Goal: Task Accomplishment & Management: Use online tool/utility

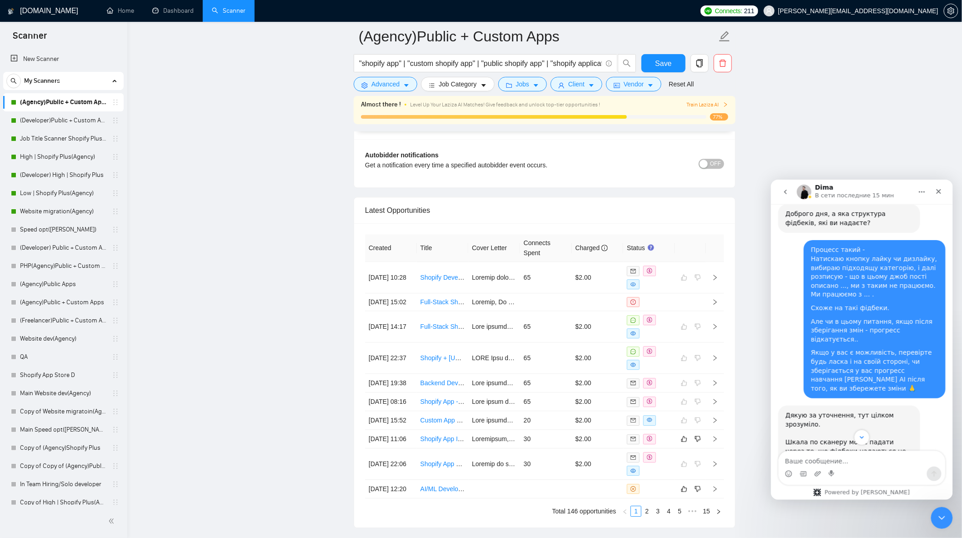
scroll to position [1440, 0]
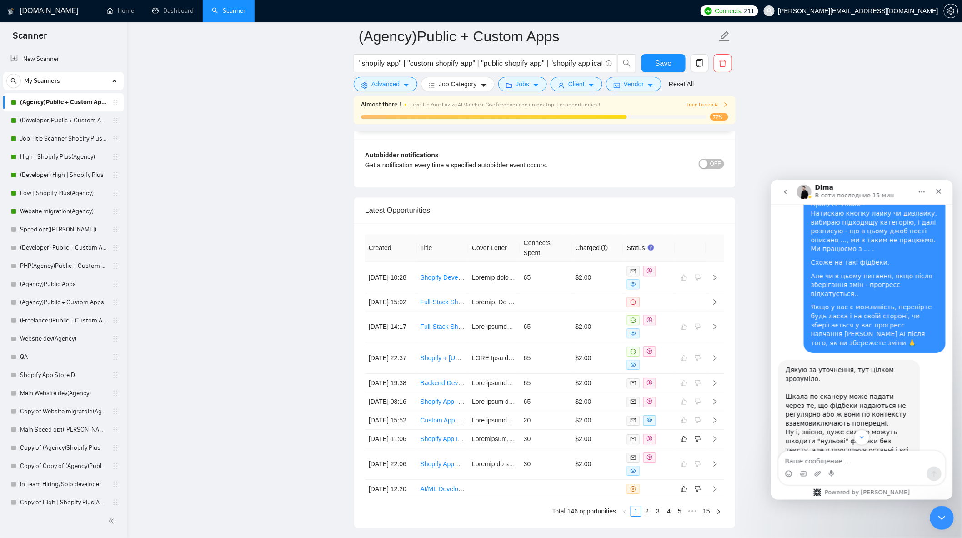
click at [946, 519] on icon "Закрыть службу сообщений Intercom" at bounding box center [940, 516] width 11 height 11
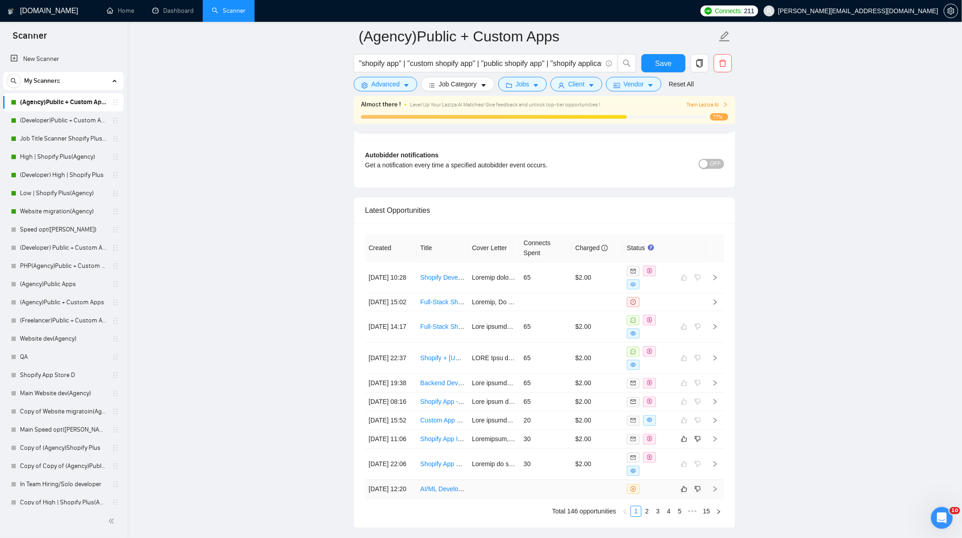
scroll to position [1945, 0]
click at [69, 121] on link "(Developer)Public + Custom Apps" at bounding box center [63, 120] width 86 height 18
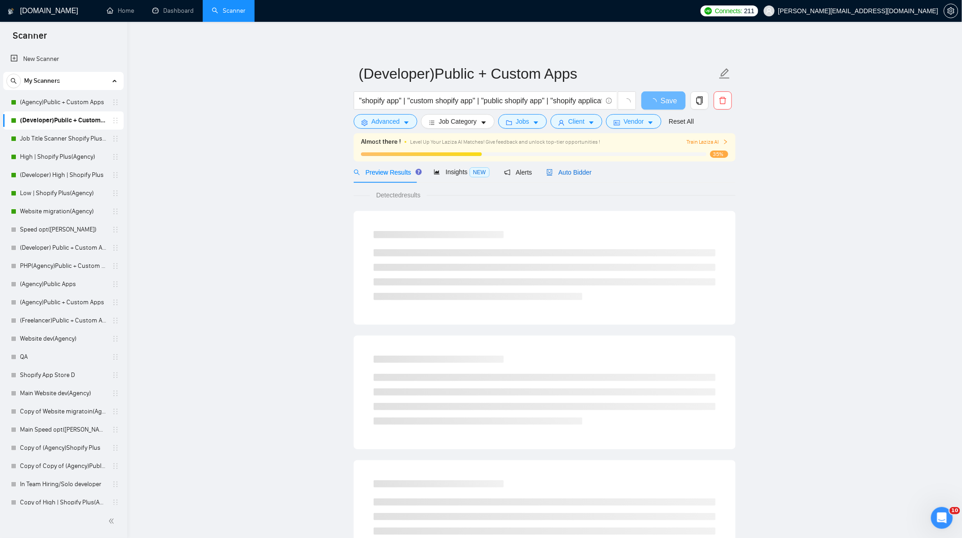
click at [570, 173] on span "Auto Bidder" at bounding box center [569, 172] width 45 height 7
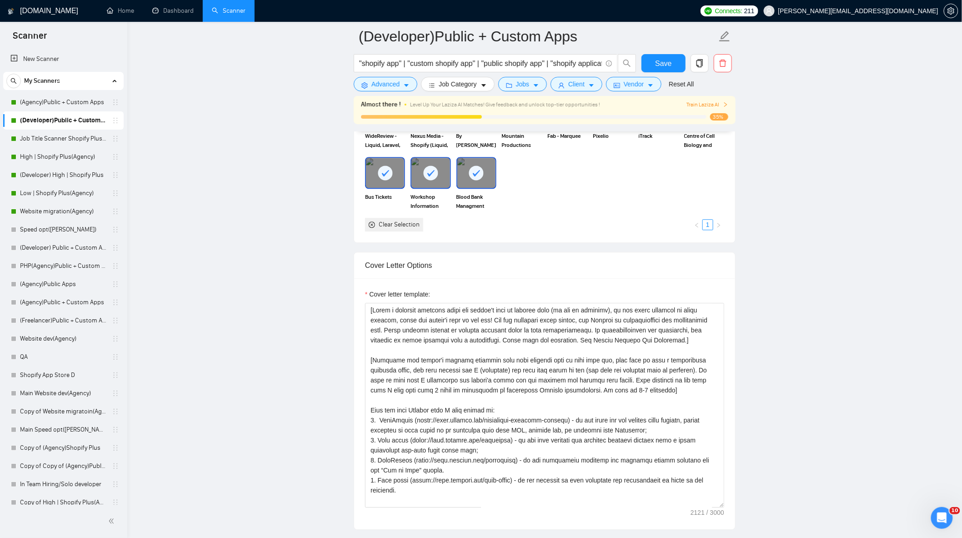
scroll to position [960, 0]
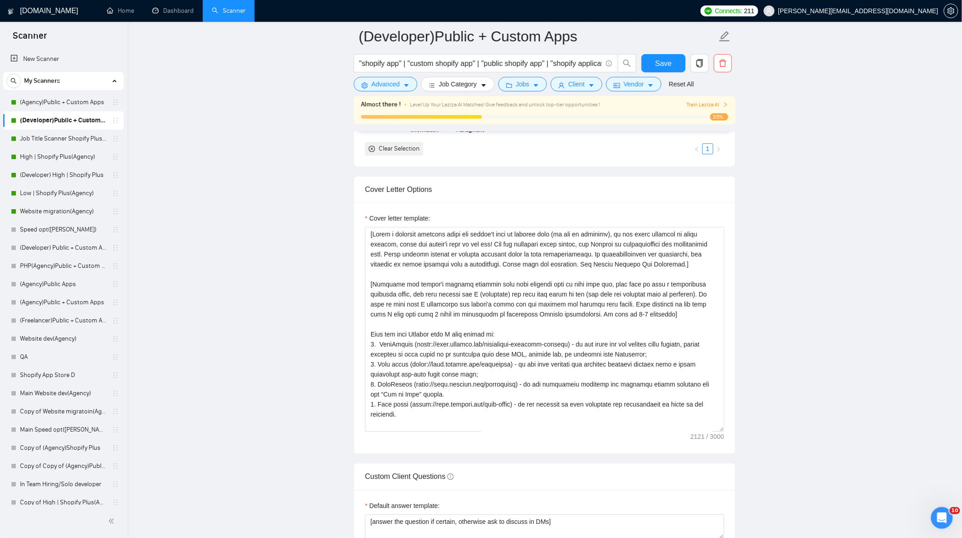
drag, startPoint x: 47, startPoint y: 143, endPoint x: 182, endPoint y: 187, distance: 141.7
click at [47, 143] on link "Job Title Scanner Shopify Plus(Agency)" at bounding box center [63, 139] width 86 height 18
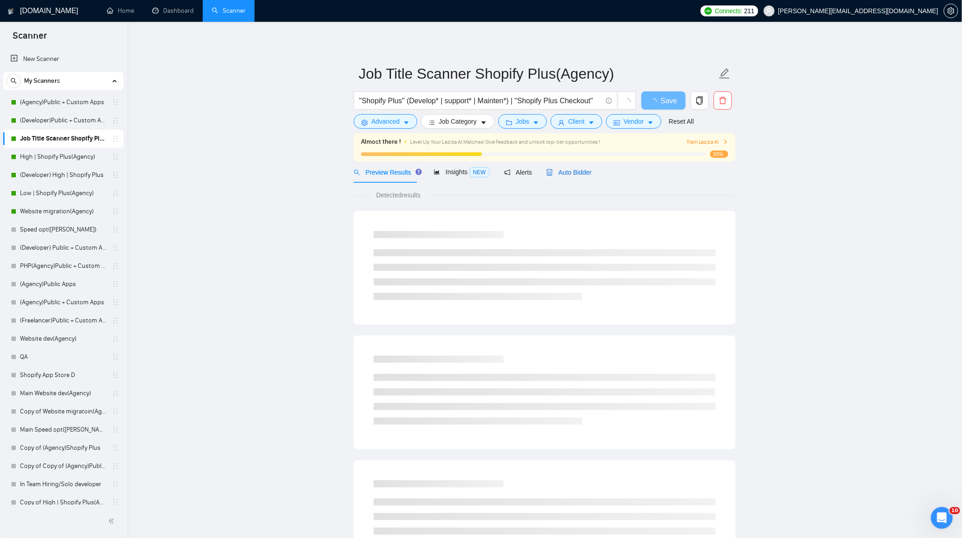
click at [567, 171] on span "Auto Bidder" at bounding box center [569, 172] width 45 height 7
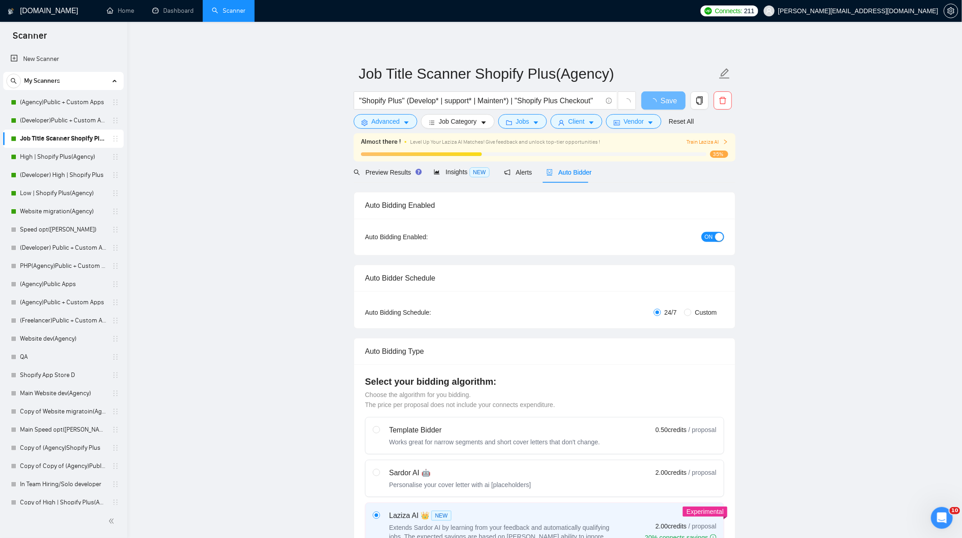
checkbox input "true"
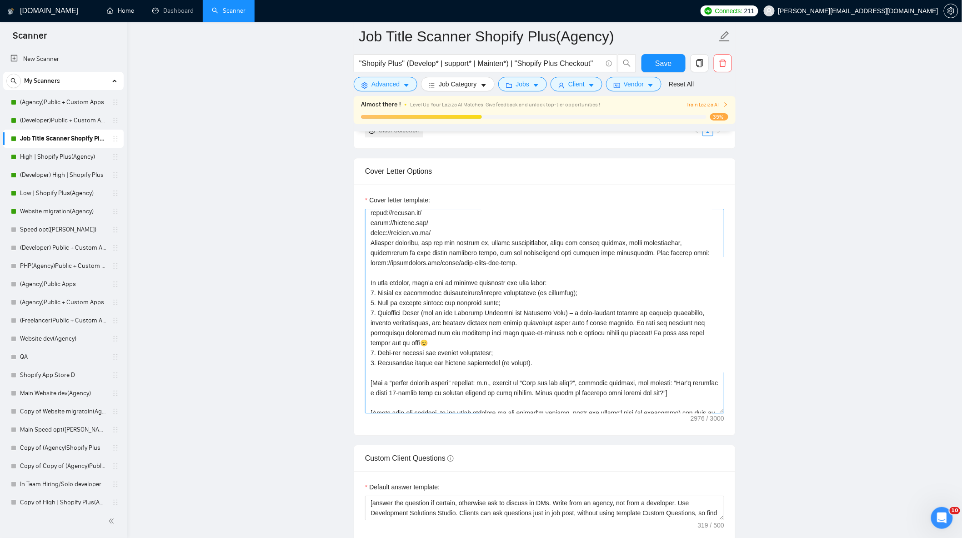
scroll to position [199, 0]
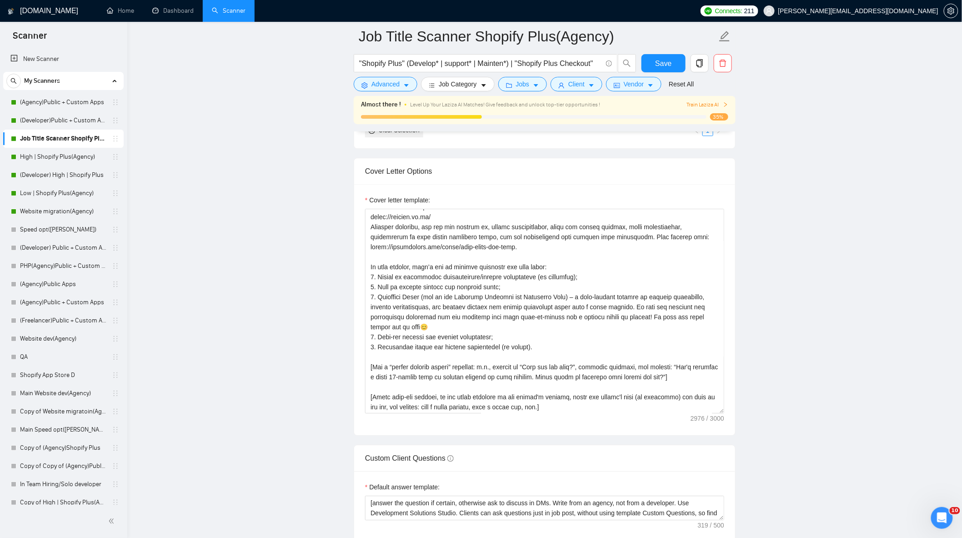
drag, startPoint x: 59, startPoint y: 210, endPoint x: 153, endPoint y: 233, distance: 96.5
click at [59, 210] on link "Website migration(Agency)" at bounding box center [63, 211] width 86 height 18
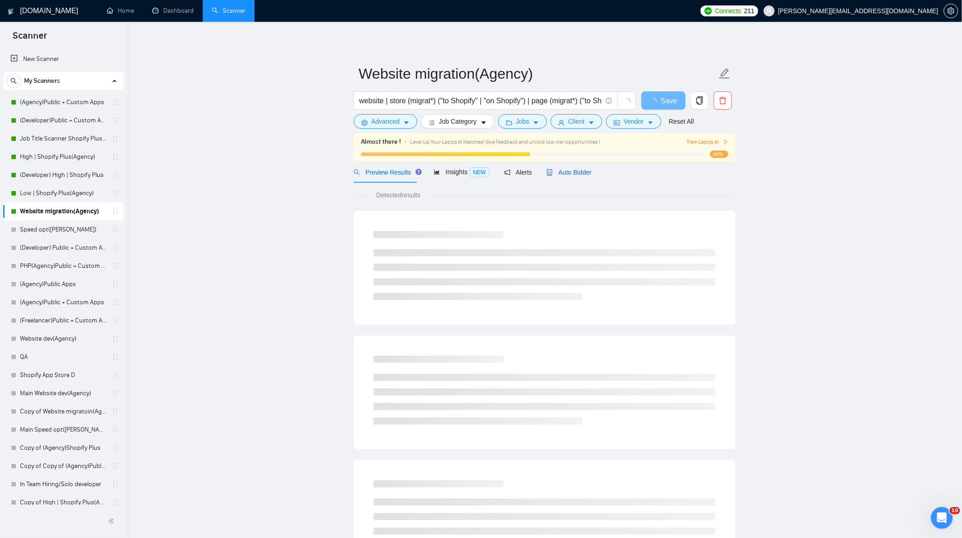
click at [562, 170] on span "Auto Bidder" at bounding box center [569, 172] width 45 height 7
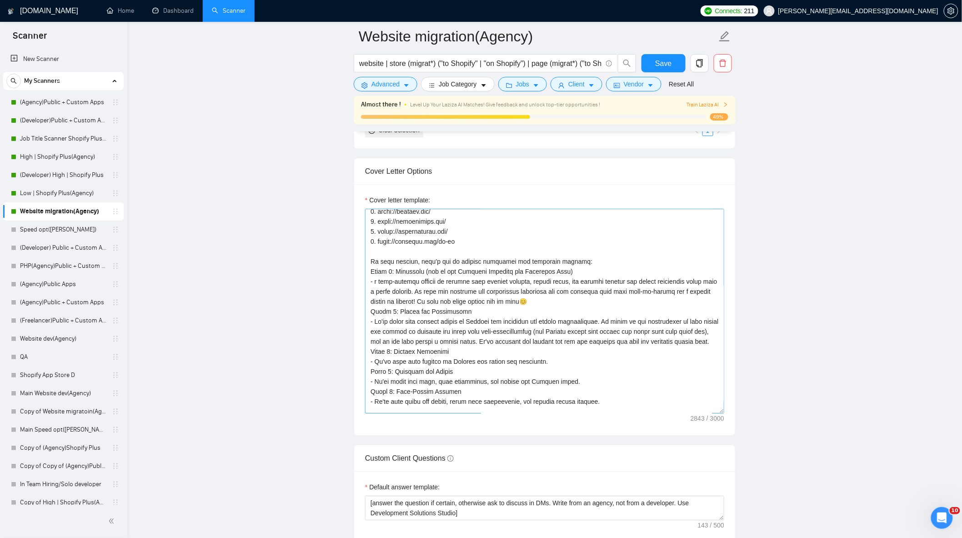
scroll to position [58, 0]
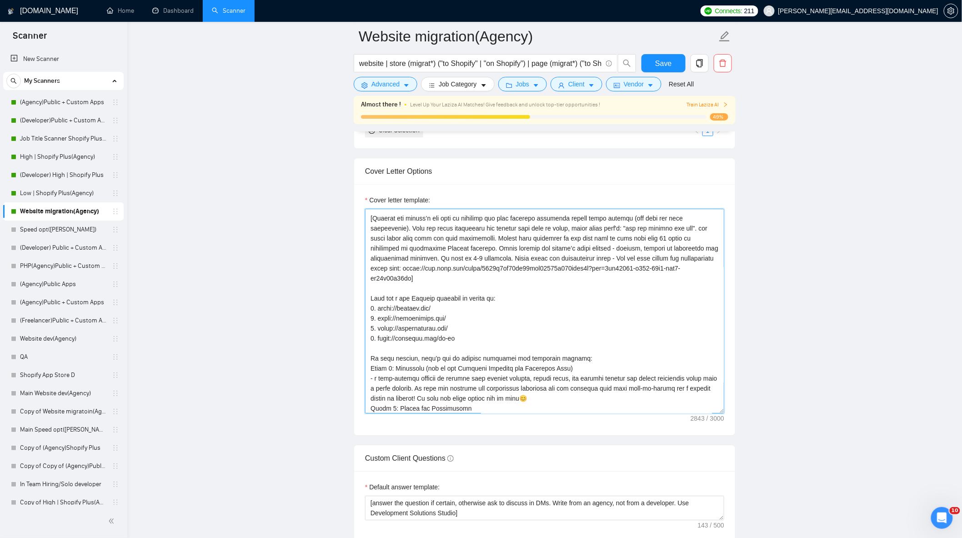
click at [456, 335] on textarea "Cover letter template:" at bounding box center [544, 311] width 359 height 205
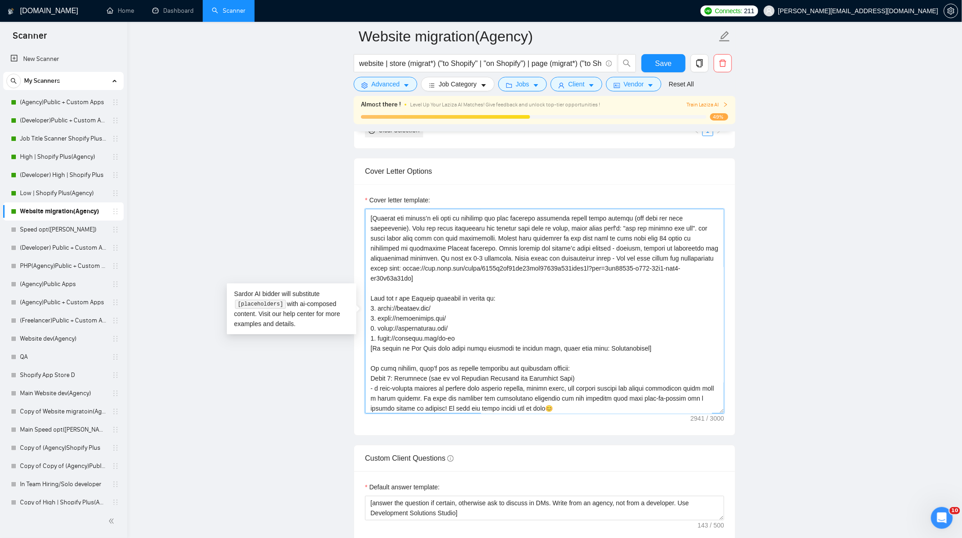
click at [403, 346] on textarea "Cover letter template:" at bounding box center [544, 311] width 359 height 205
click at [424, 342] on textarea "Cover letter template:" at bounding box center [544, 311] width 359 height 205
click at [427, 344] on textarea "Cover letter template:" at bounding box center [544, 311] width 359 height 205
click at [398, 343] on textarea "Cover letter template:" at bounding box center [544, 311] width 359 height 205
click at [401, 340] on textarea "Cover letter template:" at bounding box center [544, 311] width 359 height 205
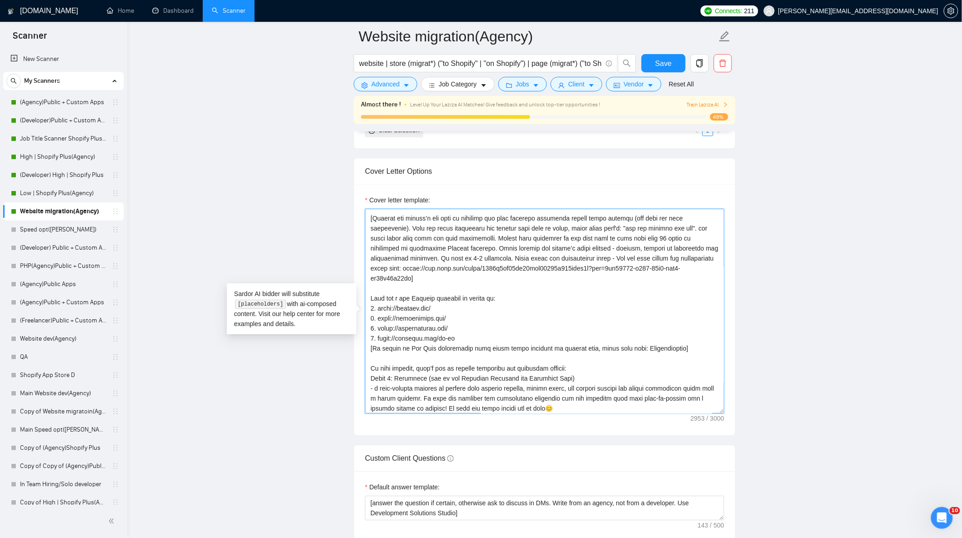
click at [626, 348] on textarea "Cover letter template:" at bounding box center [544, 311] width 359 height 205
drag, startPoint x: 657, startPoint y: 343, endPoint x: 671, endPoint y: 381, distance: 40.3
click at [657, 343] on textarea "Cover letter template:" at bounding box center [544, 311] width 359 height 205
drag, startPoint x: 631, startPoint y: 344, endPoint x: 367, endPoint y: 352, distance: 263.9
click at [359, 343] on div "Cover letter template:" at bounding box center [544, 309] width 381 height 251
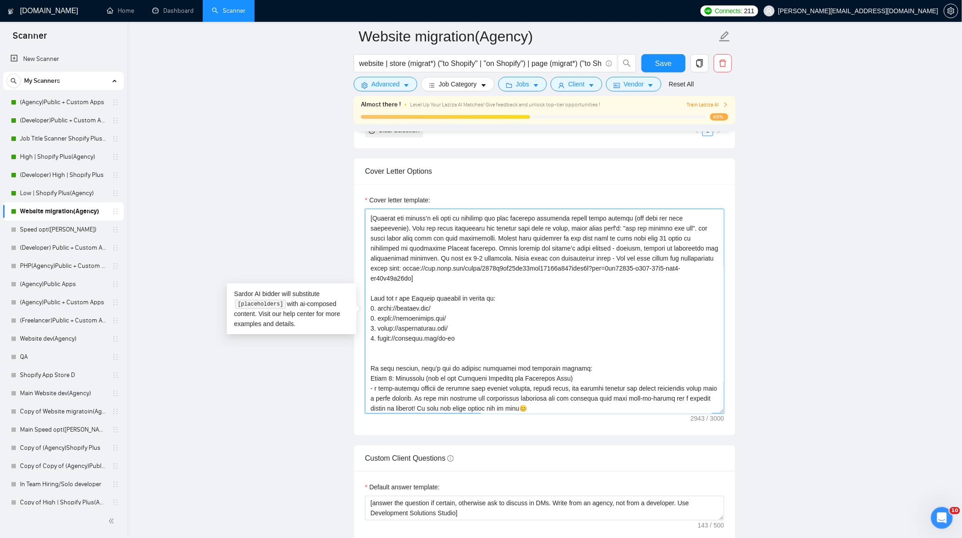
type textarea "[Lorem i dolorsit ametcons adipi eli seddoe't inci ut laboree dolo (ma ali en a…"
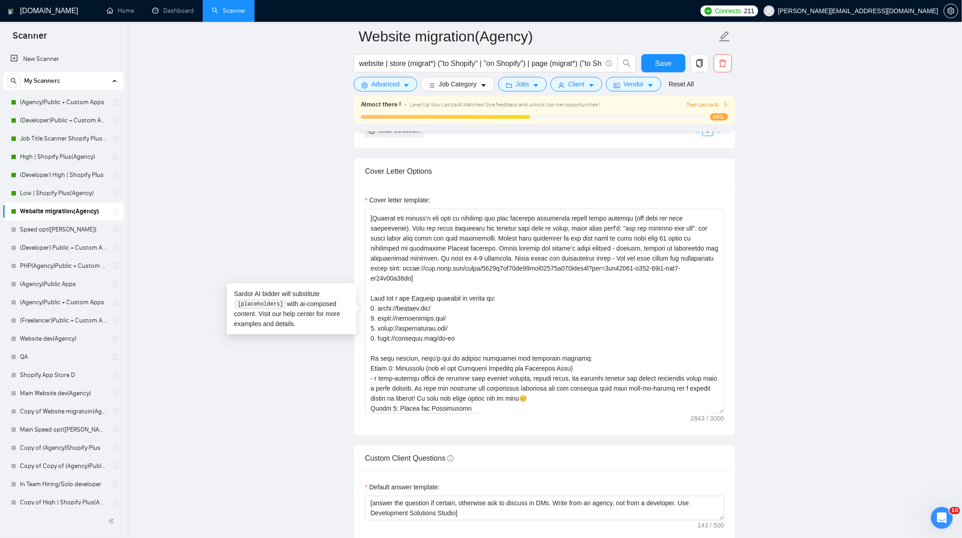
click at [822, 387] on main "Website migration(Agency) website | store (migrat*) ("to Shopify" | "on Shopify…" at bounding box center [545, 370] width 806 height 2689
click at [53, 192] on link "Low | Shopify Plus(Agency)" at bounding box center [63, 193] width 86 height 18
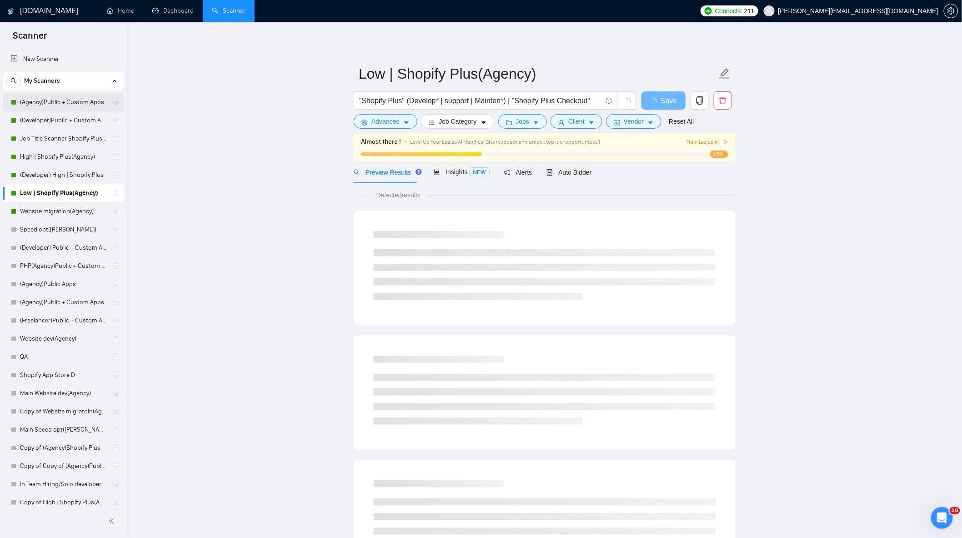
click at [70, 97] on link "(Agency)Public + Custom Apps" at bounding box center [63, 102] width 86 height 18
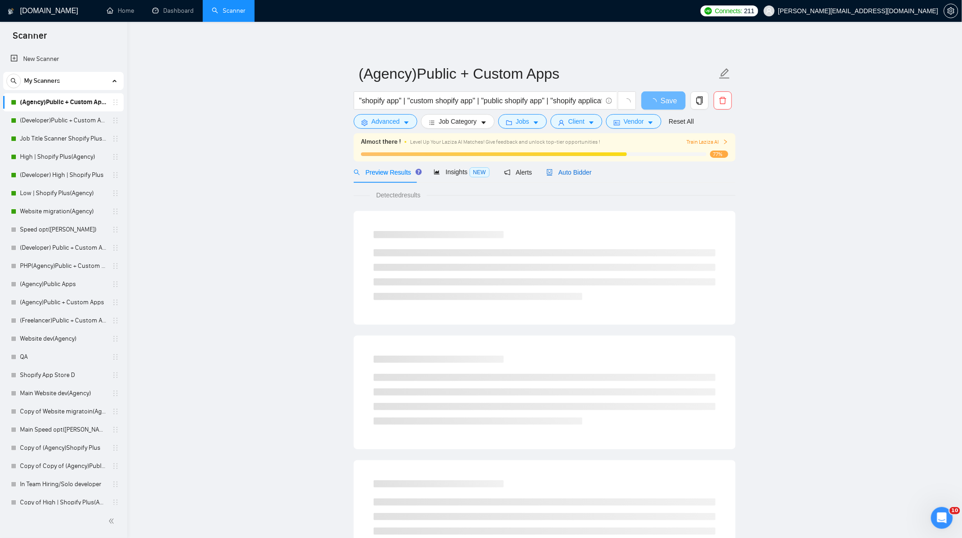
click at [571, 174] on span "Auto Bidder" at bounding box center [569, 172] width 45 height 7
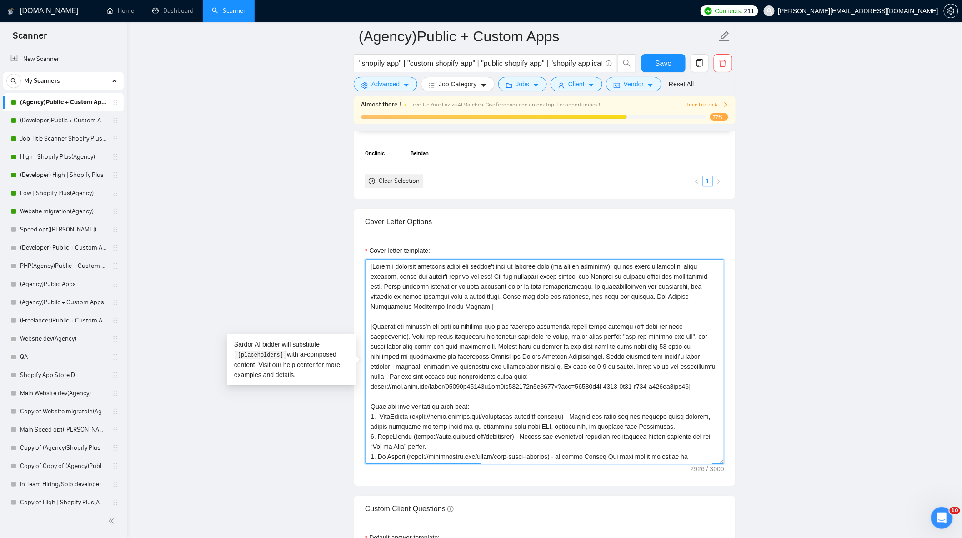
drag, startPoint x: 601, startPoint y: 372, endPoint x: 372, endPoint y: 331, distance: 233.0
click at [372, 331] on textarea "Cover letter template:" at bounding box center [544, 361] width 359 height 205
paste textarea "uncover the core business challenge behind their request, not just the task. Pr…"
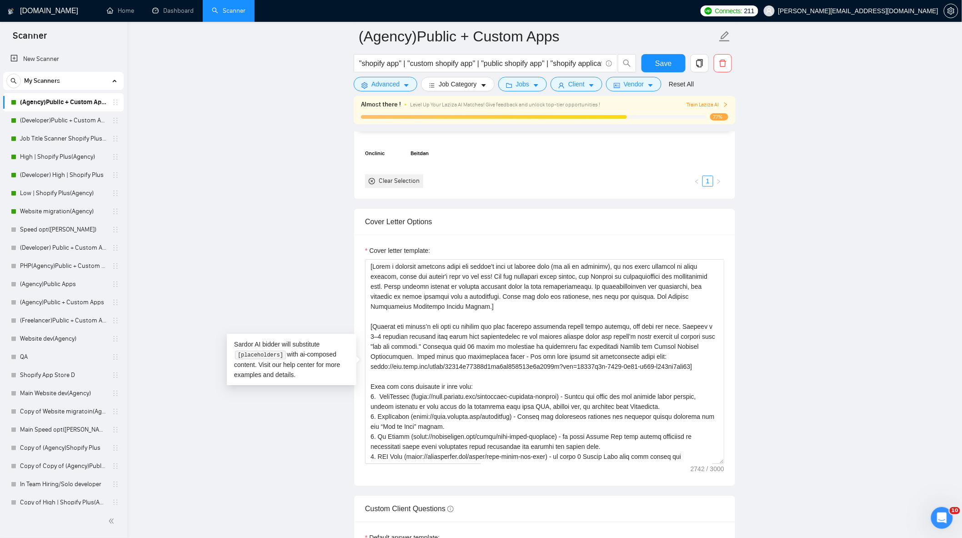
click at [817, 361] on main "(Agency)Public + Custom Apps "shopify app" | "custom shopify app" | "public sho…" at bounding box center [545, 446] width 806 height 2740
click at [411, 362] on textarea "Cover letter template:" at bounding box center [544, 361] width 359 height 205
click at [369, 349] on textarea "Cover letter template:" at bounding box center [544, 361] width 359 height 205
type textarea "[Write a personal greeting using the client's name or company name (if any is p…"
click at [843, 372] on main "(Agency)Public + Custom Apps "shopify app" | "custom shopify app" | "public sho…" at bounding box center [545, 446] width 806 height 2740
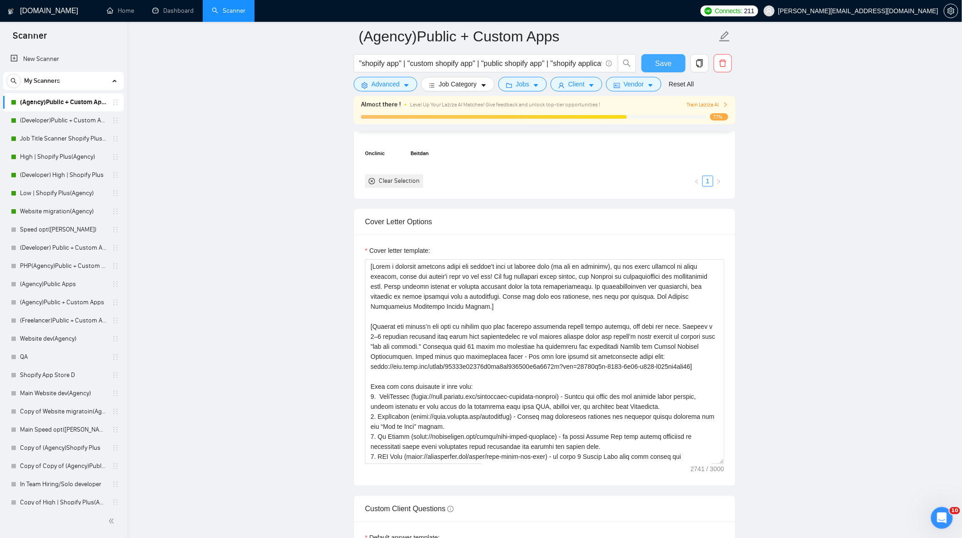
click at [660, 65] on span "Save" at bounding box center [663, 63] width 16 height 11
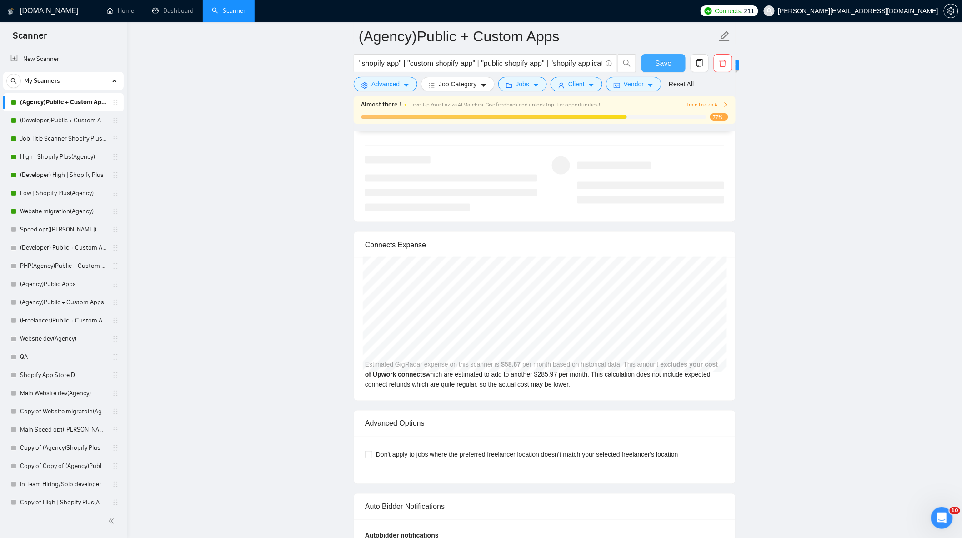
scroll to position [1768, 0]
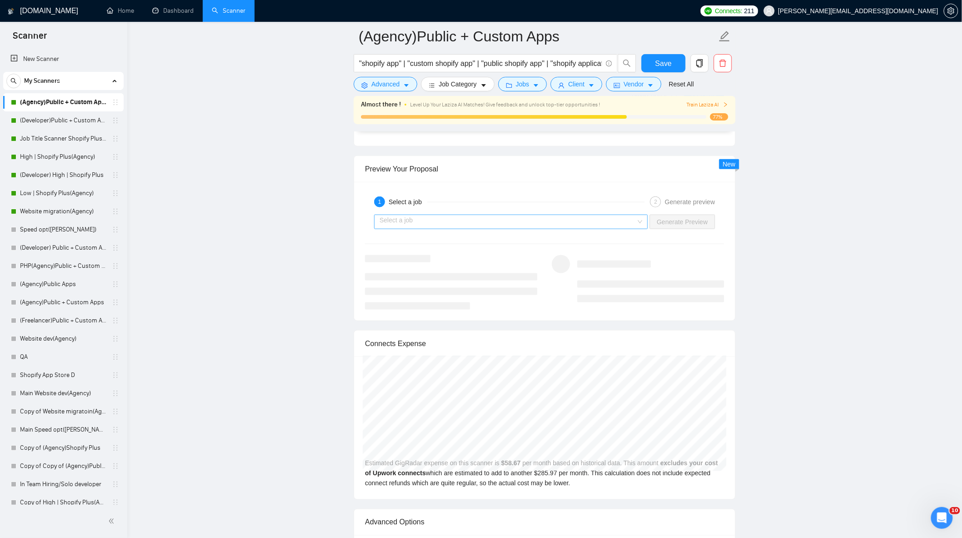
click at [600, 227] on input "search" at bounding box center [508, 222] width 257 height 14
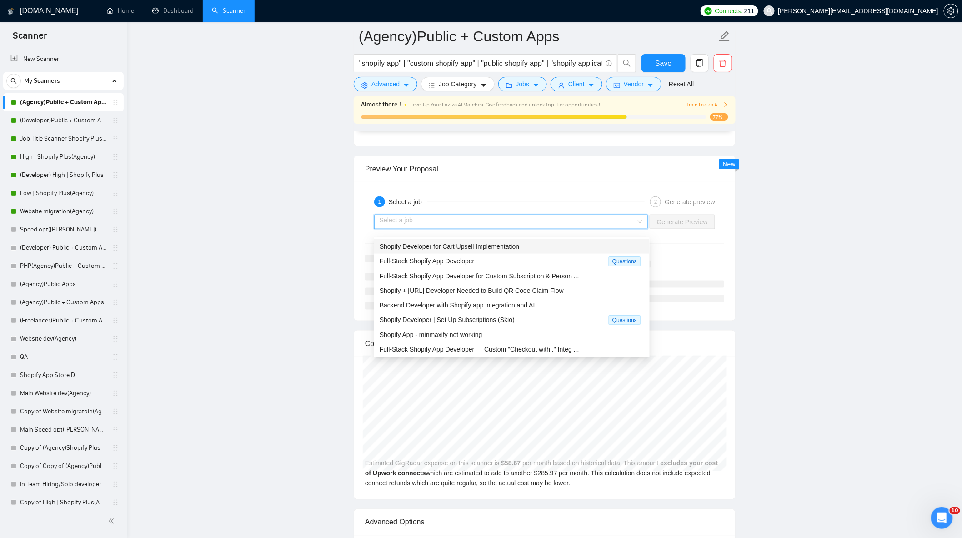
click at [513, 248] on span "Shopify Developer for Cart Upsell Implementation" at bounding box center [450, 246] width 140 height 7
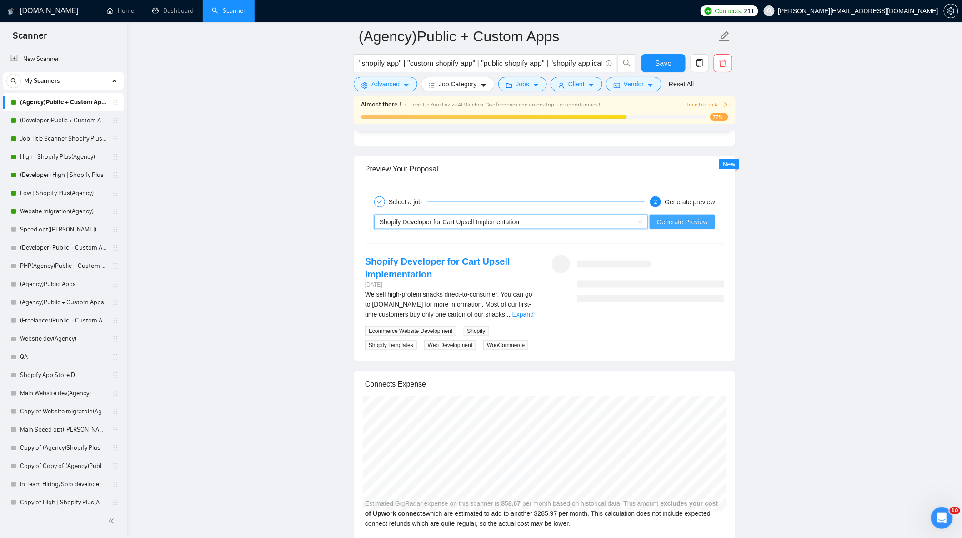
click at [681, 227] on span "Generate Preview" at bounding box center [682, 222] width 51 height 10
click at [528, 317] on link "Expand" at bounding box center [523, 314] width 21 height 7
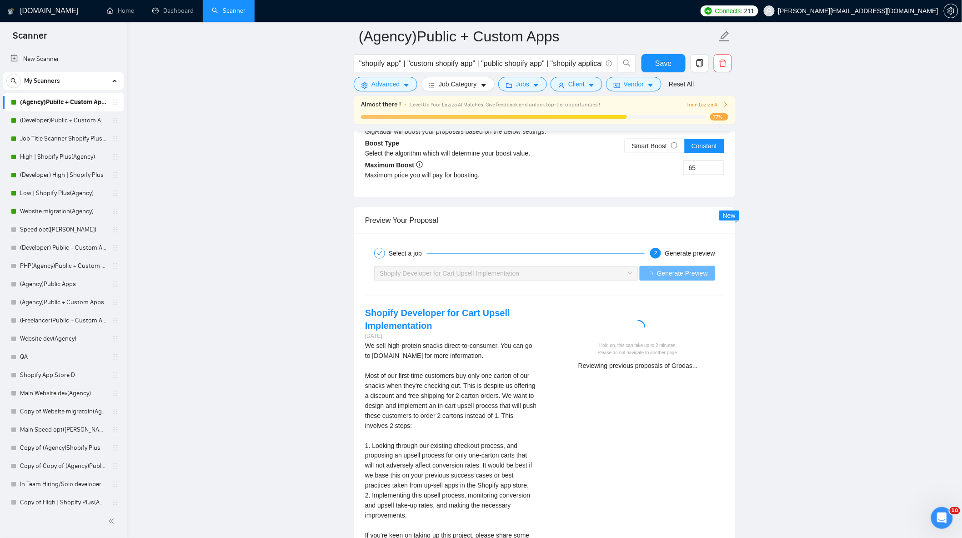
scroll to position [1718, 0]
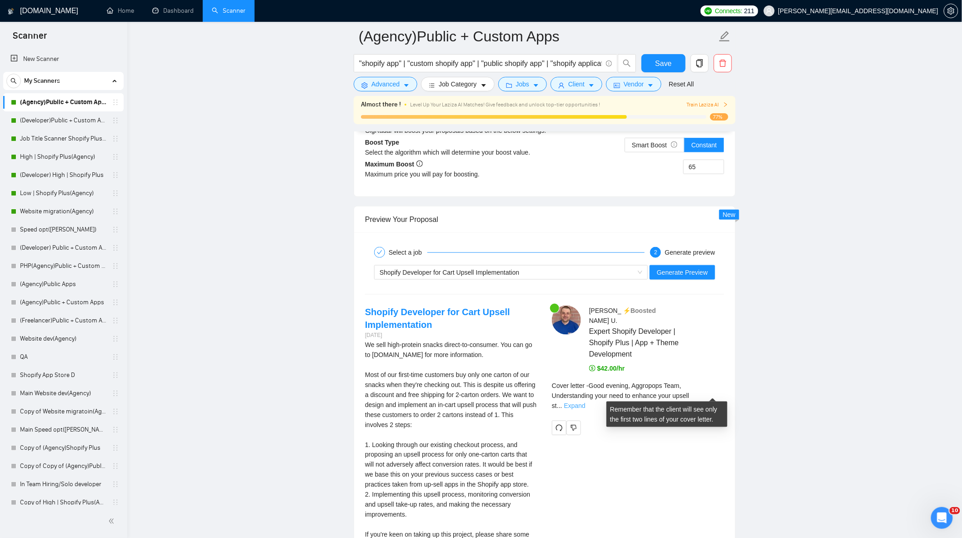
click at [586, 402] on link "Expand" at bounding box center [574, 405] width 21 height 7
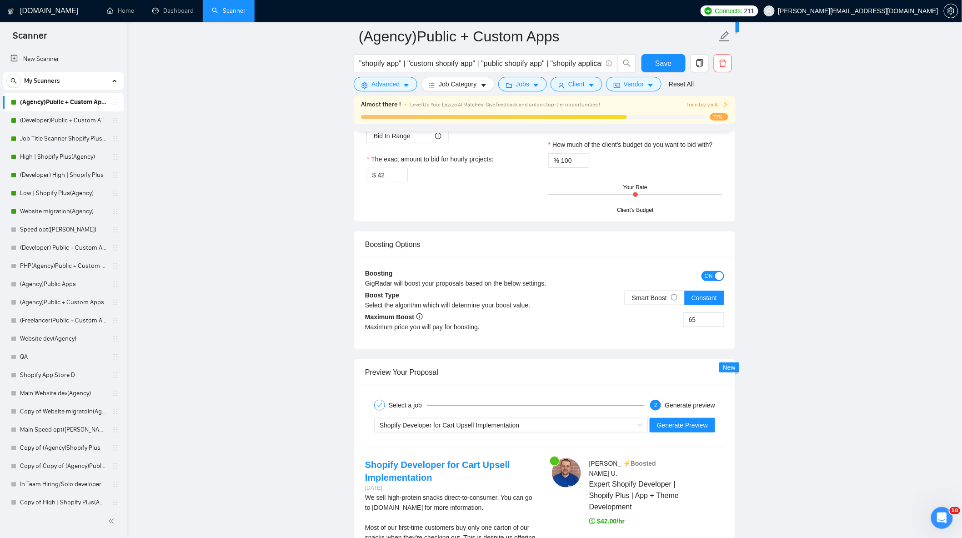
scroll to position [1668, 0]
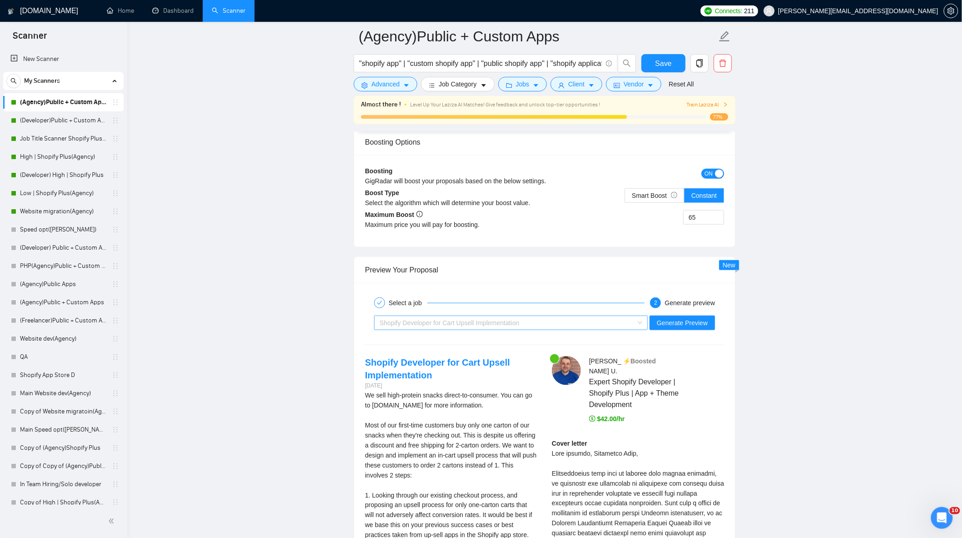
click at [572, 330] on div "Shopify Developer for Cart Upsell Implementation" at bounding box center [507, 323] width 255 height 14
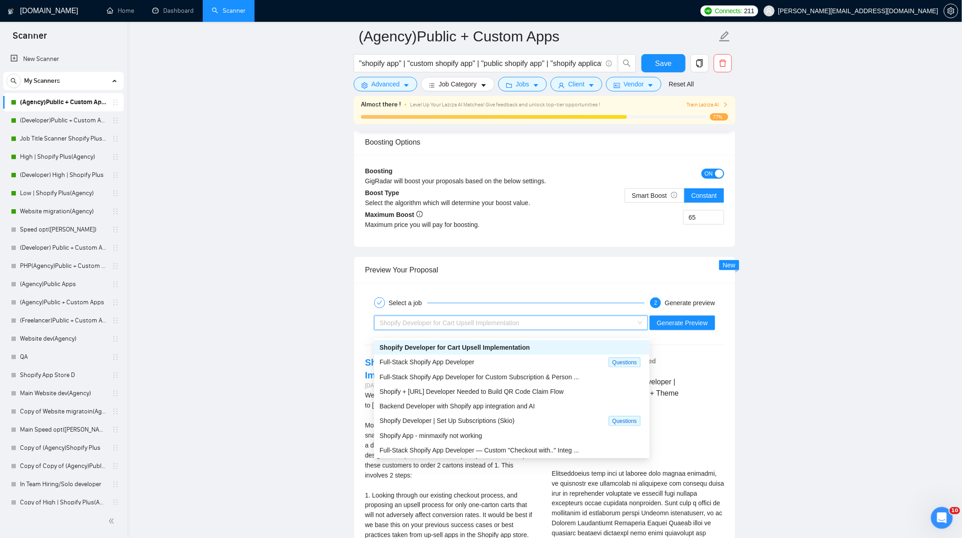
click at [574, 329] on div "Shopify Developer for Cart Upsell Implementation" at bounding box center [507, 323] width 255 height 14
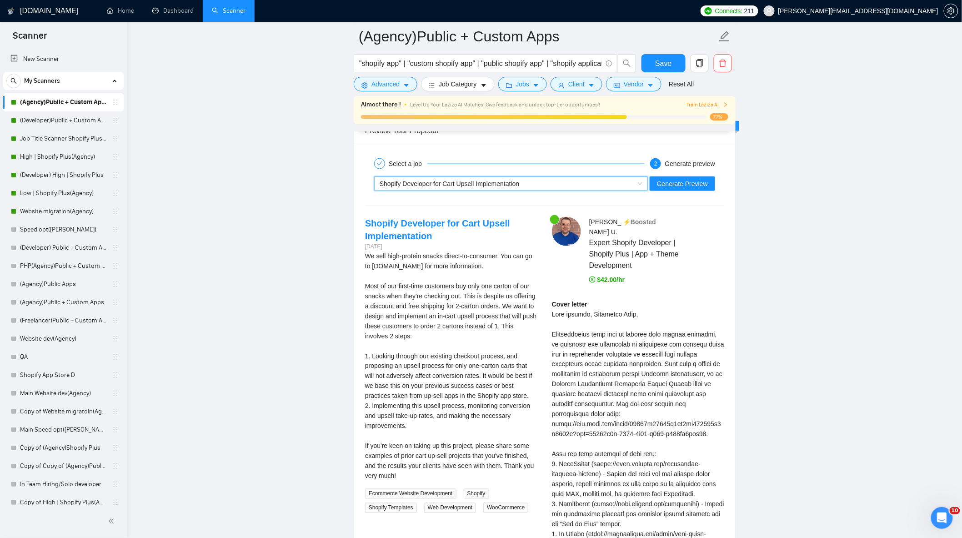
scroll to position [1819, 0]
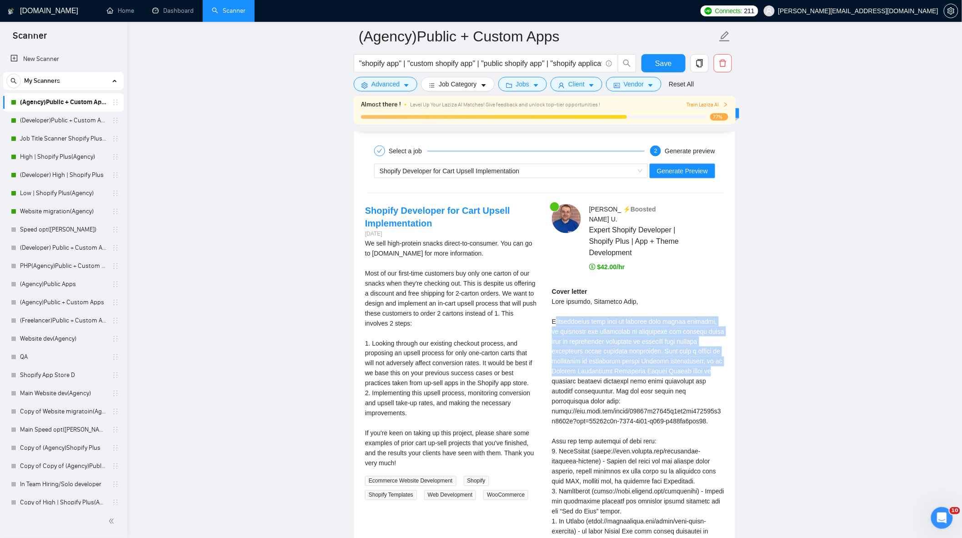
drag, startPoint x: 555, startPoint y: 315, endPoint x: 712, endPoint y: 369, distance: 165.9
click at [712, 369] on div "Cover letter" at bounding box center [638, 522] width 172 height 470
click at [598, 330] on div "Cover letter" at bounding box center [638, 522] width 172 height 470
drag, startPoint x: 554, startPoint y: 316, endPoint x: 702, endPoint y: 380, distance: 161.7
click at [702, 380] on div "Cover letter" at bounding box center [638, 522] width 172 height 470
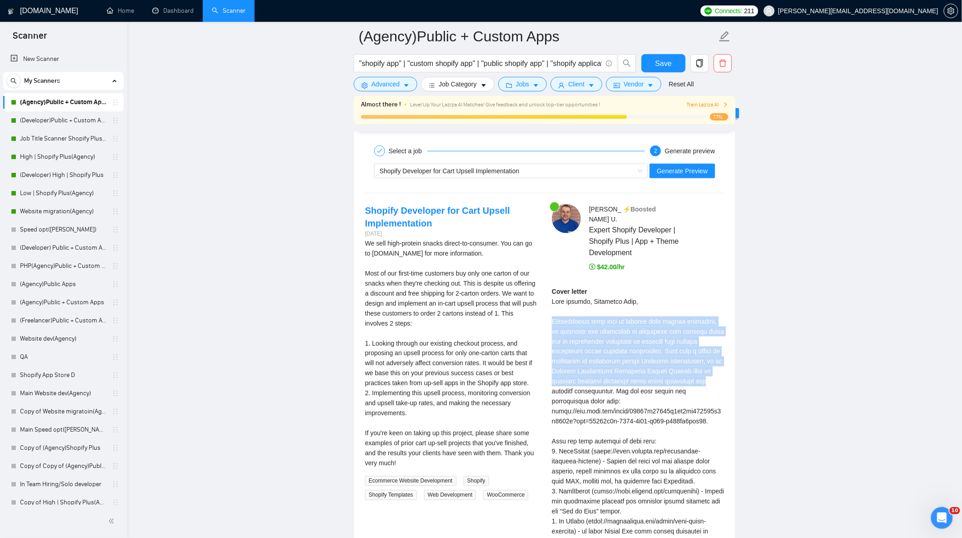
copy div "Understanding your need to enhance your upsell strategy, we recognize the impor…"
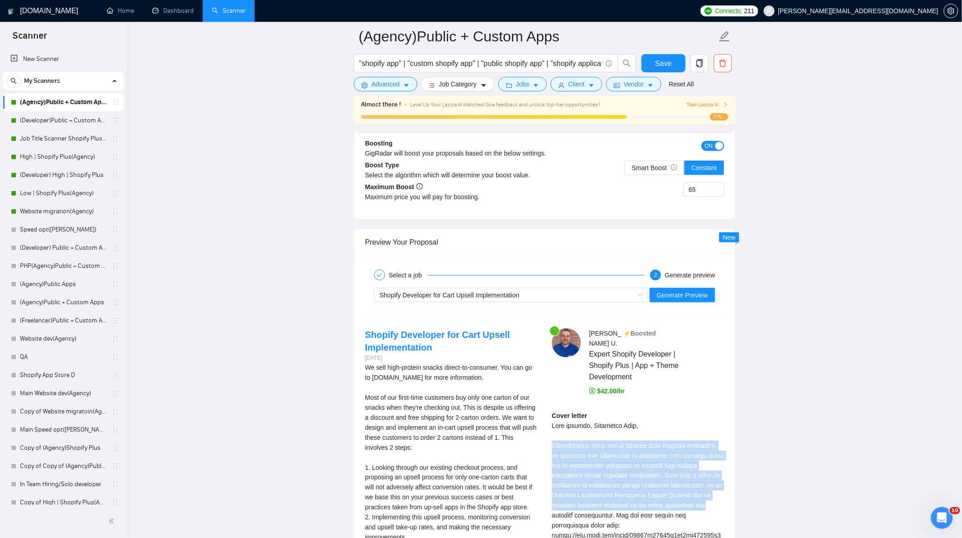
scroll to position [1617, 0]
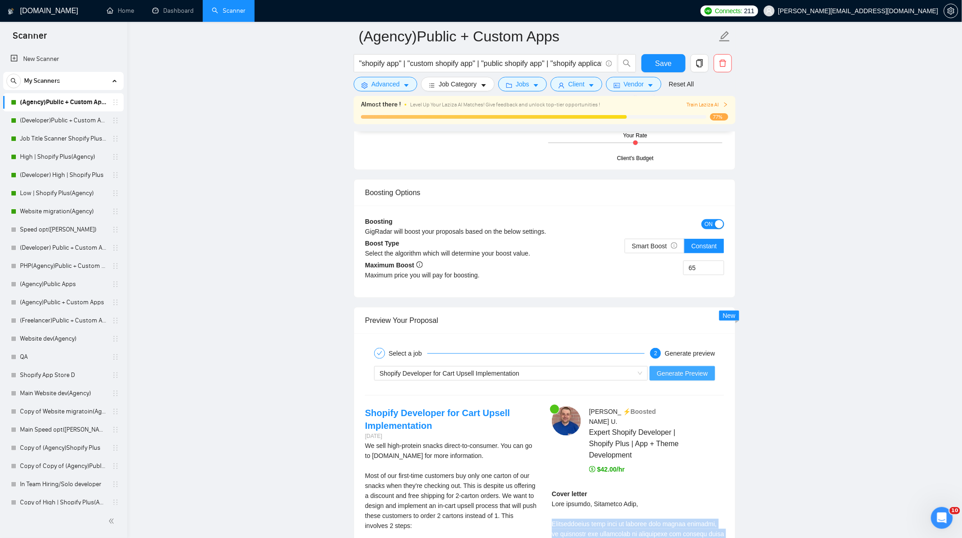
click at [703, 377] on span "Generate Preview" at bounding box center [682, 373] width 51 height 10
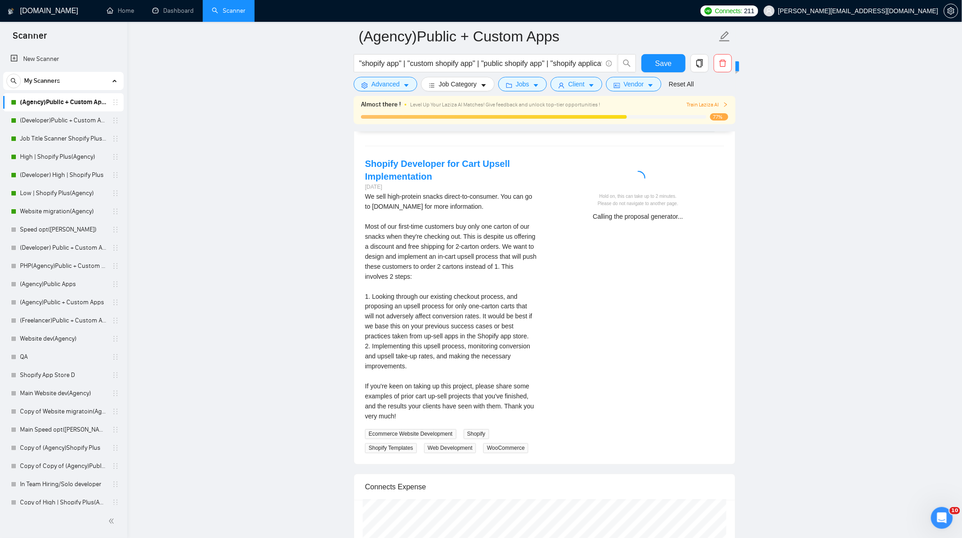
scroll to position [1870, 0]
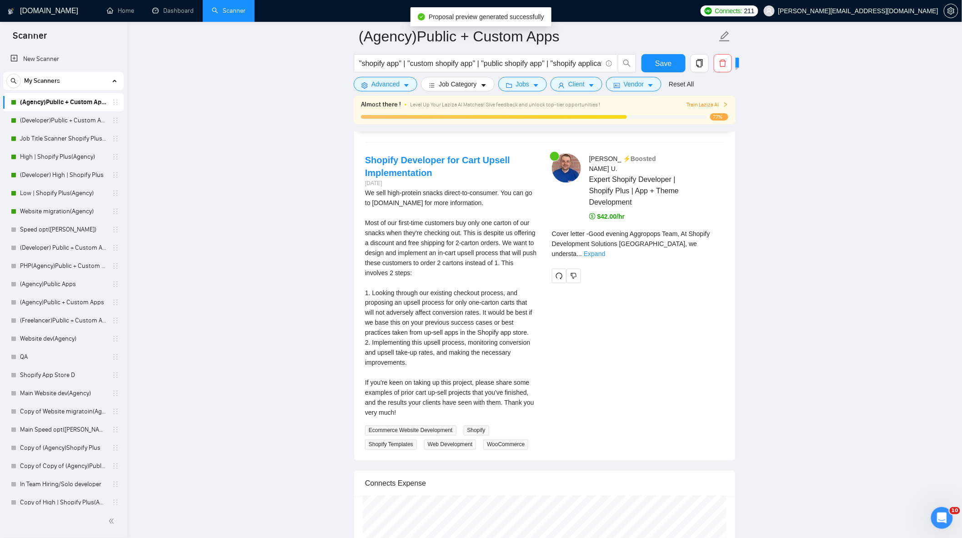
click at [711, 244] on div "Cover letter - Good evening Aggropops Team, At Shopify Development Solutions St…" at bounding box center [638, 244] width 172 height 30
click at [605, 250] on link "Expand" at bounding box center [594, 253] width 21 height 7
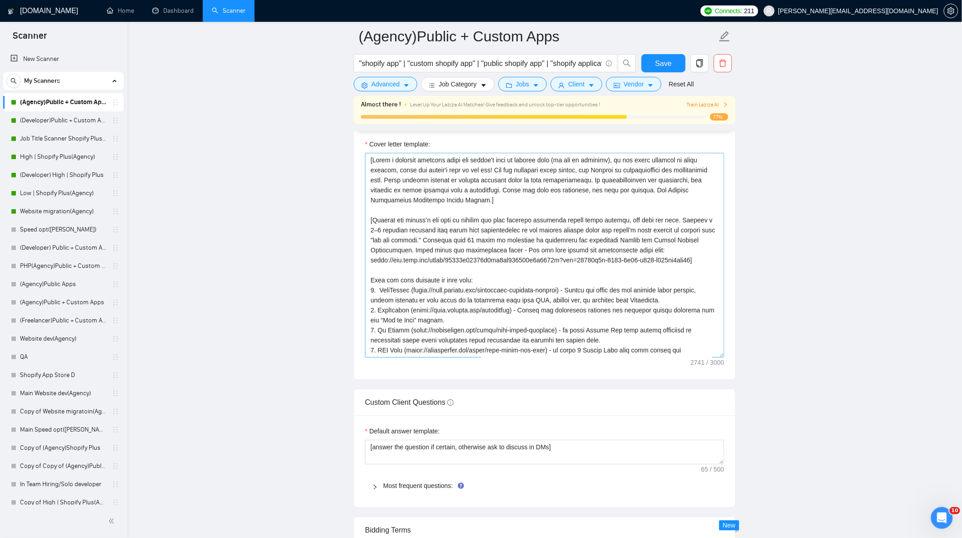
scroll to position [1061, 0]
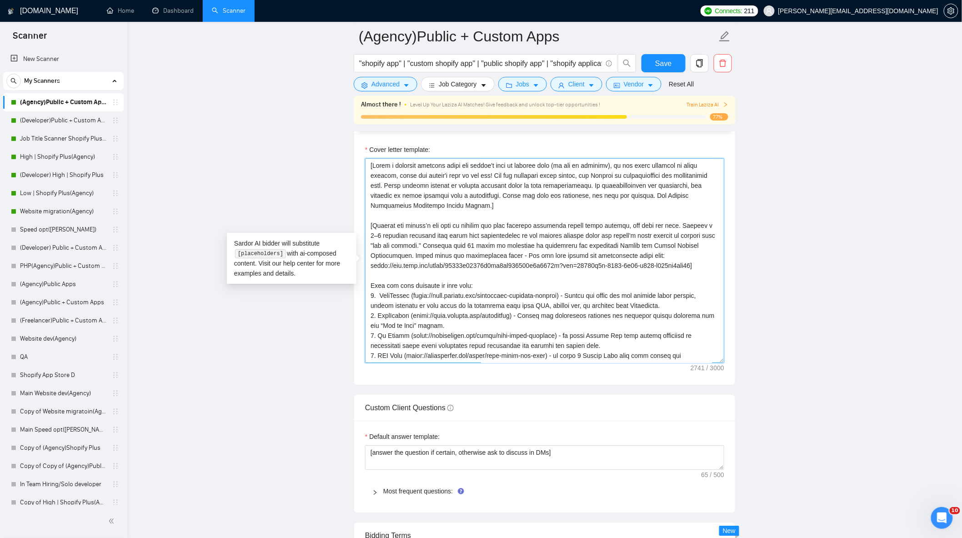
drag, startPoint x: 434, startPoint y: 249, endPoint x: 406, endPoint y: 257, distance: 29.4
click at [406, 257] on textarea "Cover letter template:" at bounding box center [544, 260] width 359 height 205
paste textarea "Always take advantage of the fact that we have more than 10 years of experienc"
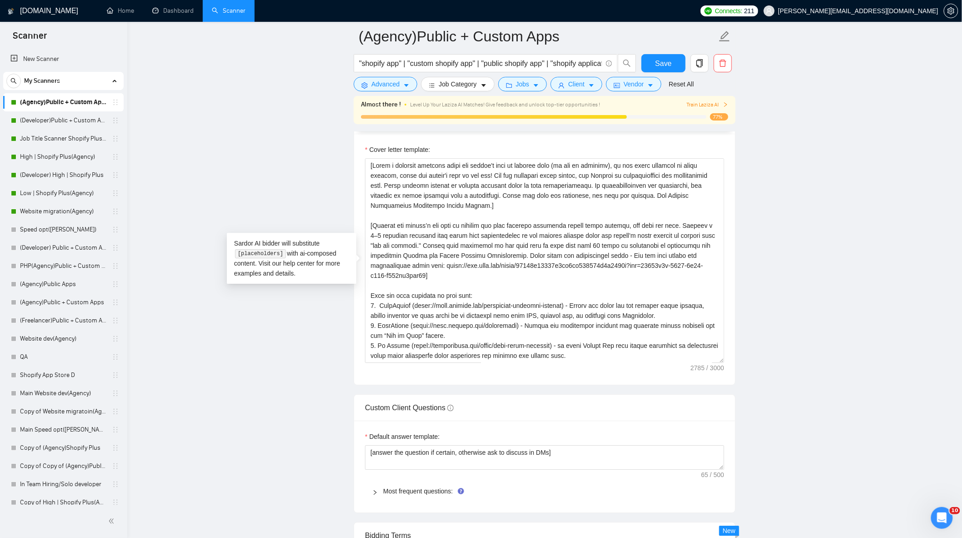
click at [672, 229] on textarea "Cover letter template:" at bounding box center [544, 260] width 359 height 205
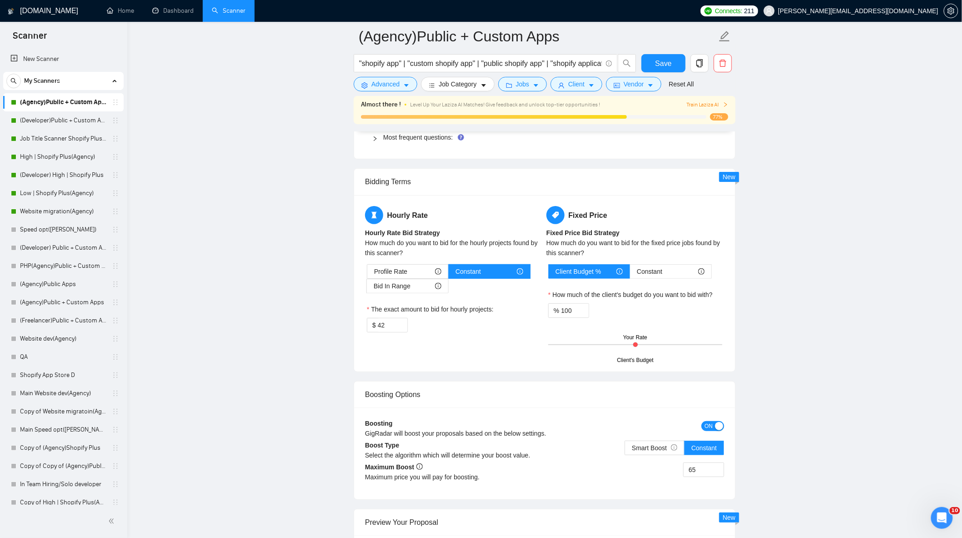
scroll to position [1617, 0]
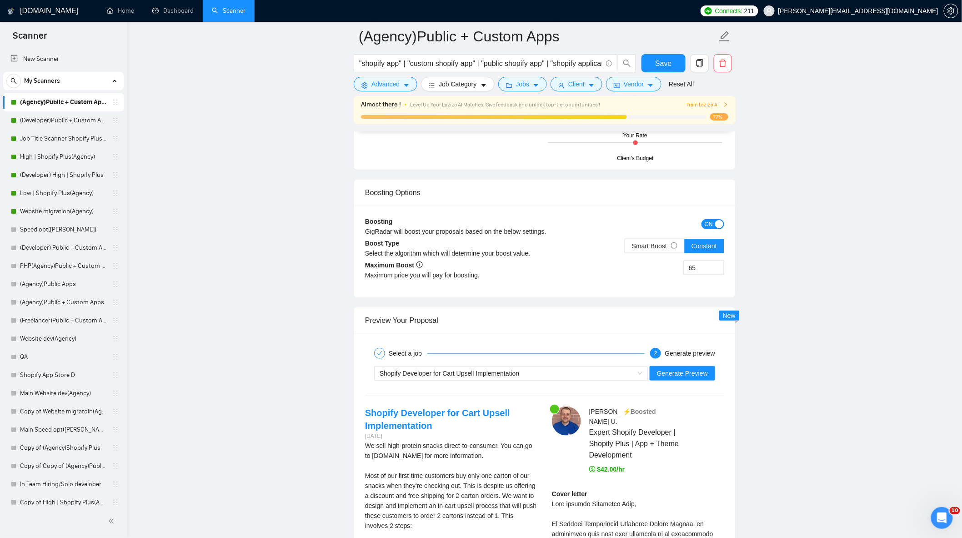
click at [690, 384] on div "Shopify Developer for Cart Upsell Implementation Generate Preview" at bounding box center [544, 374] width 361 height 22
click at [690, 381] on button "Generate Preview" at bounding box center [682, 373] width 65 height 15
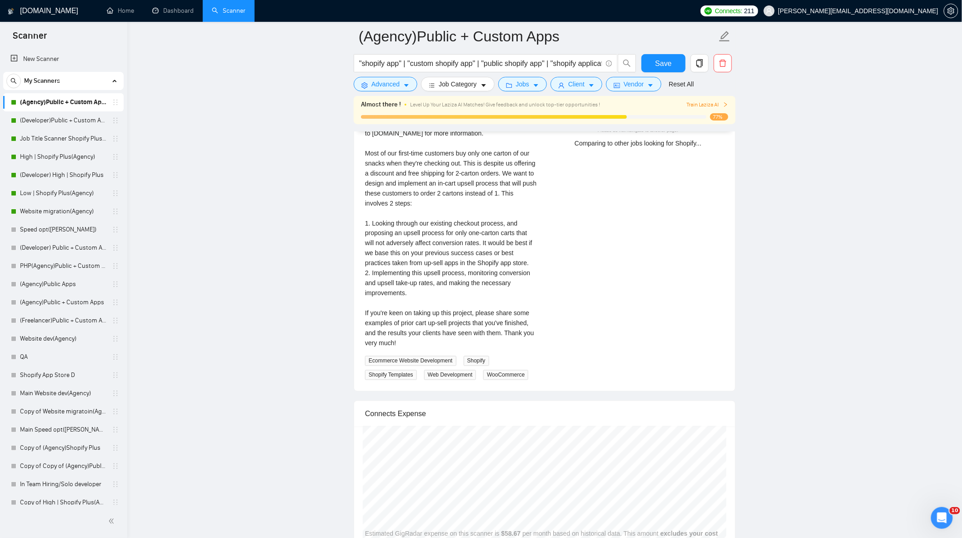
scroll to position [1870, 0]
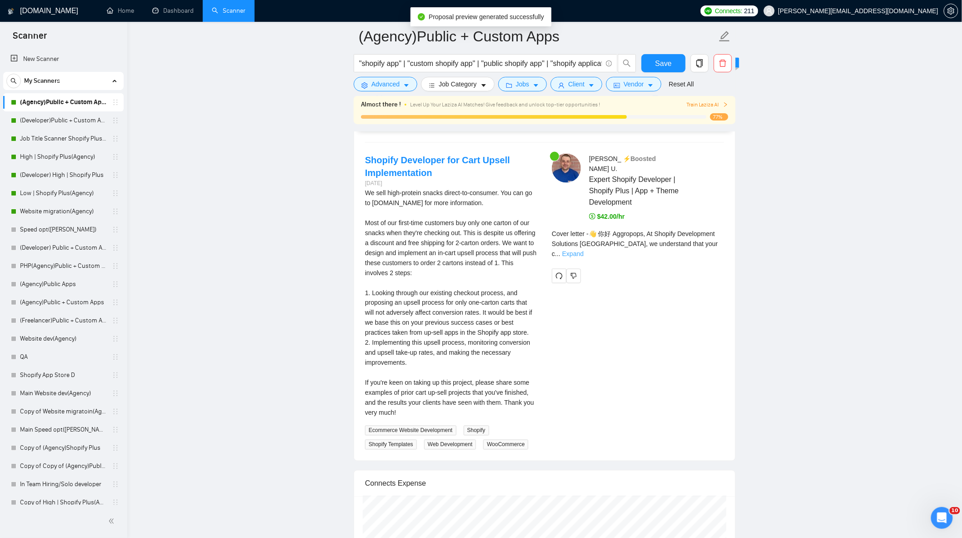
click at [584, 250] on link "Expand" at bounding box center [573, 253] width 21 height 7
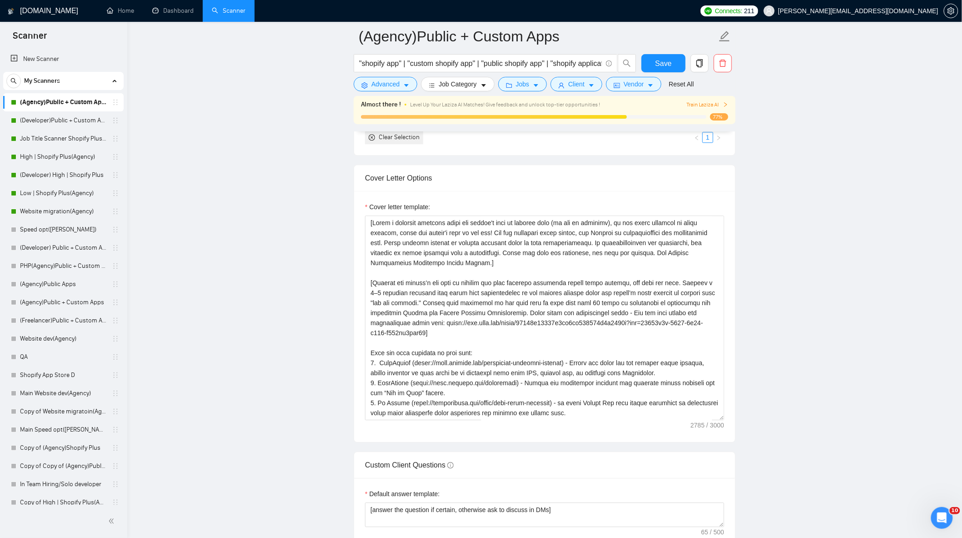
scroll to position [1011, 0]
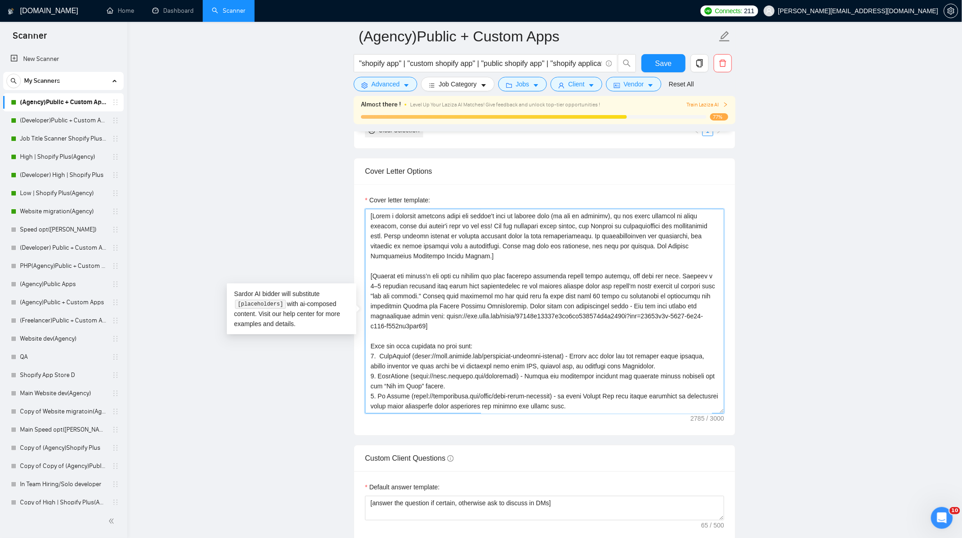
drag, startPoint x: 467, startPoint y: 260, endPoint x: 366, endPoint y: 218, distance: 109.1
click at [366, 218] on textarea "Cover letter template:" at bounding box center [544, 311] width 359 height 205
click at [493, 257] on textarea "Cover letter template:" at bounding box center [544, 311] width 359 height 205
drag, startPoint x: 479, startPoint y: 262, endPoint x: 373, endPoint y: 225, distance: 112.1
click at [372, 225] on textarea "Cover letter template:" at bounding box center [544, 311] width 359 height 205
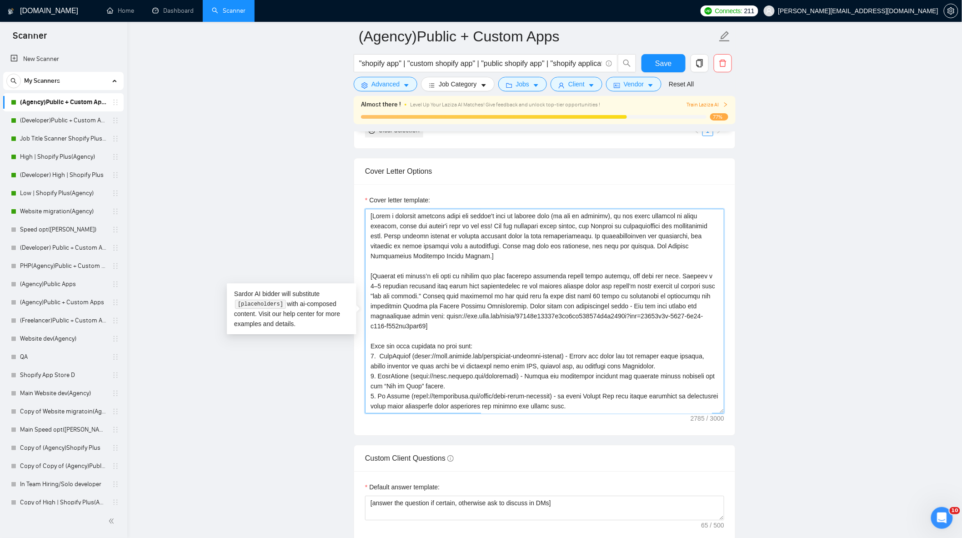
paste textarea "Greet the client by name or company (if given) in their local language, adjuste…"
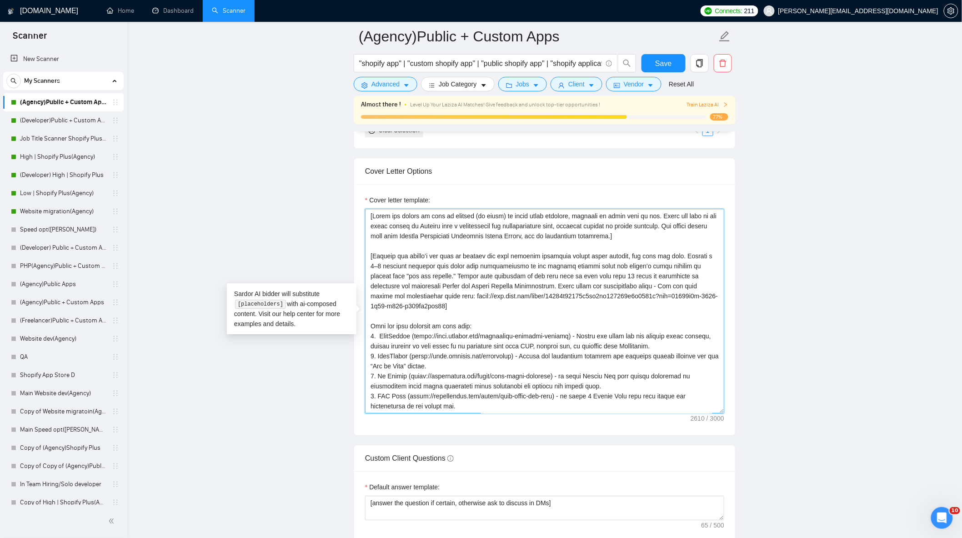
click at [651, 244] on textarea "Cover letter template:" at bounding box center [544, 311] width 359 height 205
click at [568, 325] on textarea "Cover letter template:" at bounding box center [544, 311] width 359 height 205
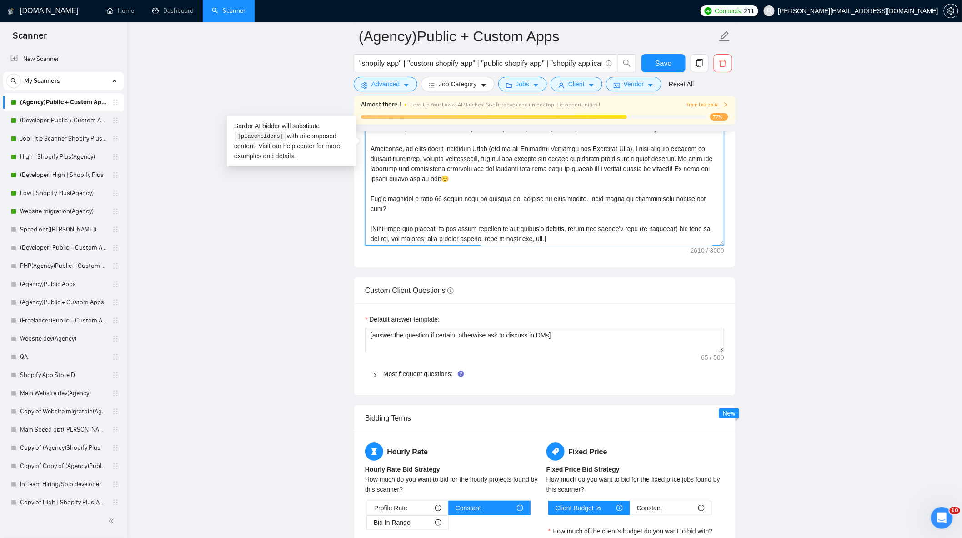
scroll to position [1263, 0]
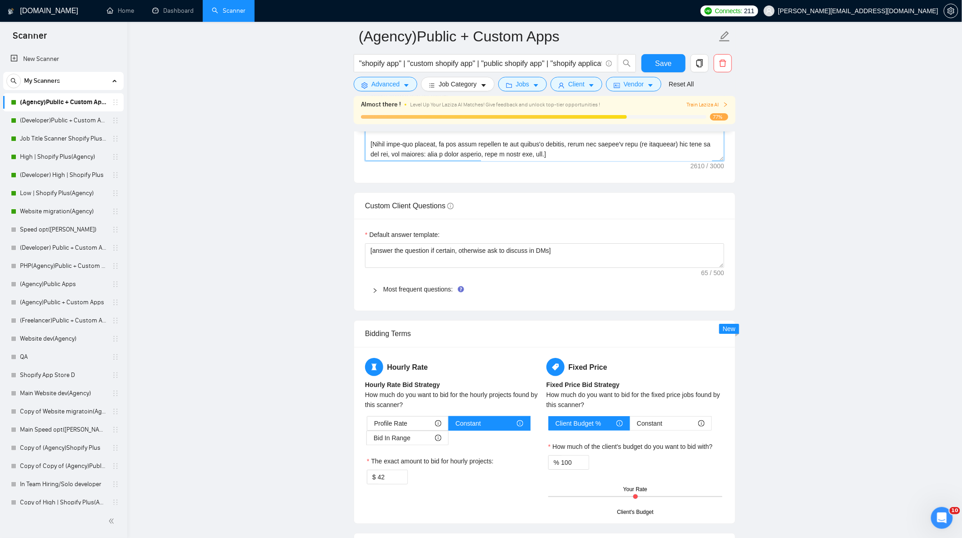
type textarea "[Greet the client by name or company (if given) in their local language, adjust…"
click at [670, 61] on span "Save" at bounding box center [663, 63] width 16 height 11
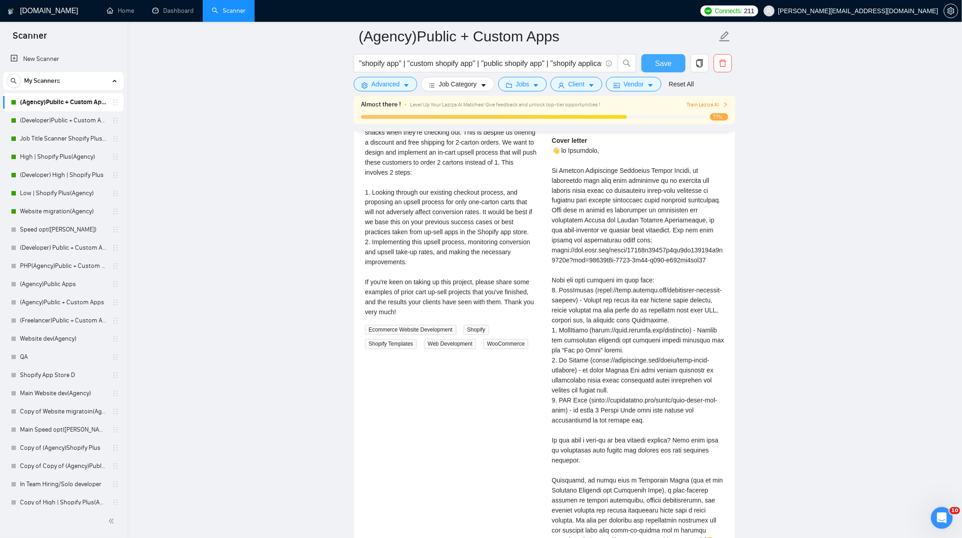
scroll to position [1819, 0]
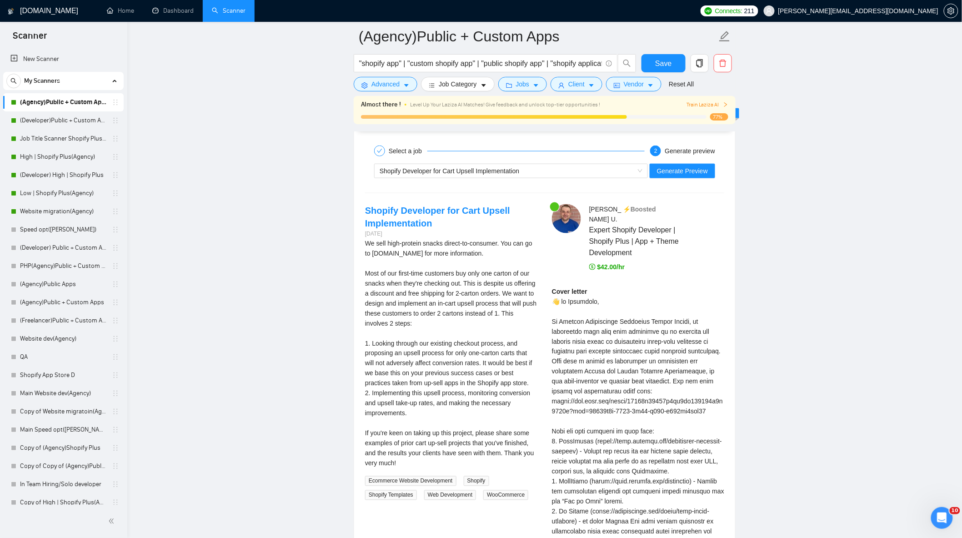
click at [683, 182] on div "Shopify Developer for Cart Upsell Implementation Generate Preview" at bounding box center [544, 171] width 361 height 22
click at [683, 176] on span "Generate Preview" at bounding box center [682, 171] width 51 height 10
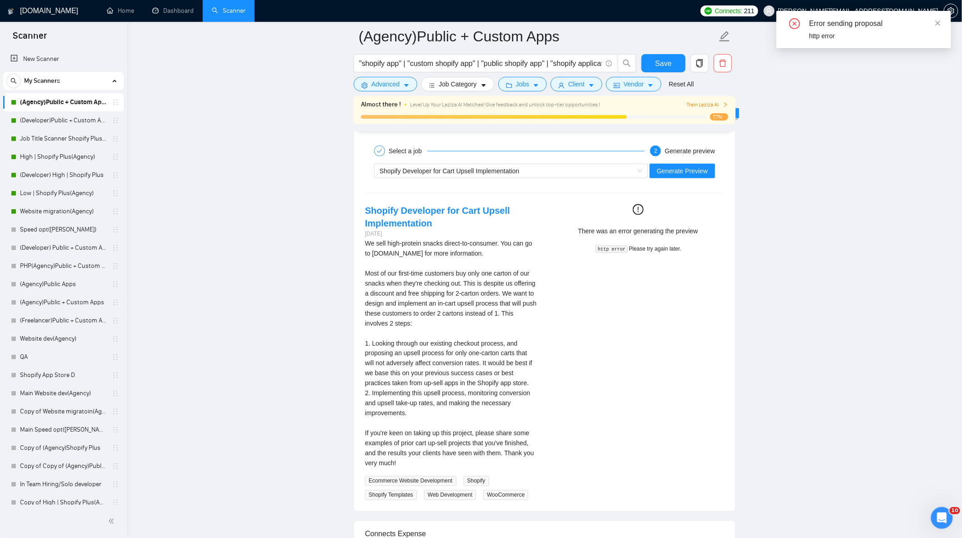
click at [610, 253] on code "http error" at bounding box center [612, 249] width 32 height 7
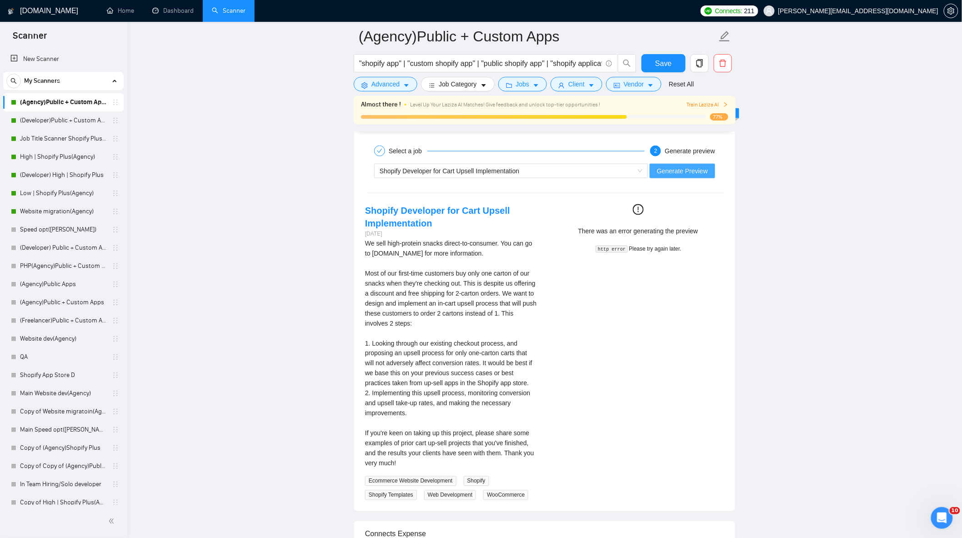
click at [672, 178] on button "Generate Preview" at bounding box center [682, 171] width 65 height 15
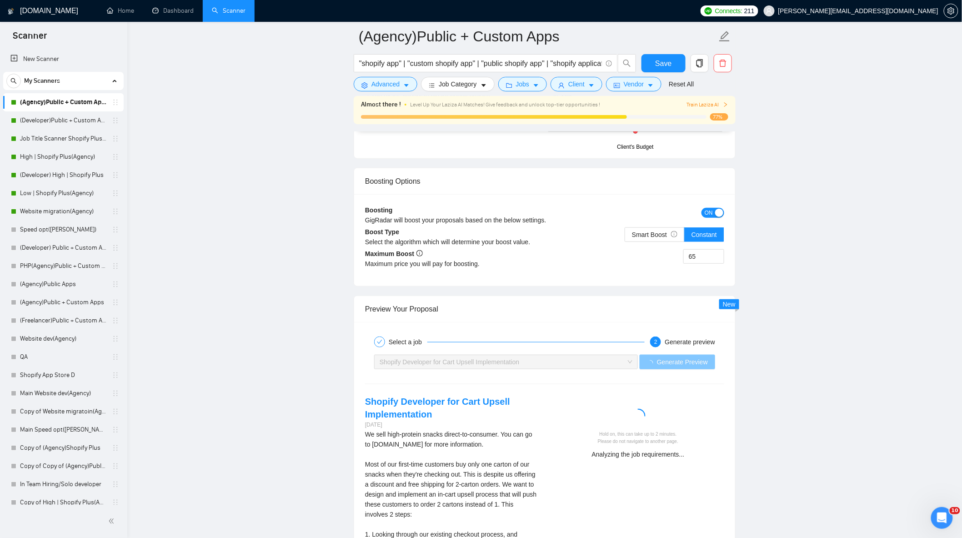
scroll to position [1768, 0]
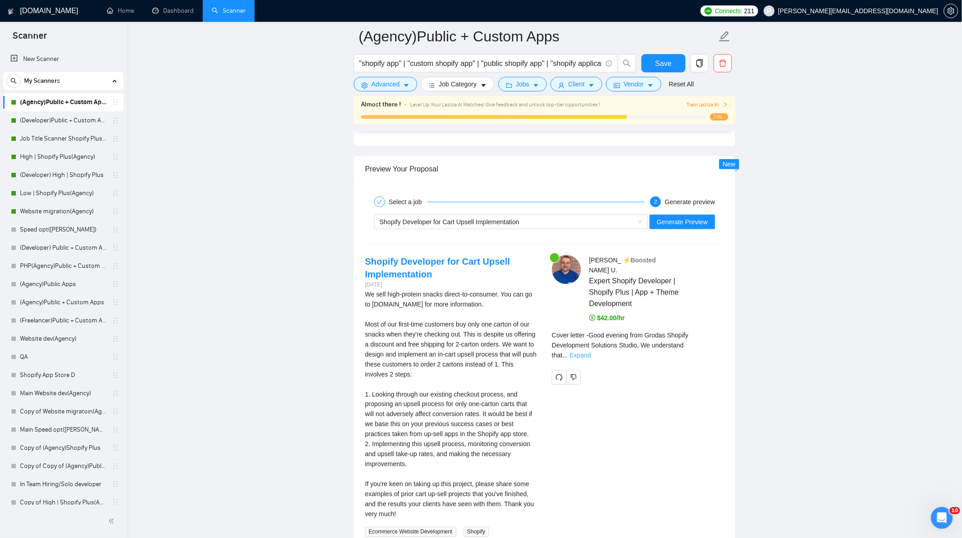
click at [591, 352] on link "Expand" at bounding box center [580, 355] width 21 height 7
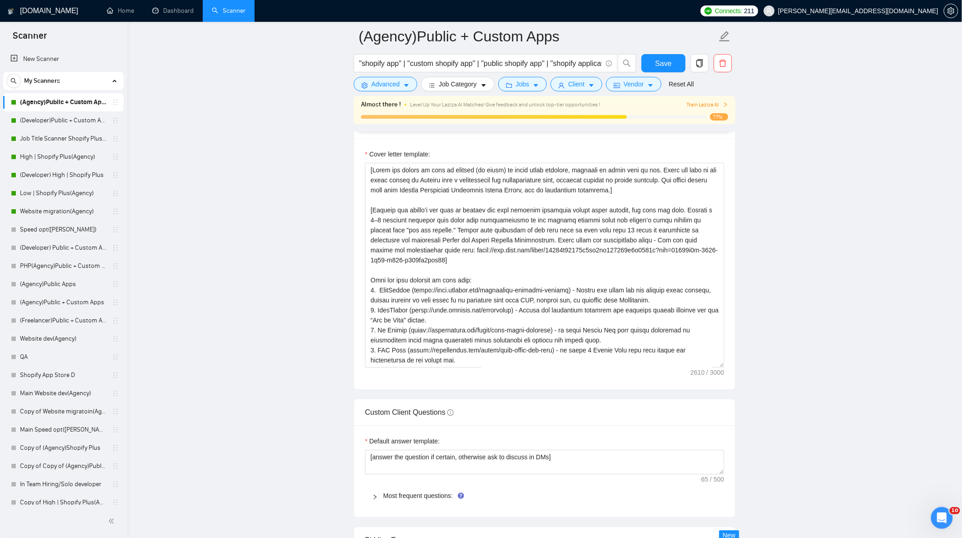
scroll to position [1011, 0]
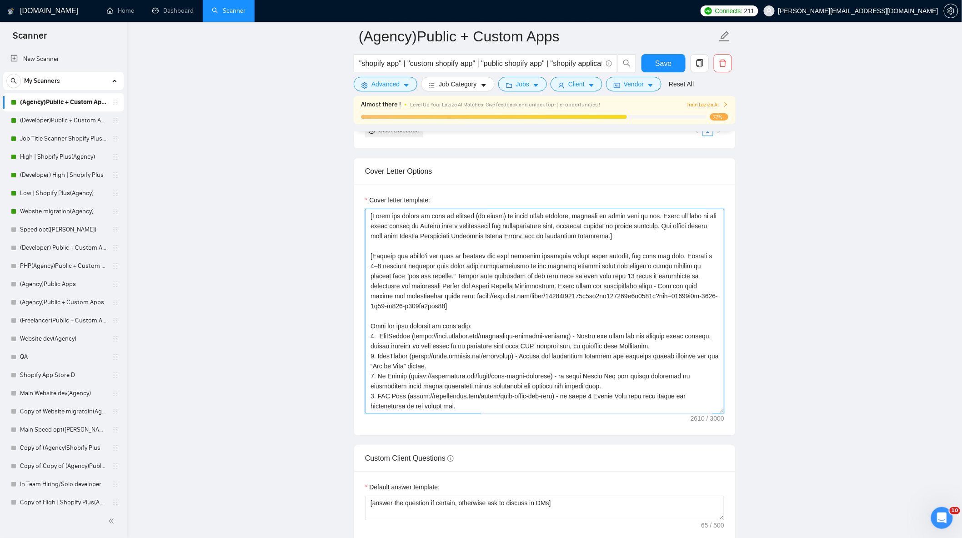
click at [512, 240] on textarea "Cover letter template:" at bounding box center [544, 311] width 359 height 205
type textarea "[Greet the client by name or company (if given) in their local language, adjust…"
click at [671, 58] on span "Save" at bounding box center [663, 63] width 16 height 11
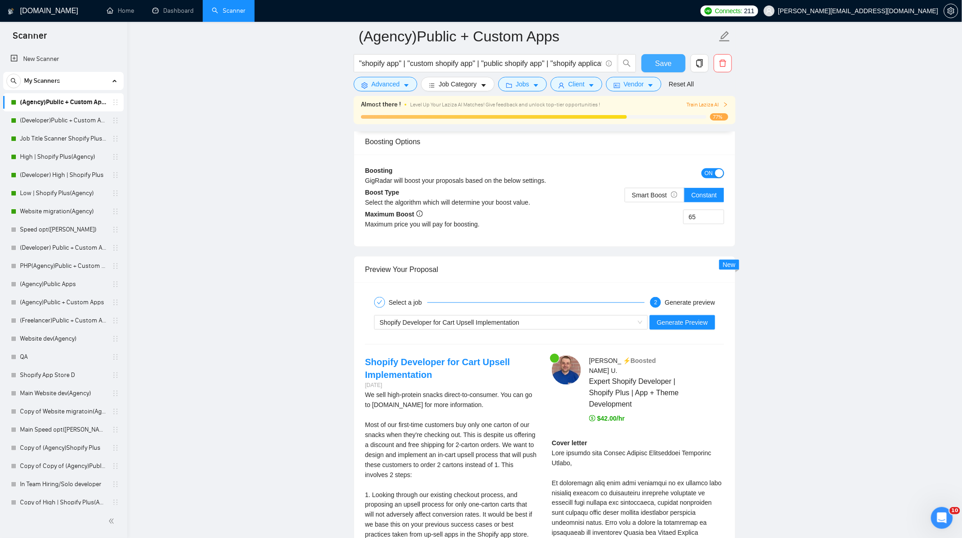
scroll to position [1668, 0]
click at [676, 328] on span "Generate Preview" at bounding box center [682, 323] width 51 height 10
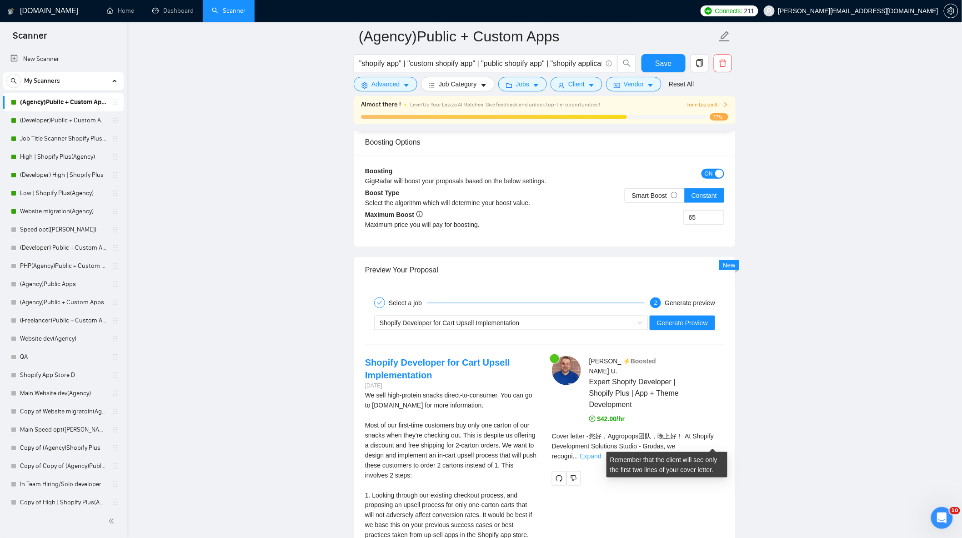
click at [602, 453] on link "Expand" at bounding box center [590, 456] width 21 height 7
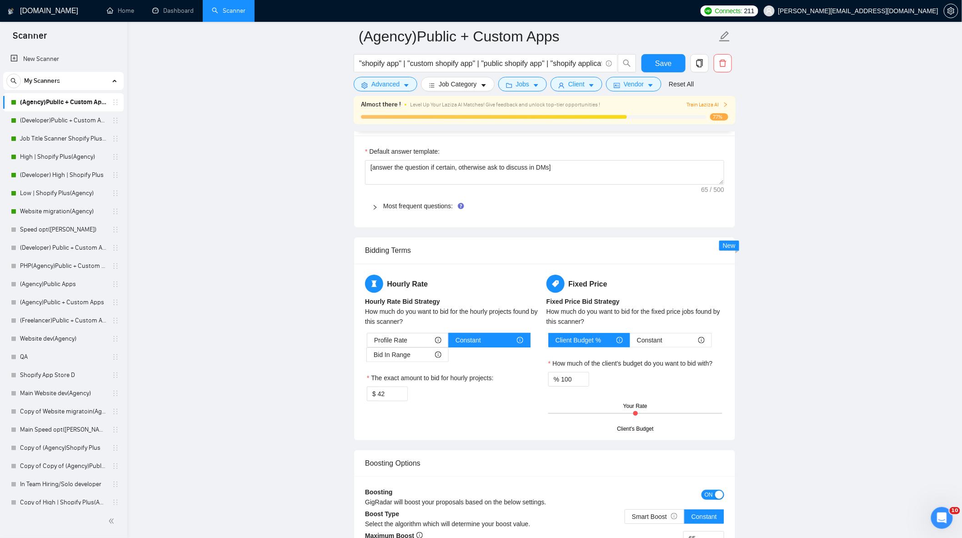
scroll to position [1213, 0]
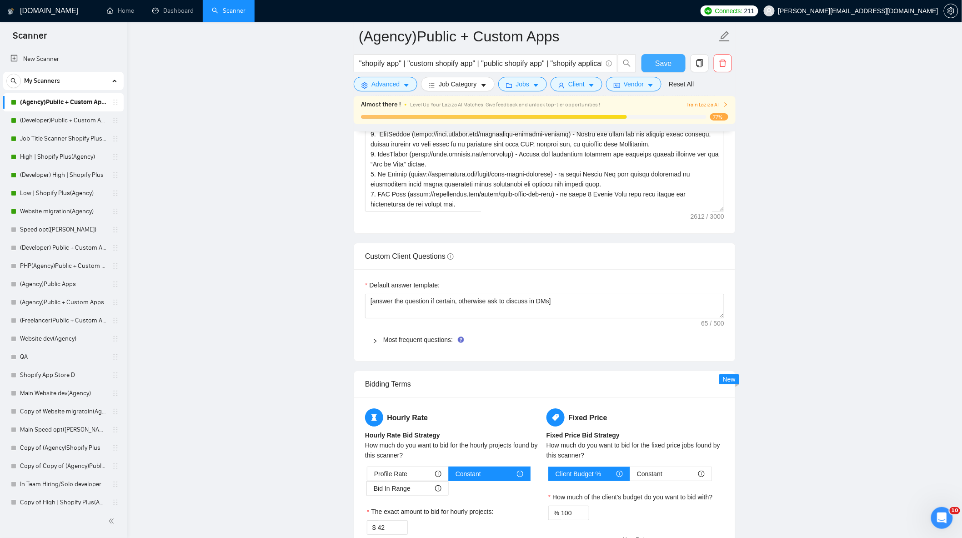
drag, startPoint x: 661, startPoint y: 61, endPoint x: 826, endPoint y: 151, distance: 188.3
click at [661, 61] on span "Save" at bounding box center [663, 63] width 16 height 11
click at [942, 510] on icon "Открыть службу сообщений Intercom" at bounding box center [940, 516] width 15 height 15
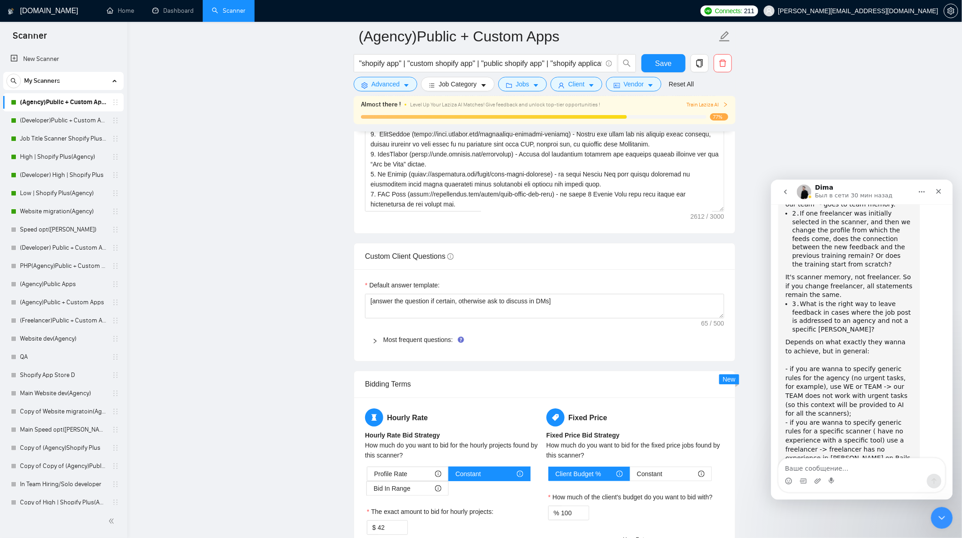
scroll to position [1939, 0]
click at [859, 471] on textarea "Ваше сообщение..." at bounding box center [862, 465] width 166 height 15
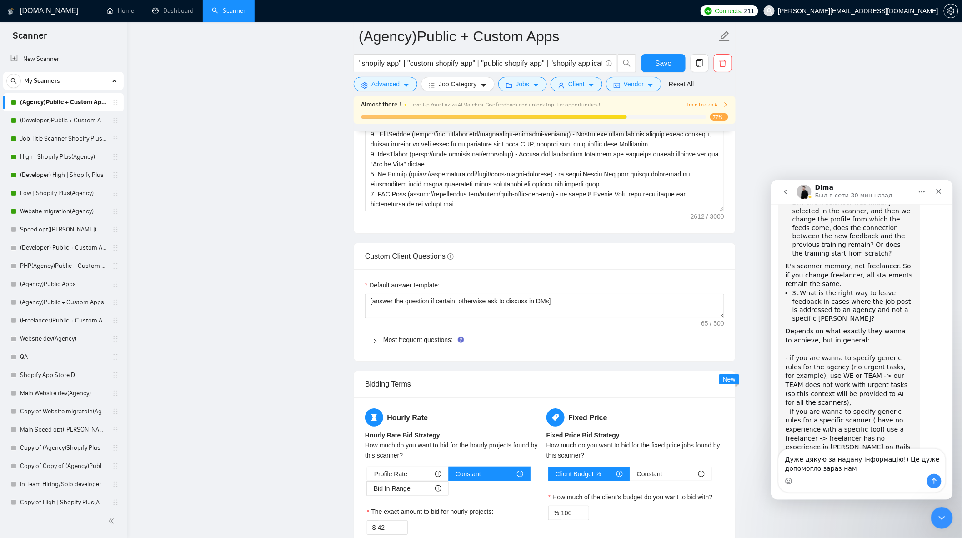
drag, startPoint x: 864, startPoint y: 470, endPoint x: 893, endPoint y: 461, distance: 30.1
click at [893, 461] on textarea "Дуже дякую за надану інформацію!) Це дуже допомогло зараз нам" at bounding box center [862, 461] width 166 height 25
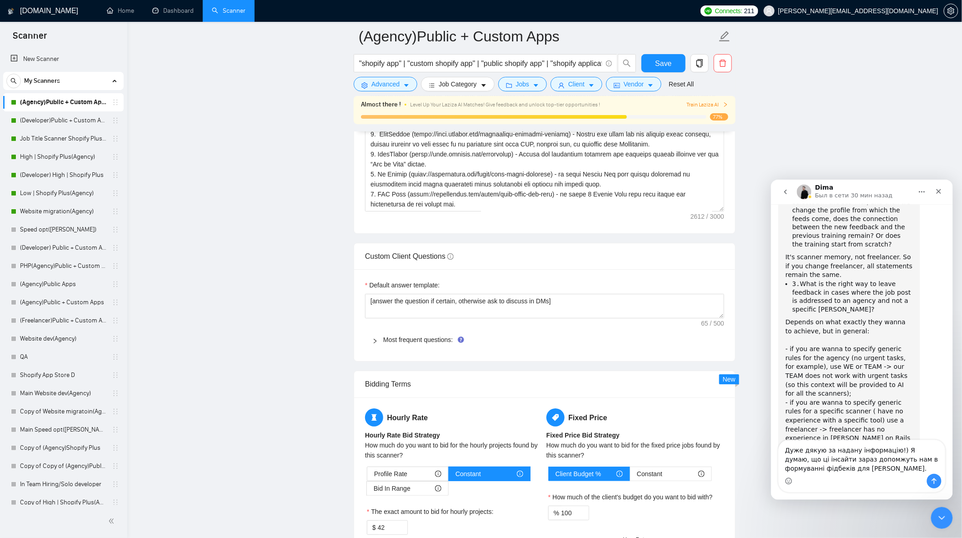
click at [845, 461] on textarea "Дуже дякую за надану інформацію!) Я думаю, що ці інсайти зараз допомжуть нам в …" at bounding box center [862, 457] width 166 height 34
click at [860, 468] on textarea "Дуже дякую за надану інформацію!) Я думаю, що ці інсайти зараз допоможуть нам в…" at bounding box center [862, 457] width 166 height 34
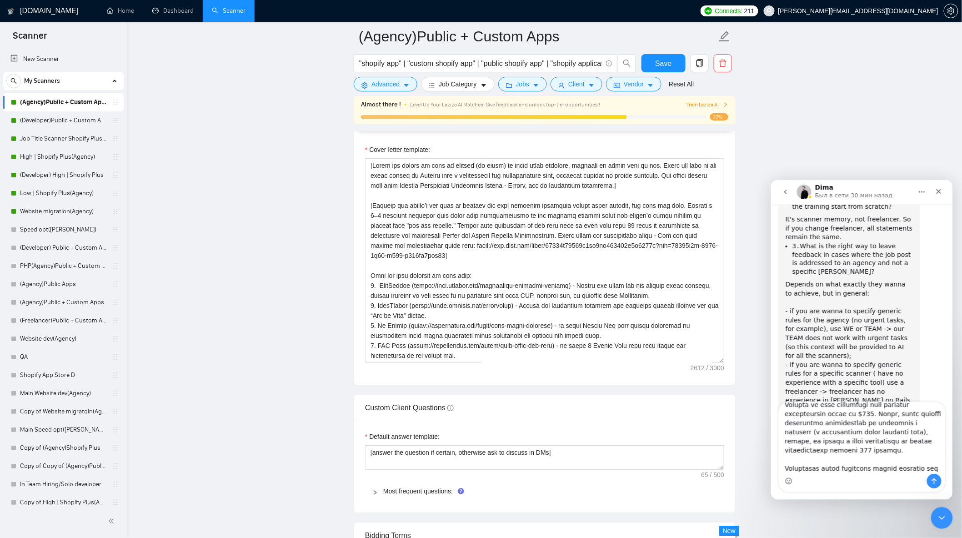
scroll to position [0, 0]
drag, startPoint x: 921, startPoint y: 448, endPoint x: 785, endPoint y: 444, distance: 136.1
click at [785, 444] on textarea "Ваше сообщение..." at bounding box center [862, 438] width 166 height 72
click at [885, 421] on textarea "Ваше сообщение..." at bounding box center [862, 438] width 166 height 72
click at [856, 433] on textarea "Ваше сообщение..." at bounding box center [862, 438] width 166 height 72
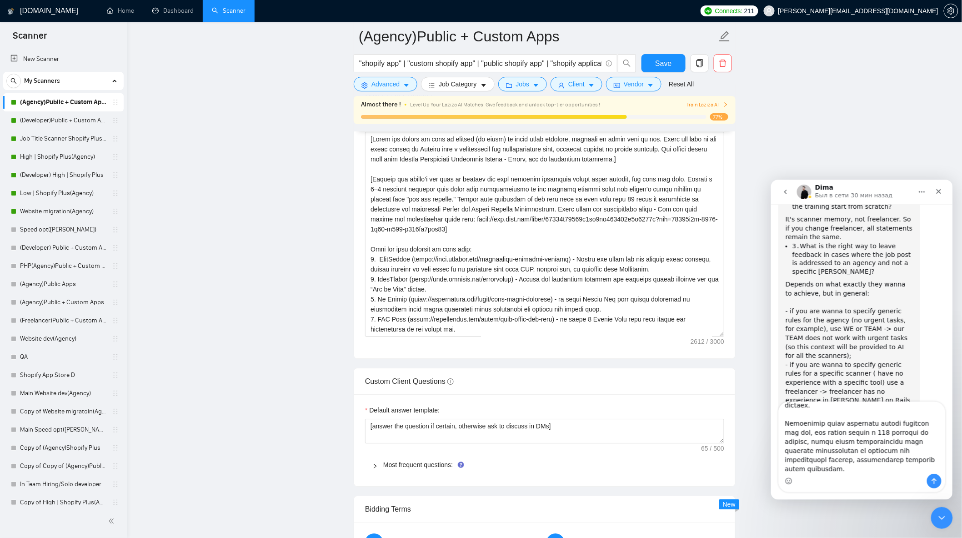
scroll to position [1112, 0]
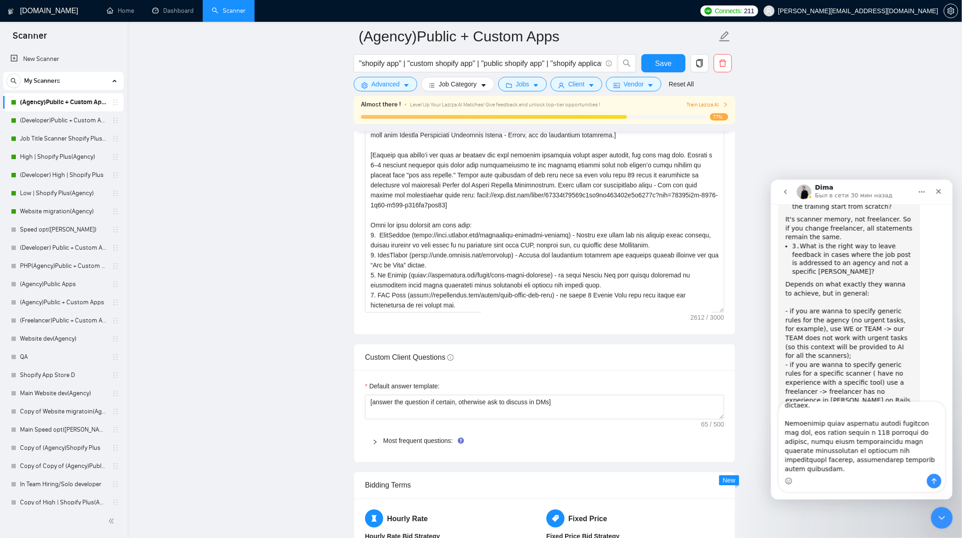
type textarea "Дуже дякую за надану інформацію!) Я думаю, що ці інсайти зараз допоможуть нам в…"
click at [931, 476] on button "Отправить сообщение…" at bounding box center [934, 481] width 15 height 15
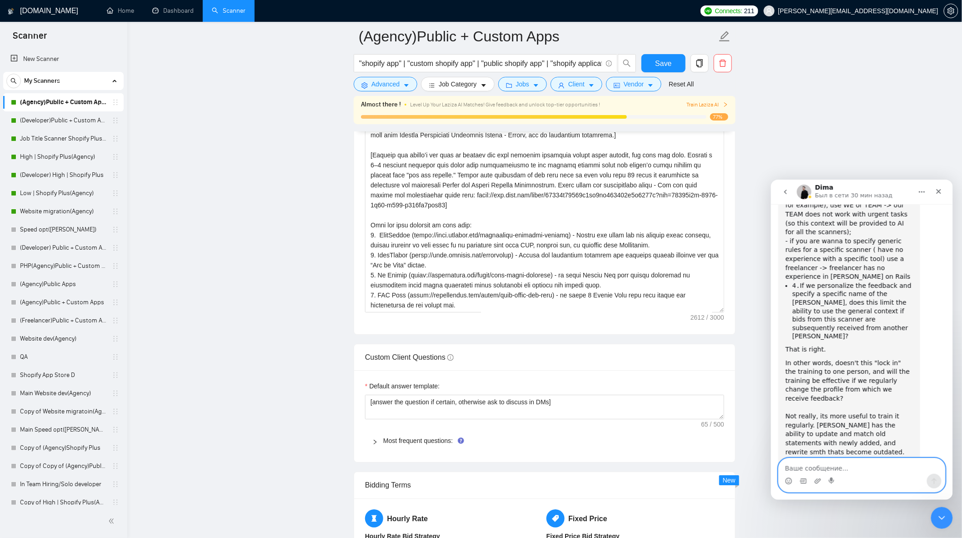
scroll to position [2126, 0]
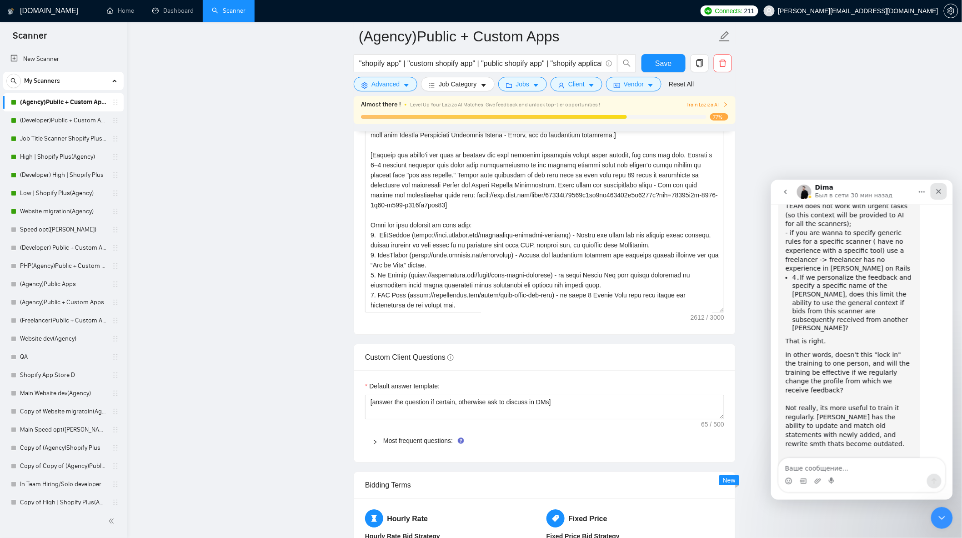
click at [937, 192] on icon "Закрыть" at bounding box center [939, 191] width 5 height 5
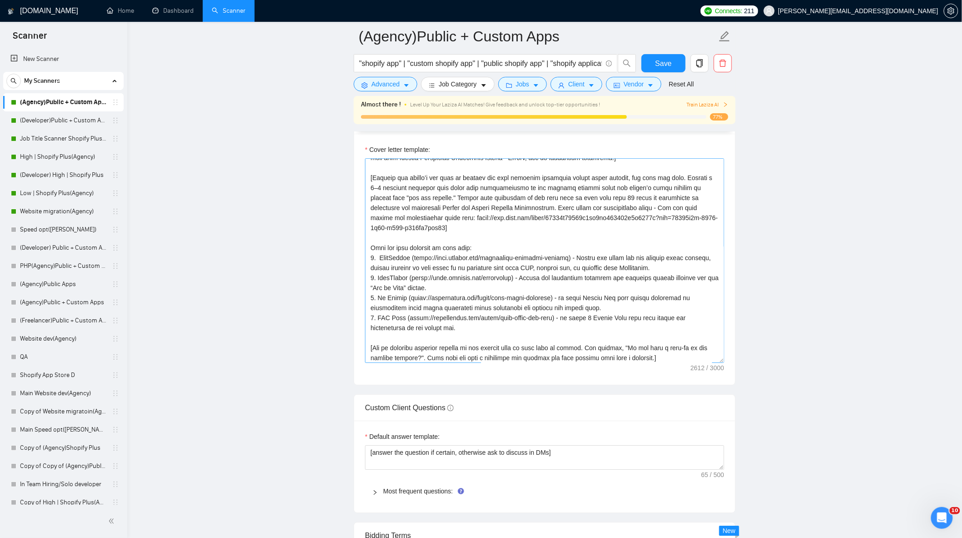
scroll to position [50, 0]
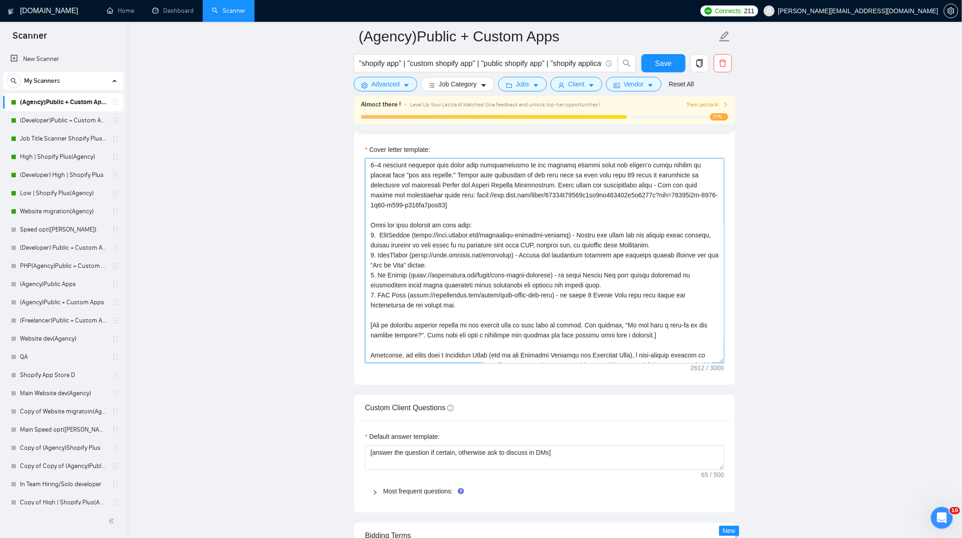
click at [460, 312] on textarea "Cover letter template:" at bounding box center [544, 260] width 359 height 205
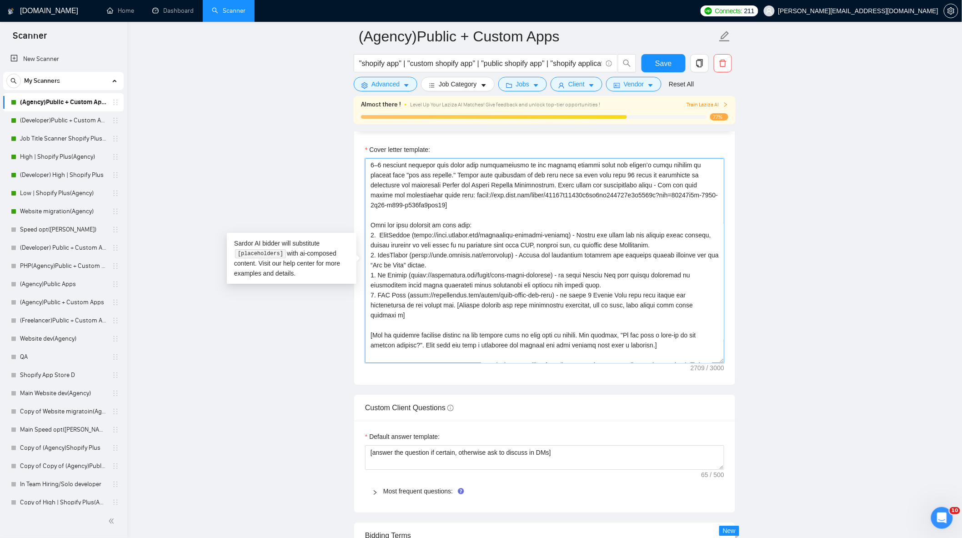
drag, startPoint x: 456, startPoint y: 312, endPoint x: 373, endPoint y: 322, distance: 83.4
click at [373, 322] on textarea "Cover letter template:" at bounding box center [544, 260] width 359 height 205
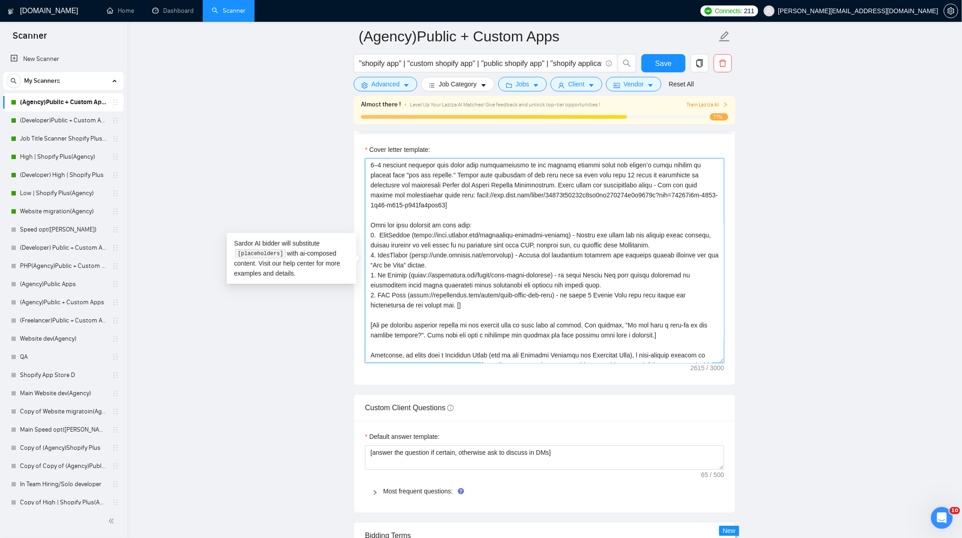
paste textarea
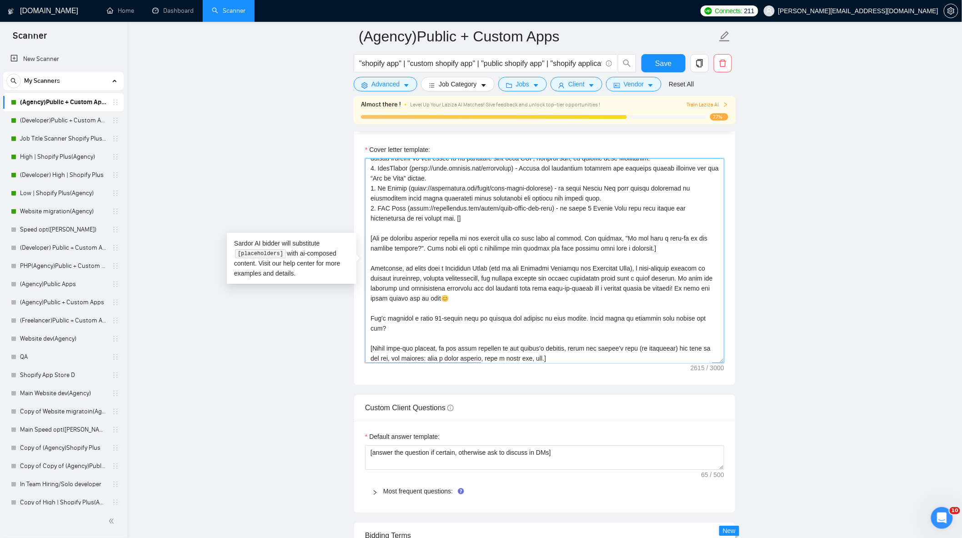
click at [457, 225] on textarea "Cover letter template:" at bounding box center [544, 260] width 359 height 205
paste textarea
click at [457, 224] on textarea "Cover letter template:" at bounding box center [544, 260] width 359 height 205
paste textarea
click at [456, 222] on textarea "Cover letter template:" at bounding box center [544, 260] width 359 height 205
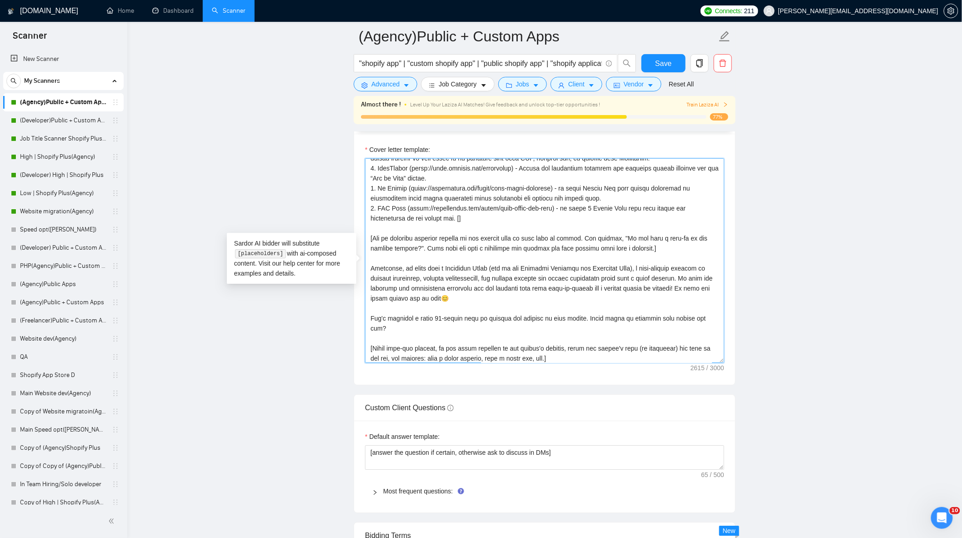
click at [457, 223] on textarea "Cover letter template:" at bounding box center [544, 260] width 359 height 205
paste textarea
click at [457, 222] on textarea "Cover letter template:" at bounding box center [544, 260] width 359 height 205
paste textarea
drag, startPoint x: 458, startPoint y: 222, endPoint x: 466, endPoint y: 228, distance: 10.4
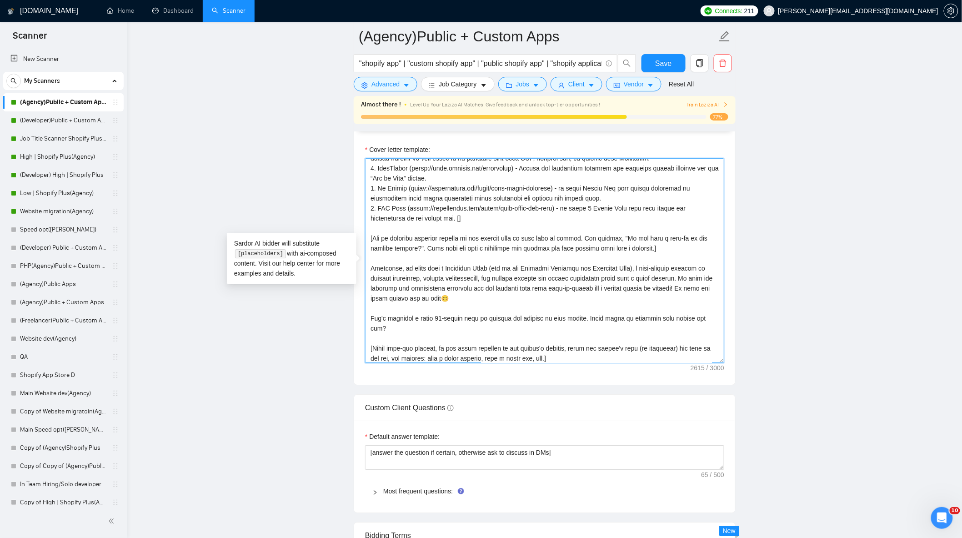
click at [458, 222] on textarea "Cover letter template:" at bounding box center [544, 260] width 359 height 205
paste textarea
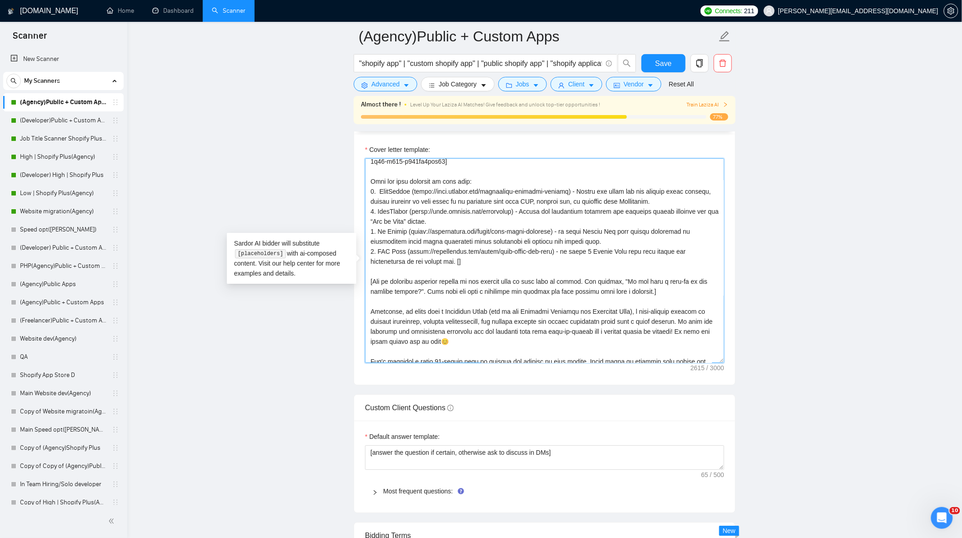
scroll to position [101, 0]
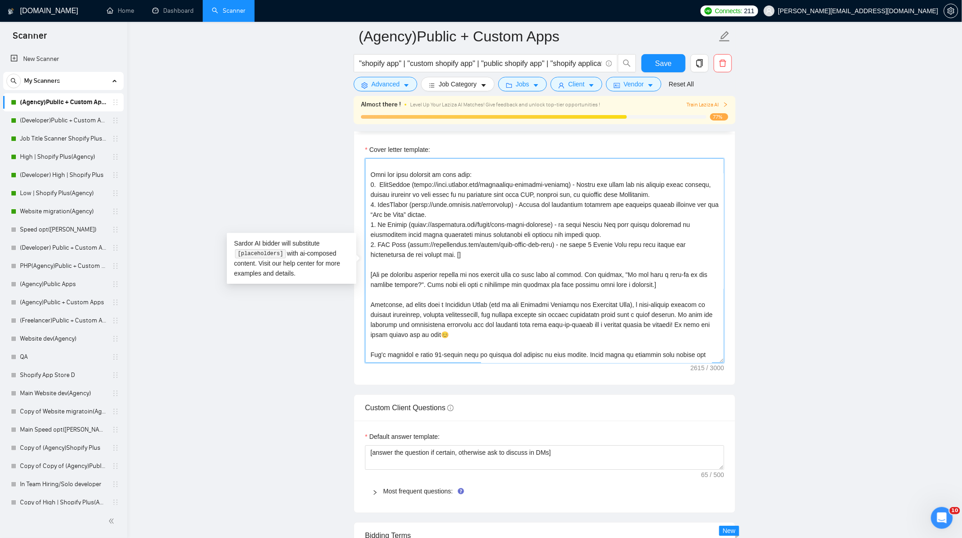
drag, startPoint x: 588, startPoint y: 231, endPoint x: 565, endPoint y: 229, distance: 22.4
click at [565, 229] on textarea "Cover letter template:" at bounding box center [544, 260] width 359 height 205
drag, startPoint x: 379, startPoint y: 221, endPoint x: 371, endPoint y: 220, distance: 8.7
click at [371, 220] on textarea "Cover letter template:" at bounding box center [544, 260] width 359 height 205
click at [457, 260] on textarea "Cover letter template:" at bounding box center [544, 260] width 359 height 205
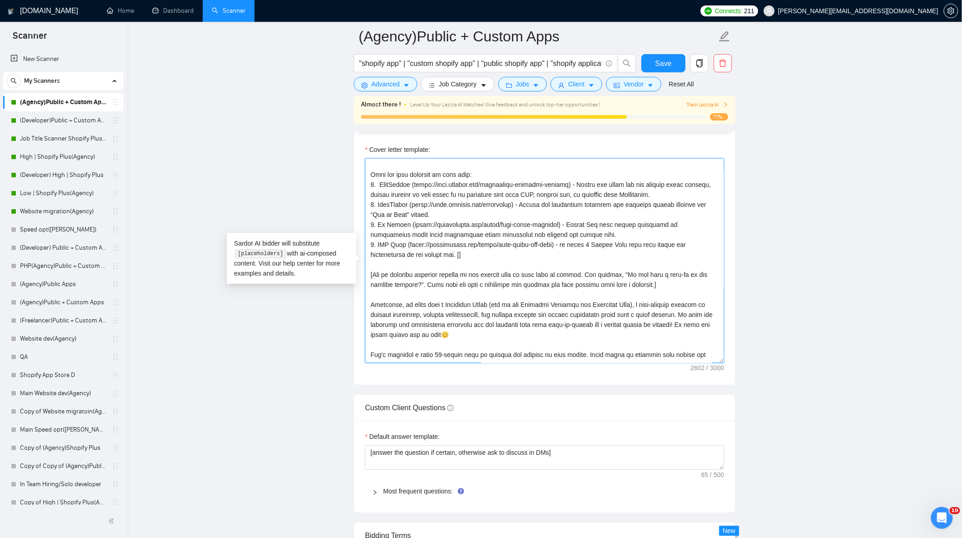
paste textarea
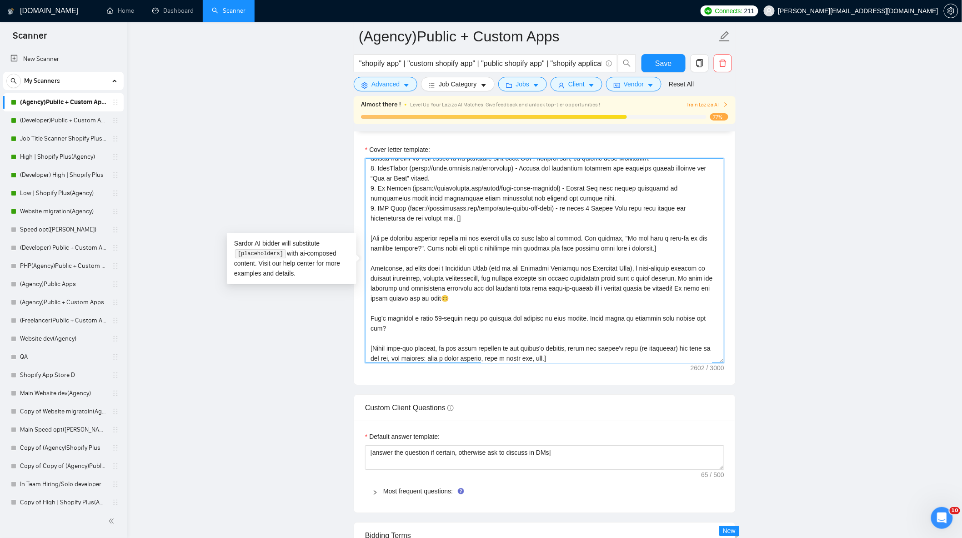
click at [458, 220] on textarea "Cover letter template:" at bounding box center [544, 260] width 359 height 205
paste textarea "Analyze job posts carefully. If the client, in the job post description, asks f…"
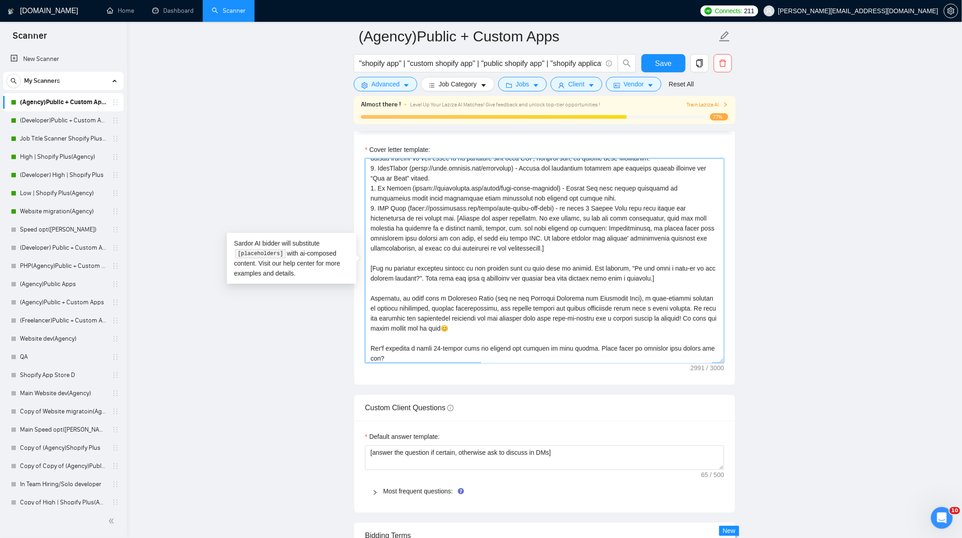
click at [557, 251] on textarea "Cover letter template:" at bounding box center [544, 260] width 359 height 205
type textarea "[Greet the client by name or company (if given) in their local language, adjust…"
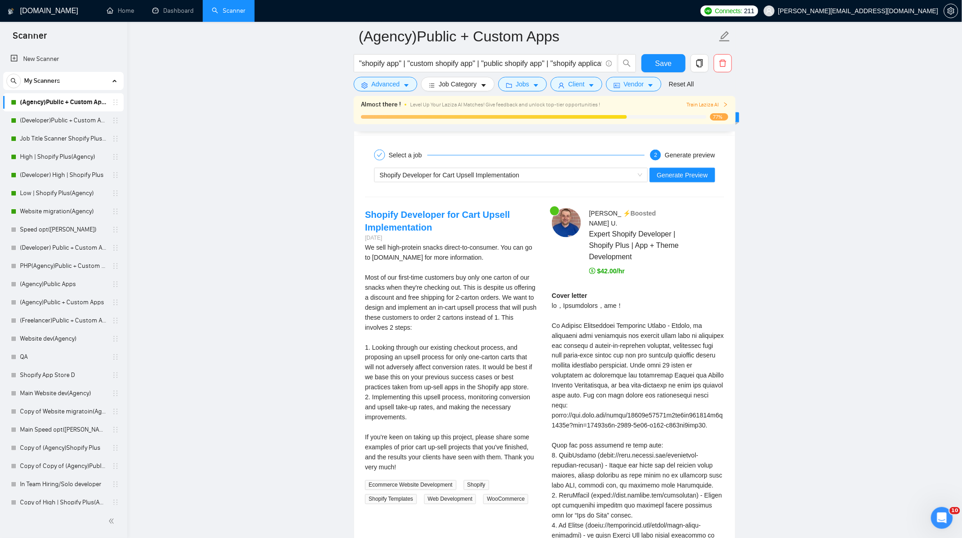
scroll to position [1819, 0]
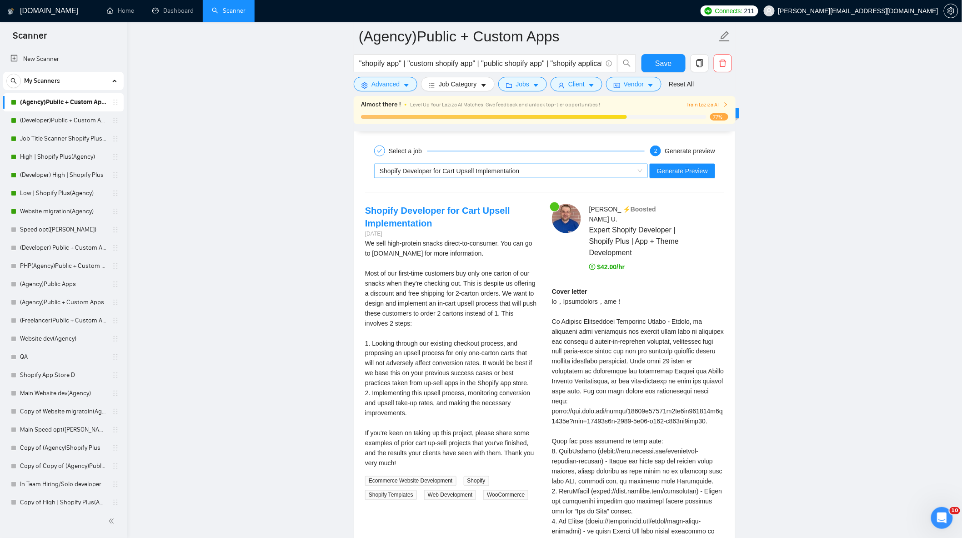
click at [529, 178] on div "Shopify Developer for Cart Upsell Implementation" at bounding box center [507, 171] width 255 height 14
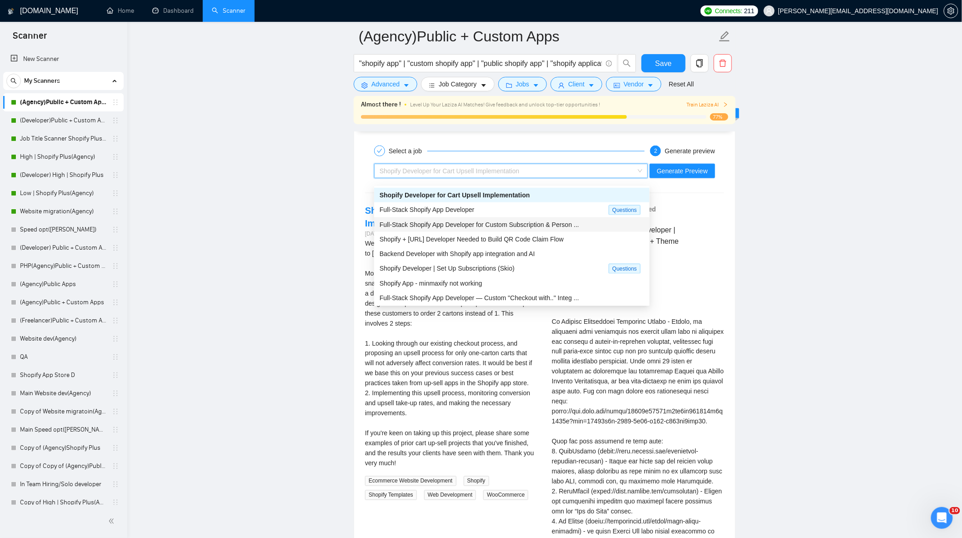
click at [462, 214] on div "Full-Stack Shopify App Developer" at bounding box center [494, 210] width 229 height 10
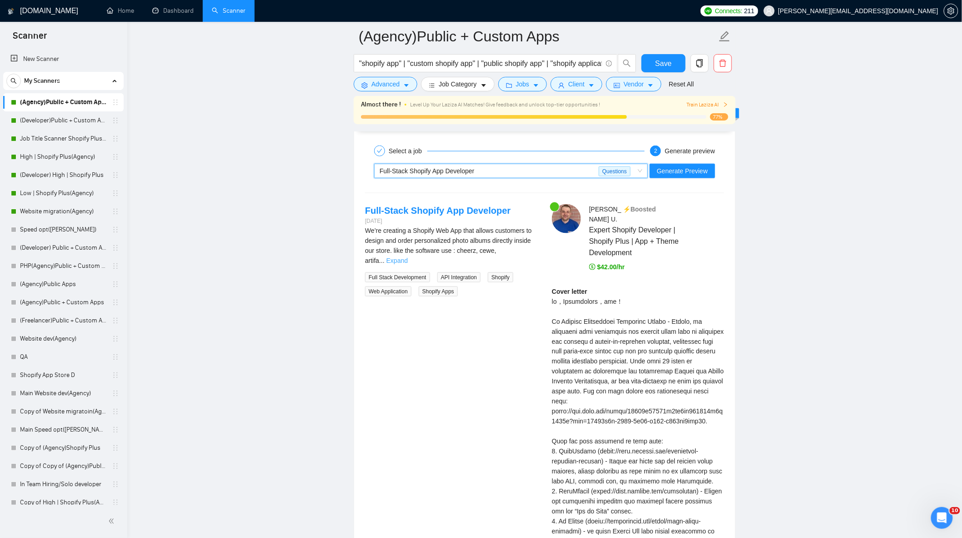
click at [408, 257] on link "Expand" at bounding box center [397, 260] width 21 height 7
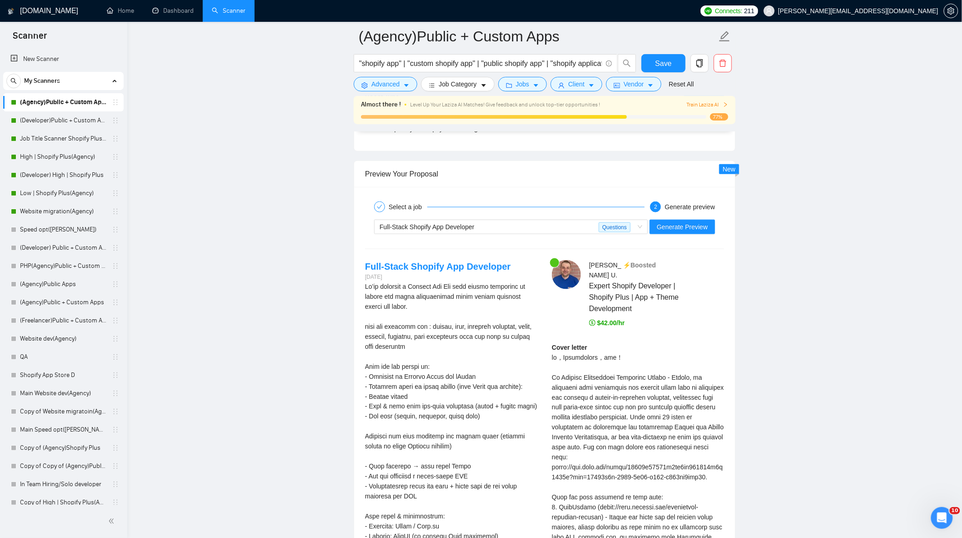
scroll to position [1718, 0]
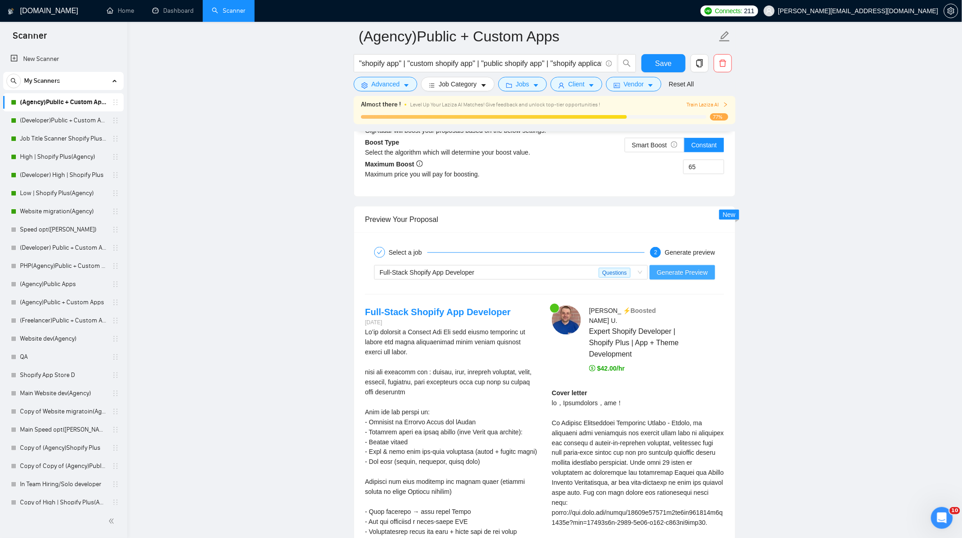
click at [679, 277] on span "Generate Preview" at bounding box center [682, 272] width 51 height 10
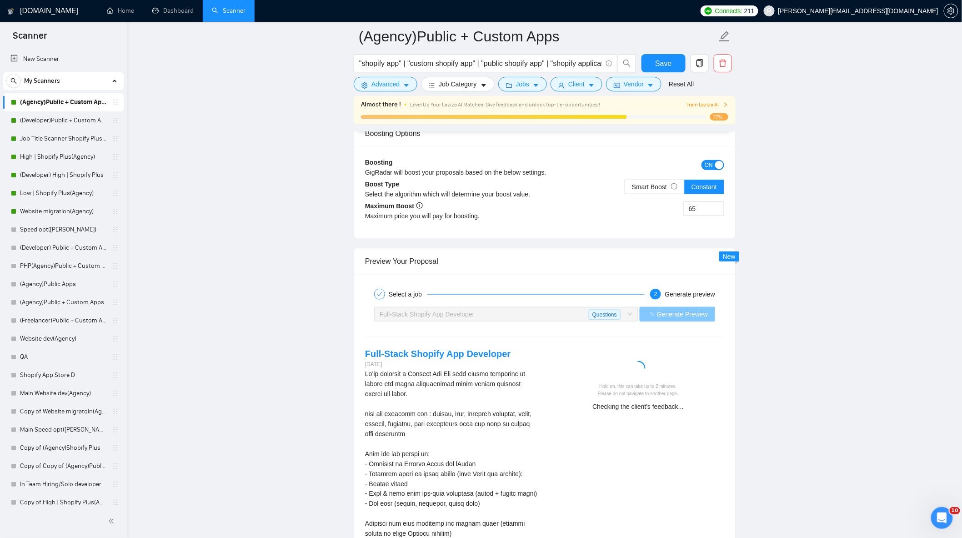
scroll to position [1668, 0]
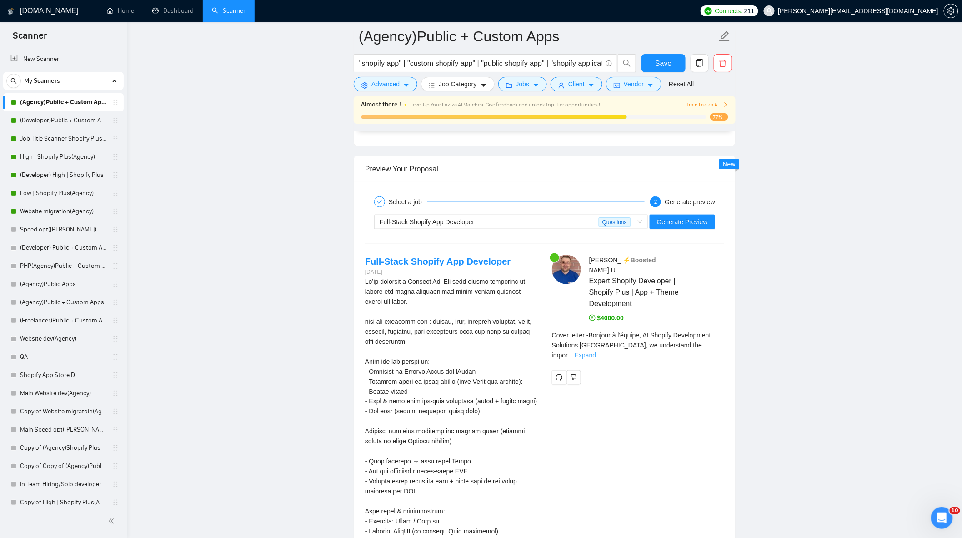
click at [596, 352] on link "Expand" at bounding box center [585, 355] width 21 height 7
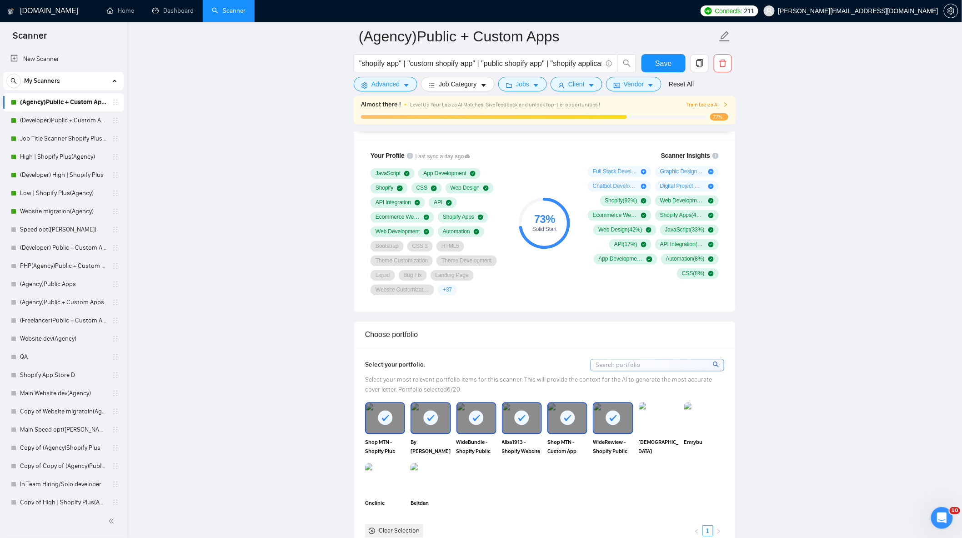
scroll to position [556, 0]
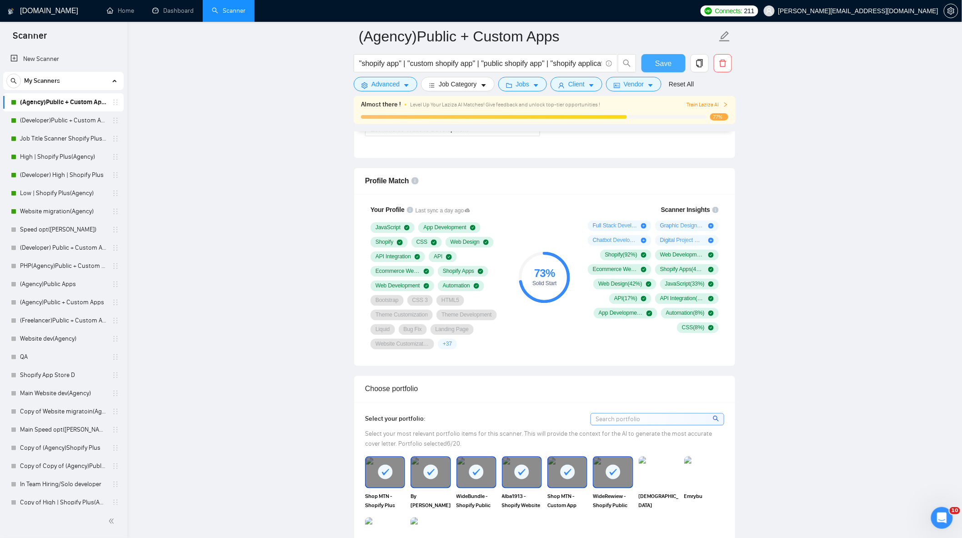
click at [655, 57] on button "Save" at bounding box center [664, 63] width 44 height 18
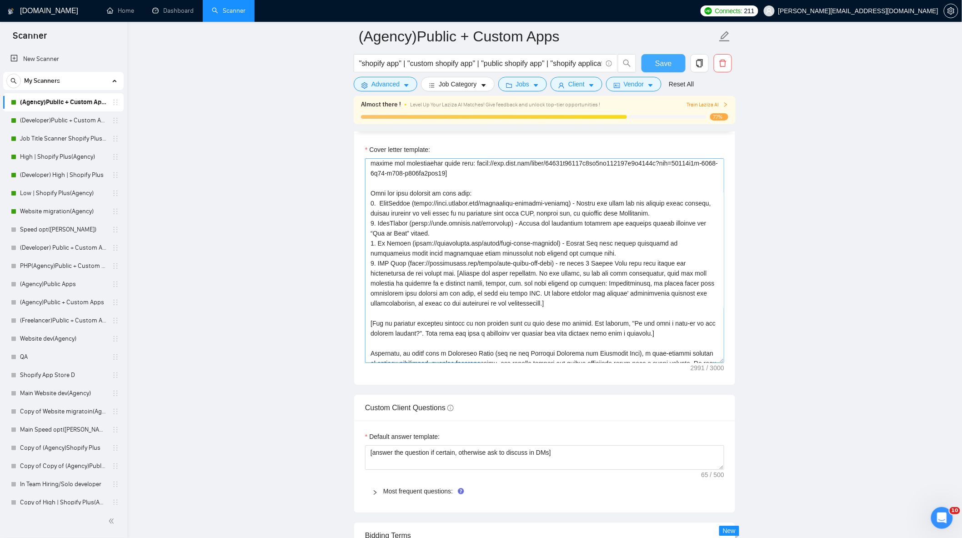
scroll to position [101, 0]
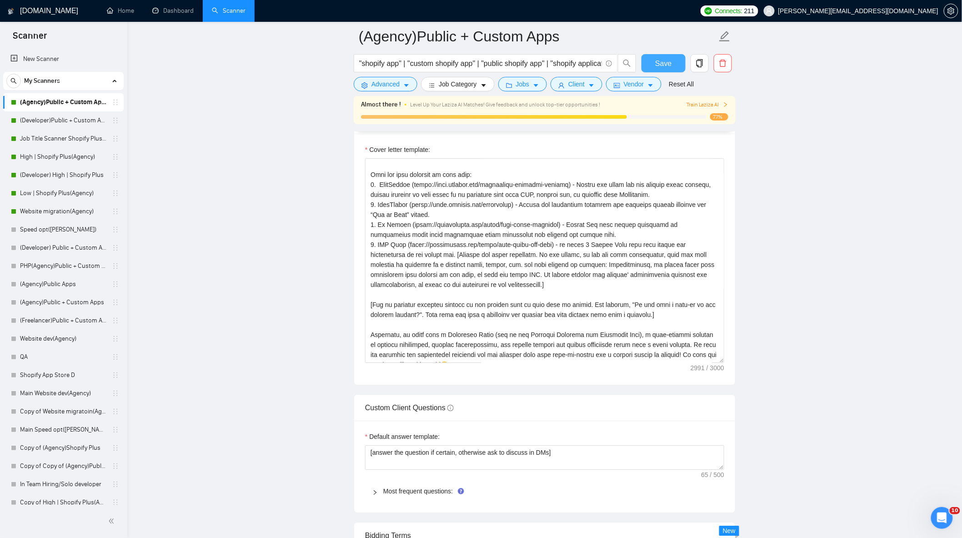
click at [663, 61] on span "Save" at bounding box center [663, 63] width 16 height 11
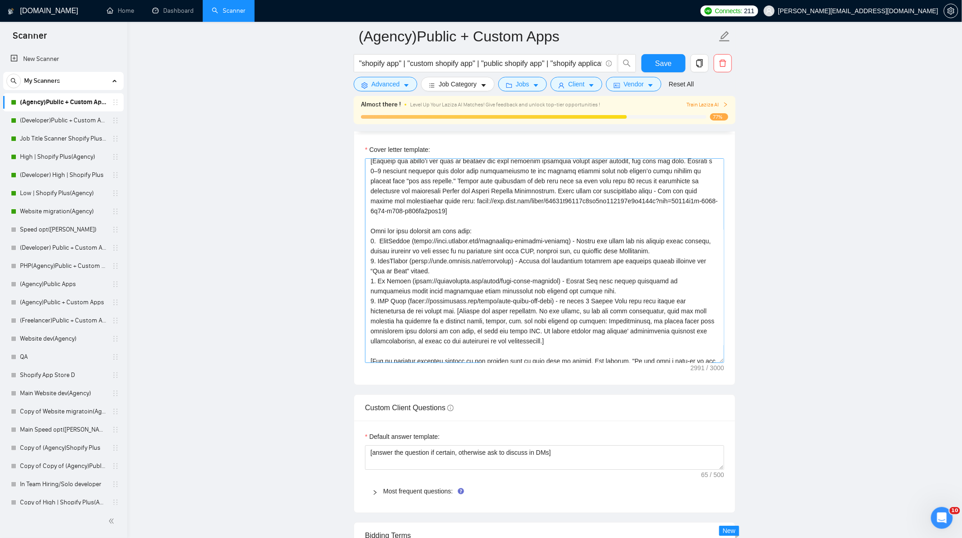
scroll to position [0, 0]
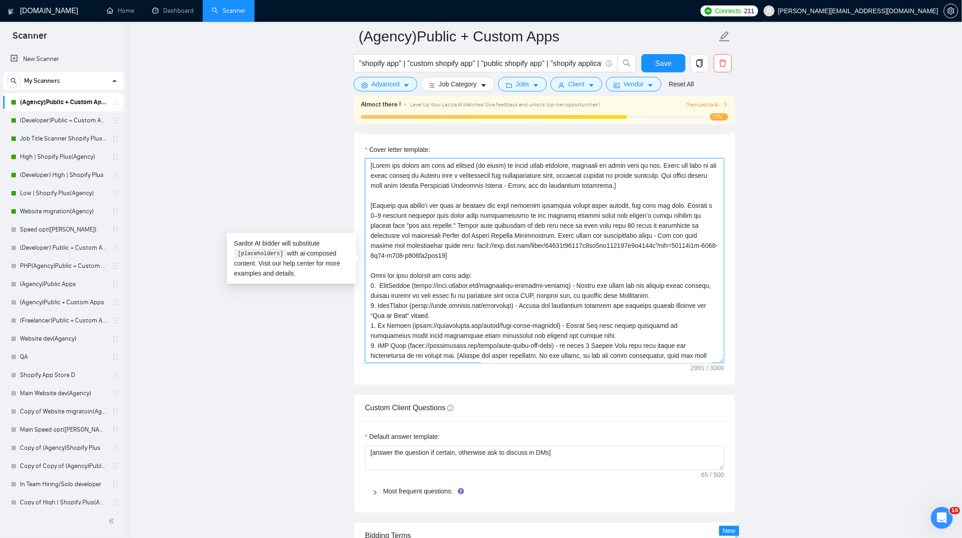
drag, startPoint x: 372, startPoint y: 172, endPoint x: 619, endPoint y: 192, distance: 247.4
click at [619, 192] on textarea "Cover letter template:" at bounding box center [544, 260] width 359 height 205
drag, startPoint x: 373, startPoint y: 213, endPoint x: 530, endPoint y: 238, distance: 158.9
click at [530, 238] on textarea "Cover letter template:" at bounding box center [544, 260] width 359 height 205
drag, startPoint x: 466, startPoint y: 266, endPoint x: 478, endPoint y: 266, distance: 11.4
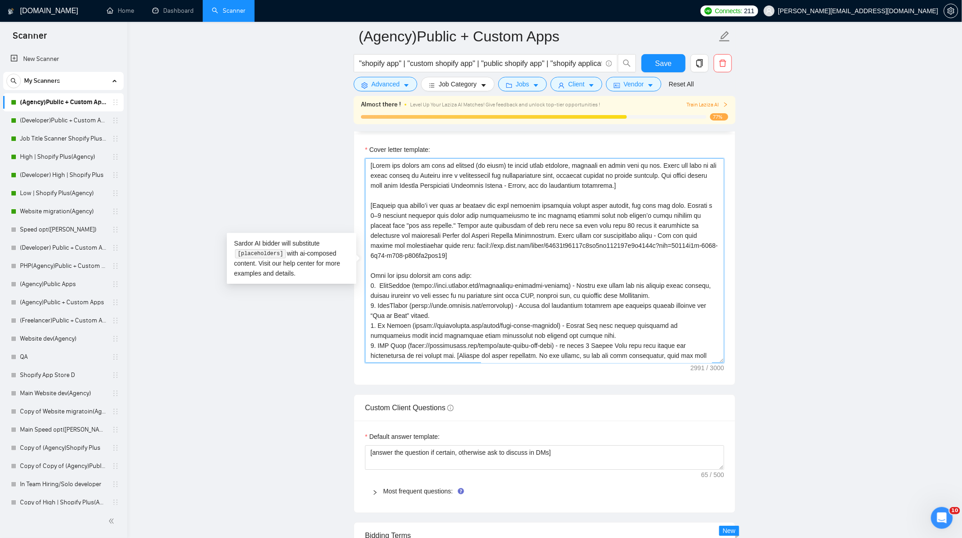
click at [466, 266] on textarea "Cover letter template:" at bounding box center [544, 260] width 359 height 205
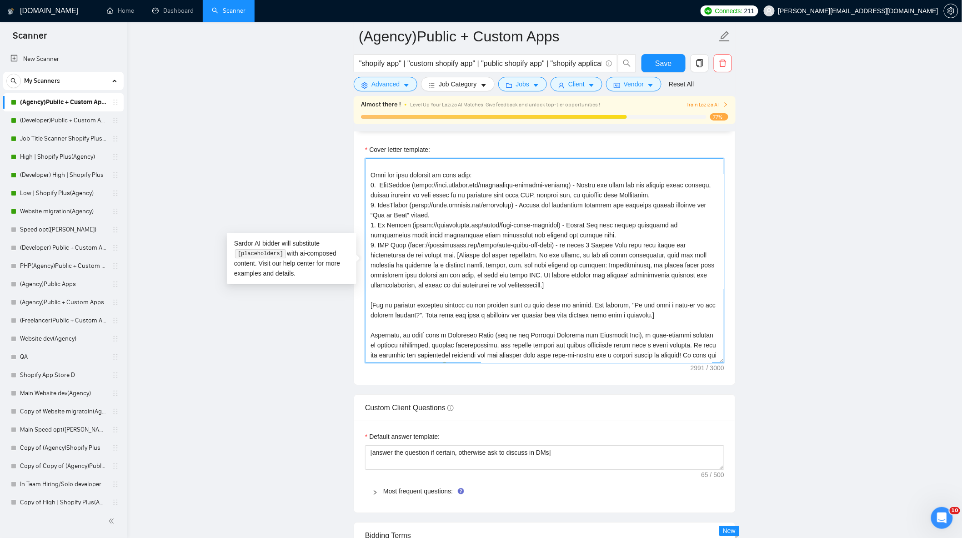
scroll to position [101, 0]
drag, startPoint x: 455, startPoint y: 260, endPoint x: 554, endPoint y: 291, distance: 103.6
click at [554, 291] on textarea "Cover letter template:" at bounding box center [544, 260] width 359 height 205
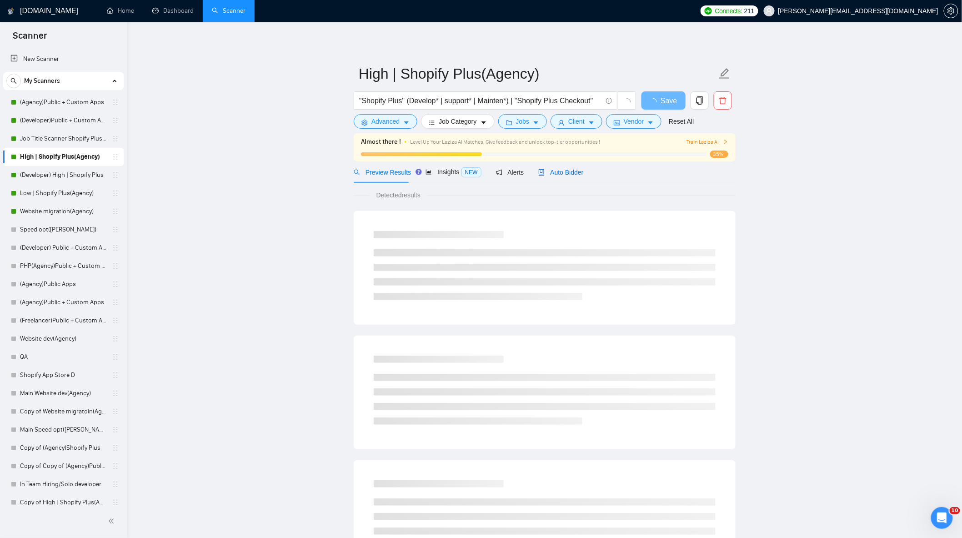
click at [561, 175] on span "Auto Bidder" at bounding box center [561, 172] width 45 height 7
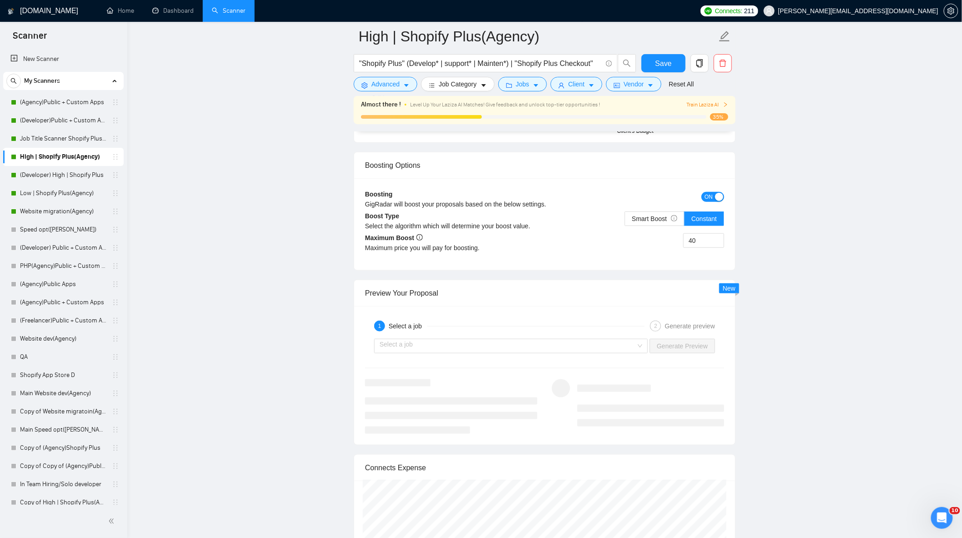
scroll to position [1768, 0]
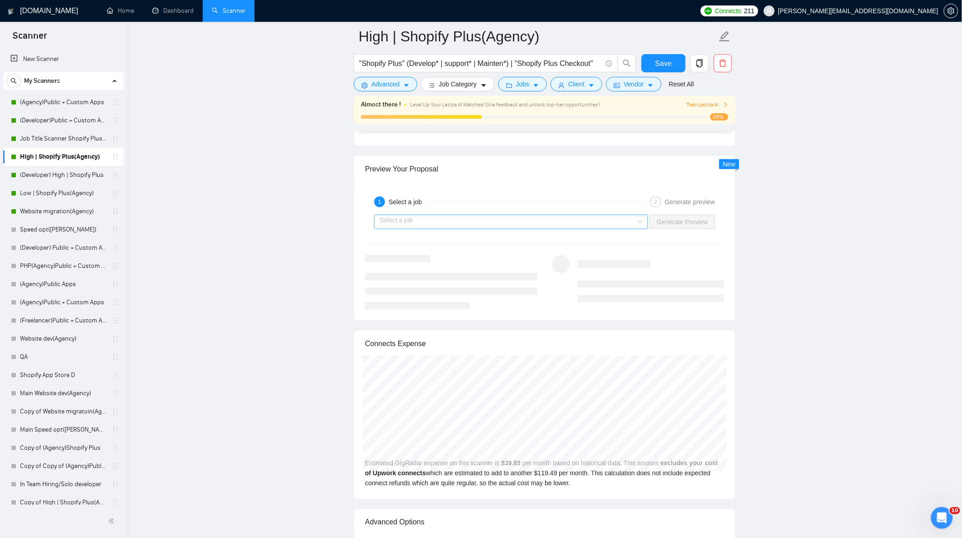
click at [504, 229] on input "search" at bounding box center [508, 222] width 257 height 14
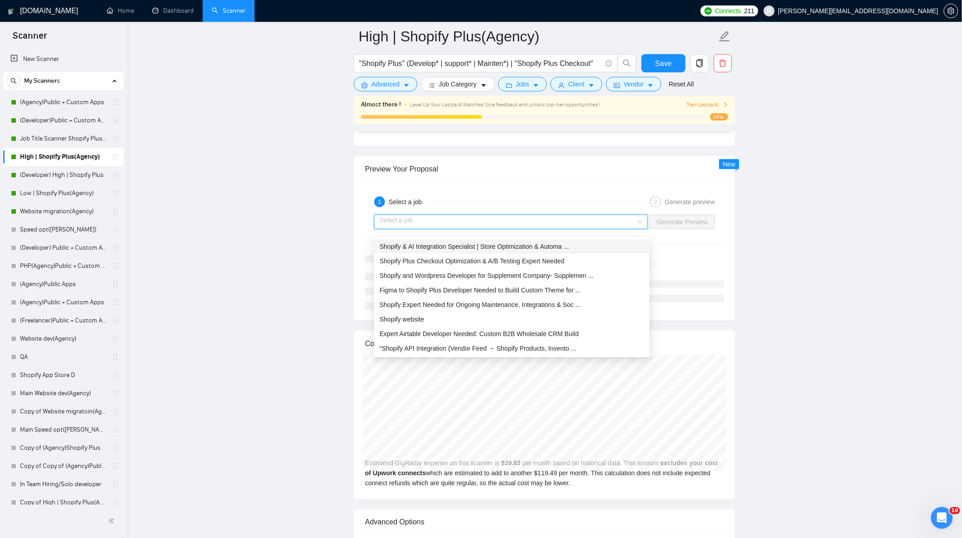
click at [518, 244] on span "Shopify & AI Integration Specialist | Store Optimization & Automa ..." at bounding box center [475, 246] width 190 height 7
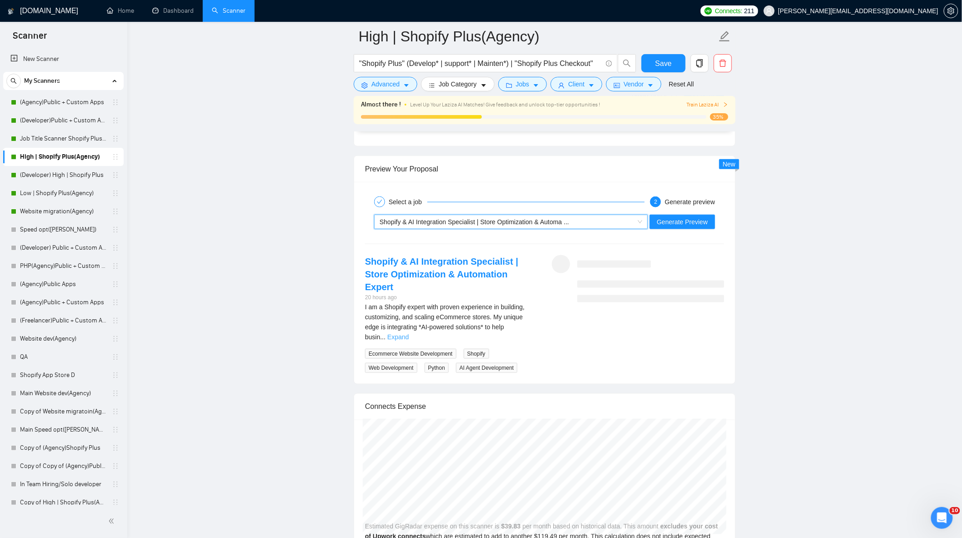
click at [409, 333] on link "Expand" at bounding box center [398, 336] width 21 height 7
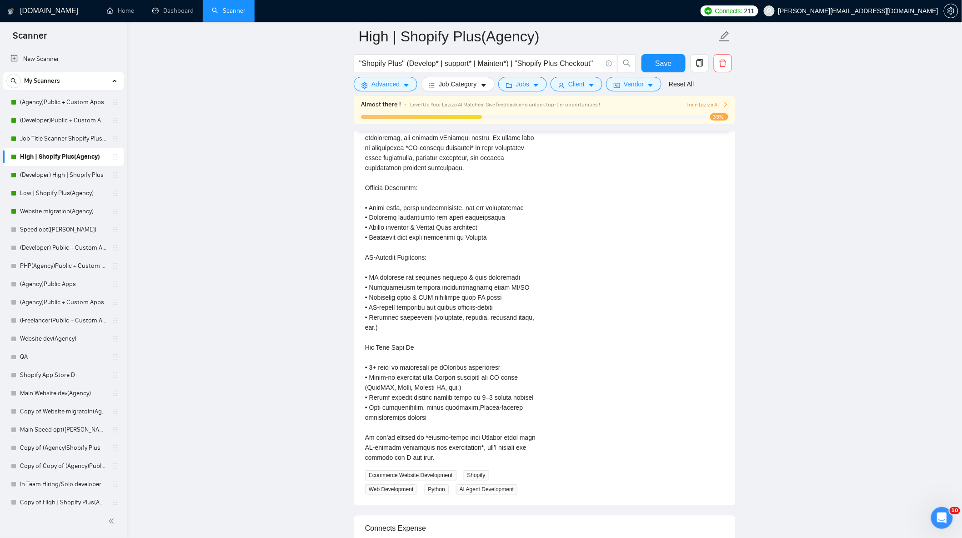
scroll to position [1819, 0]
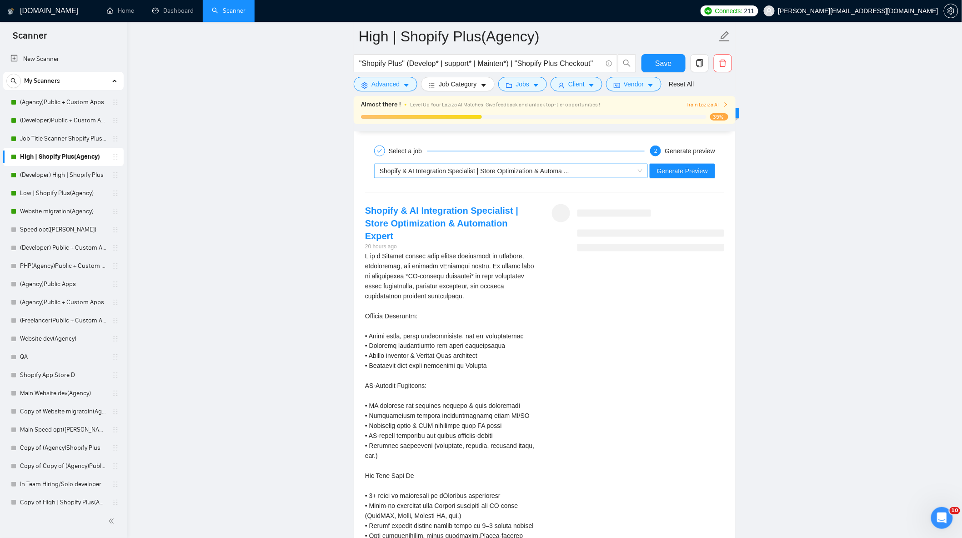
click at [501, 175] on span "Shopify & AI Integration Specialist | Store Optimization & Automa ..." at bounding box center [475, 170] width 190 height 7
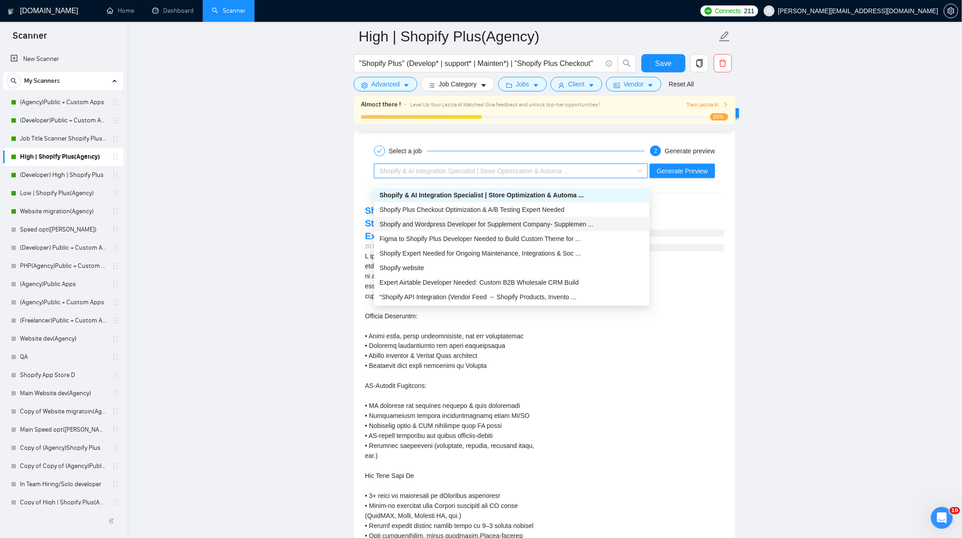
click at [474, 223] on span "Shopify and Wordpress Developer for Supplement Company- Supplemen ..." at bounding box center [487, 224] width 214 height 7
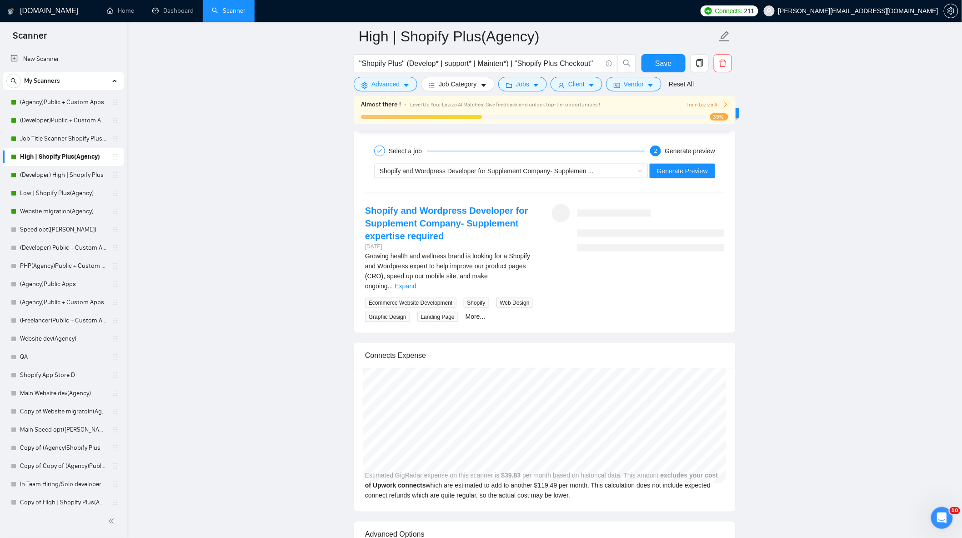
click at [417, 282] on link "Expand" at bounding box center [405, 285] width 21 height 7
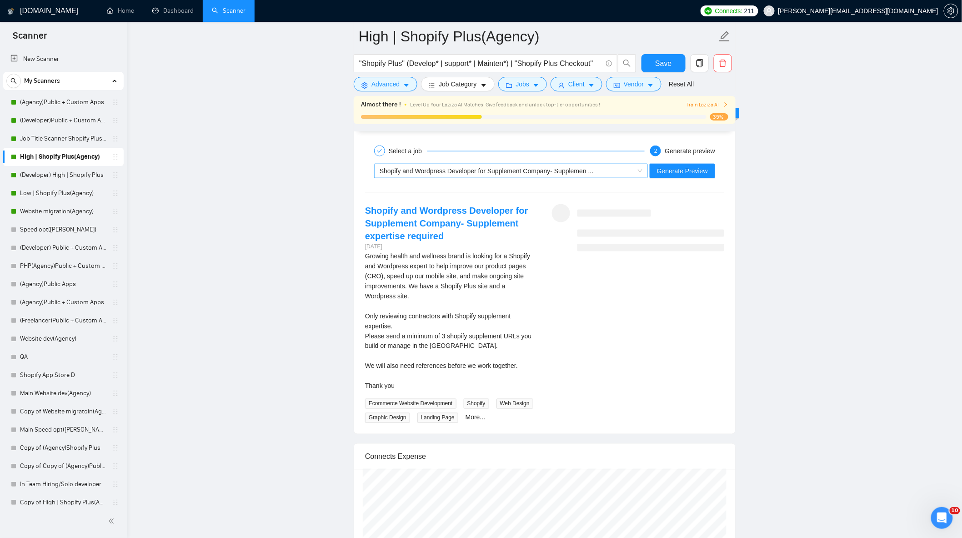
click at [589, 175] on span "Shopify and Wordpress Developer for Supplement Company- Supplemen ..." at bounding box center [487, 170] width 214 height 7
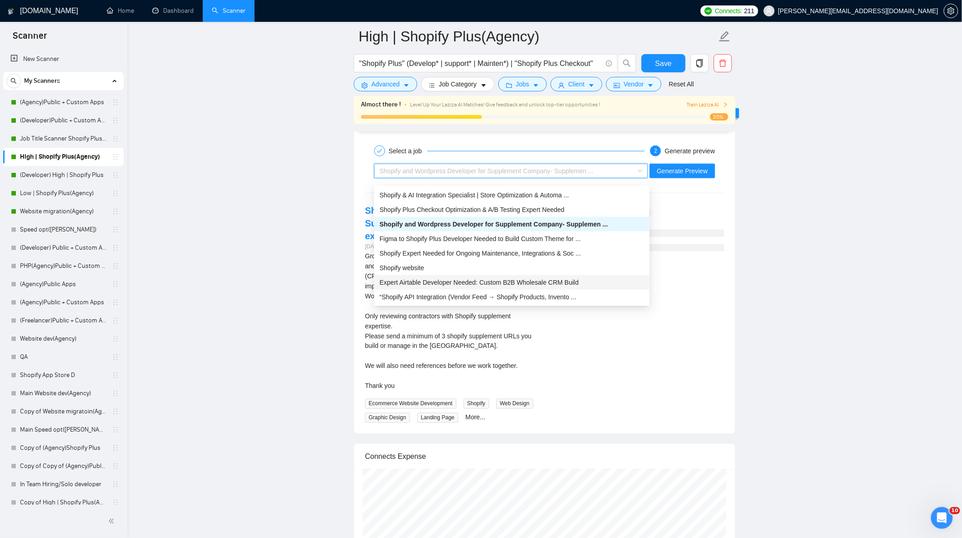
scroll to position [29, 0]
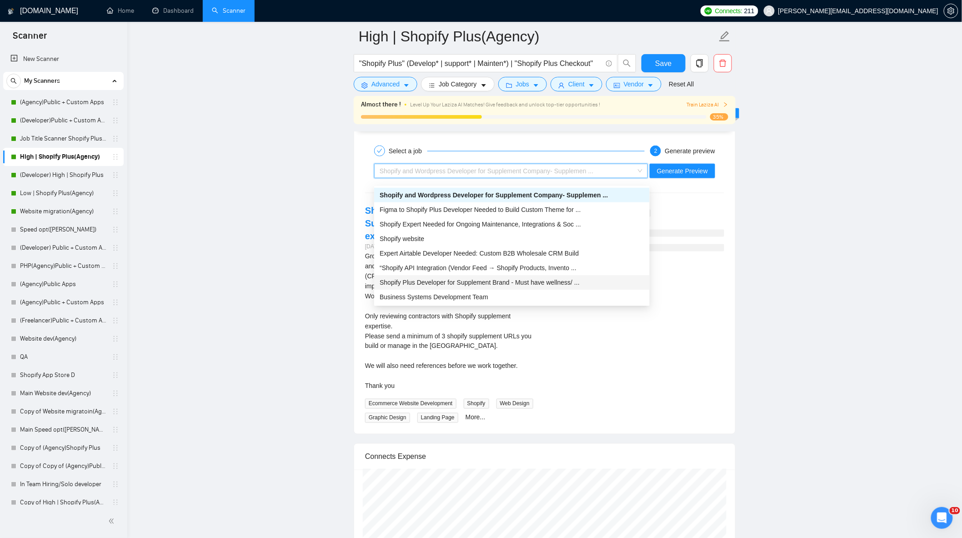
click at [530, 282] on span "Shopify Plus Developer for Supplement Brand - Must have wellness/ ..." at bounding box center [480, 282] width 200 height 7
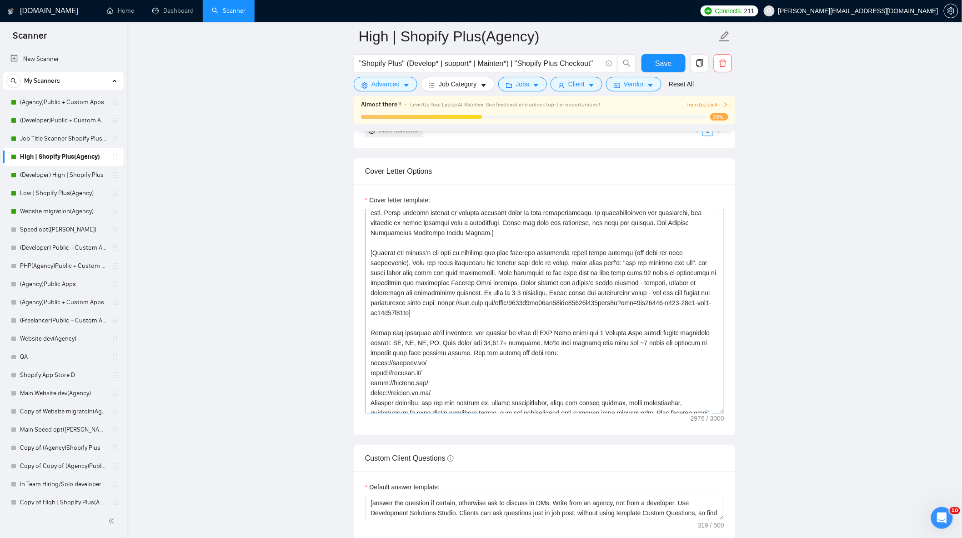
scroll to position [0, 0]
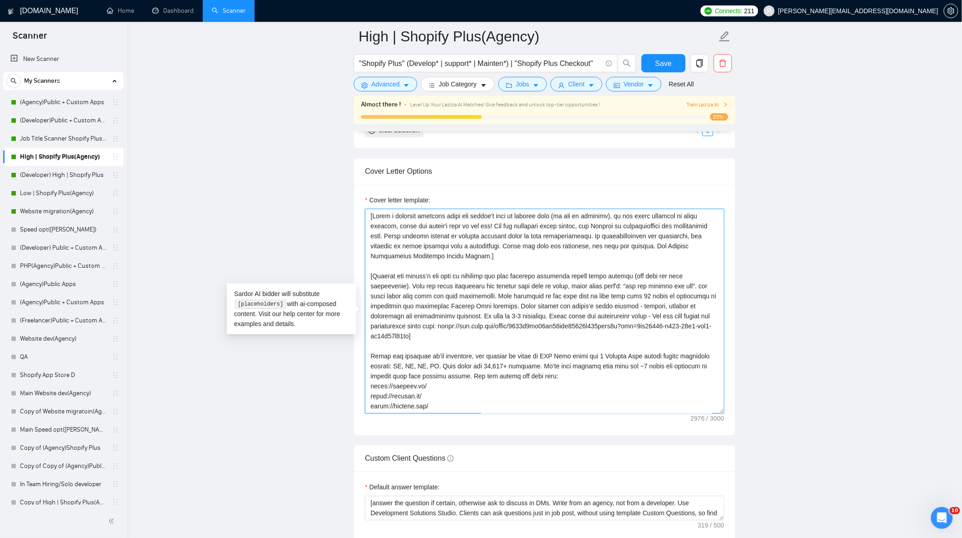
drag, startPoint x: 373, startPoint y: 221, endPoint x: 479, endPoint y: 263, distance: 113.9
click at [479, 263] on textarea "Cover letter template:" at bounding box center [544, 311] width 359 height 205
paste textarea "Greet the client by name or company (if given) in their local language, adjuste…"
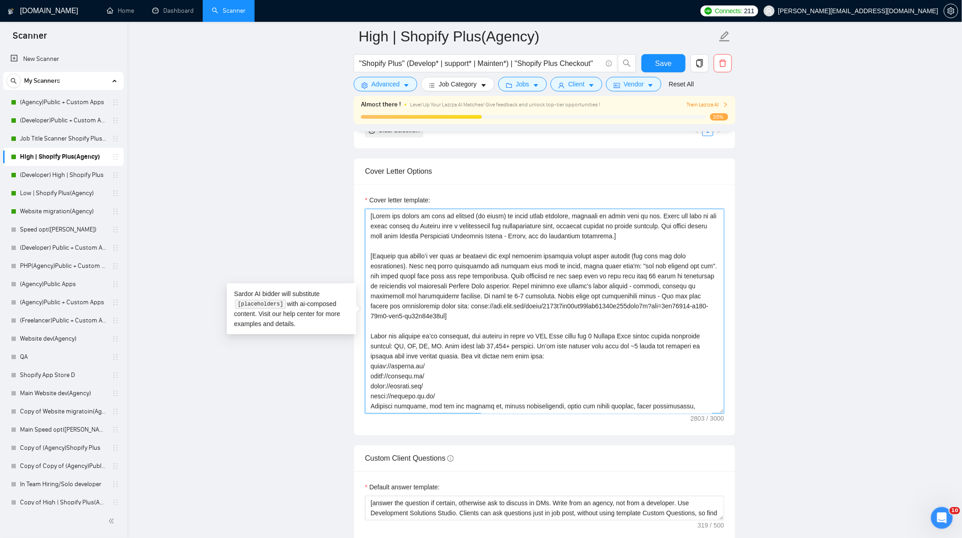
click at [638, 247] on textarea "Cover letter template:" at bounding box center [544, 311] width 359 height 205
drag, startPoint x: 373, startPoint y: 261, endPoint x: 546, endPoint y: 298, distance: 177.2
click at [546, 298] on textarea "Cover letter template:" at bounding box center [544, 311] width 359 height 205
paste textarea "uncover the core business challenge behind their request, not just the task. Pr…"
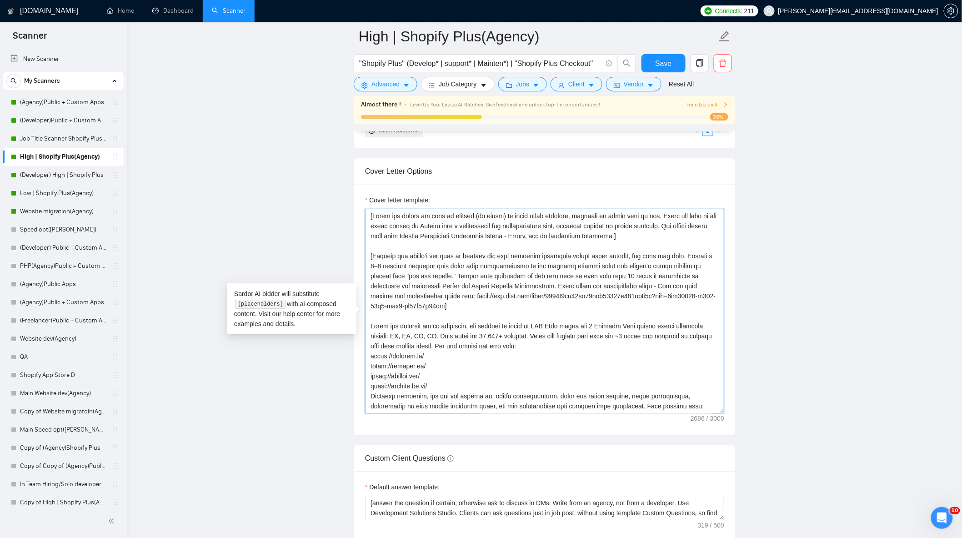
drag, startPoint x: 527, startPoint y: 291, endPoint x: 417, endPoint y: 288, distance: 109.7
click at [417, 288] on textarea "Cover letter template:" at bounding box center [544, 311] width 359 height 205
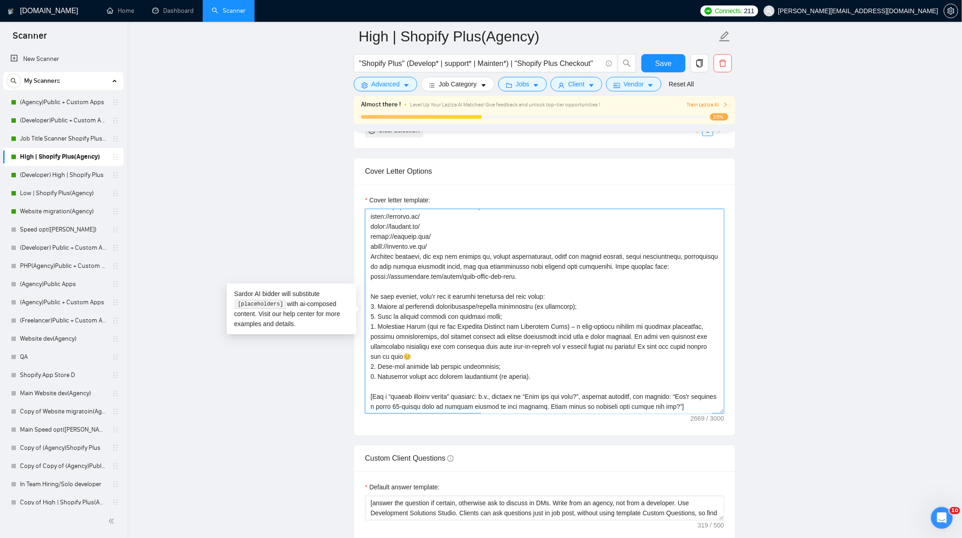
scroll to position [160, 0]
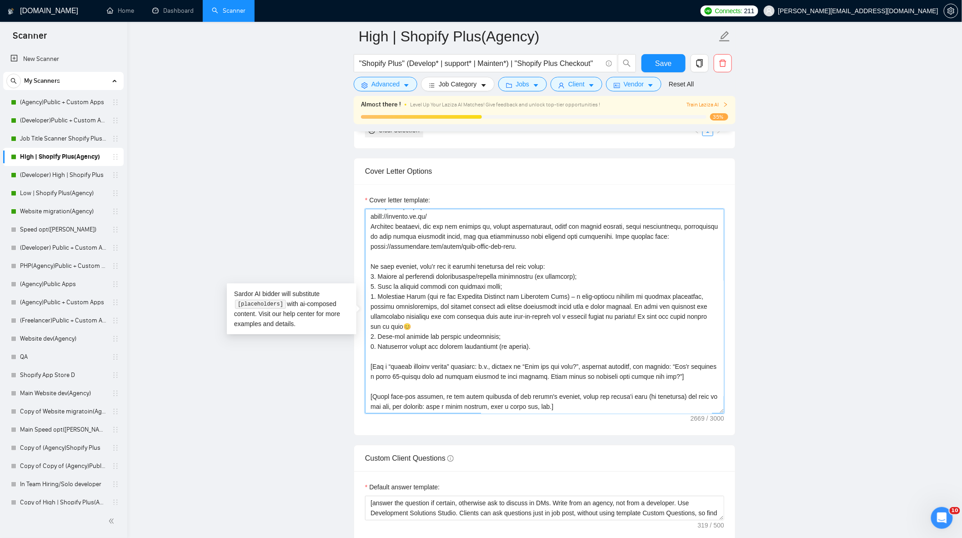
drag, startPoint x: 680, startPoint y: 374, endPoint x: 340, endPoint y: 367, distance: 339.9
click at [340, 367] on main "High | Shopify Plus(Agency) "Shopify Plus" (Develop* | support* | Mainten*) | "…" at bounding box center [545, 414] width 806 height 2777
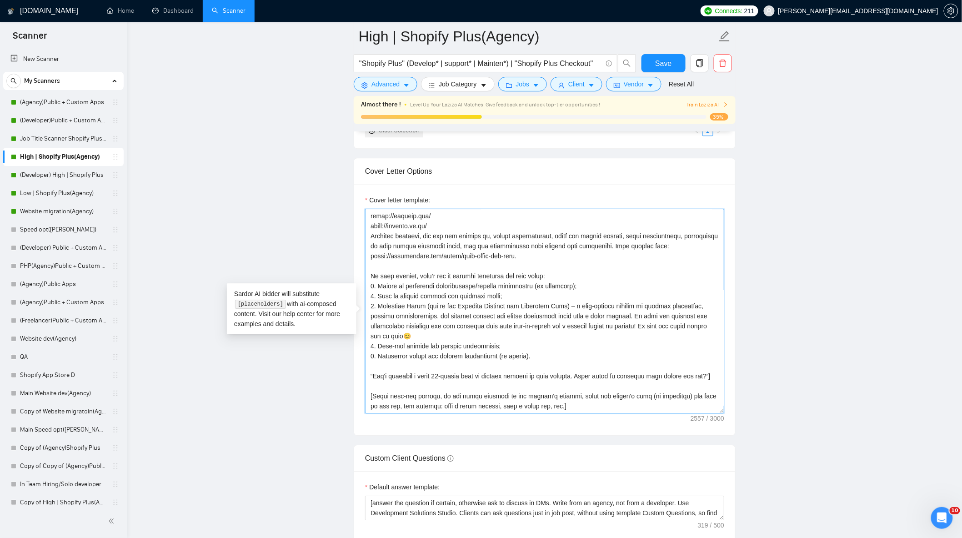
scroll to position [150, 0]
click at [709, 385] on textarea "Cover letter template:" at bounding box center [544, 311] width 359 height 205
click at [838, 392] on main "High | Shopify Plus(Agency) "Shopify Plus" (Develop* | support* | Mainten*) | "…" at bounding box center [545, 414] width 806 height 2777
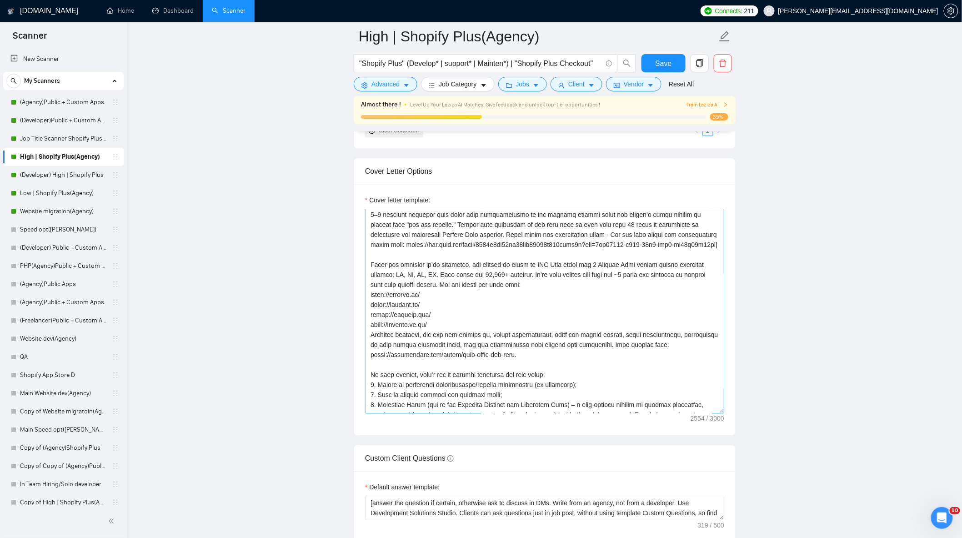
scroll to position [49, 0]
click at [532, 365] on textarea "Cover letter template:" at bounding box center [544, 311] width 359 height 205
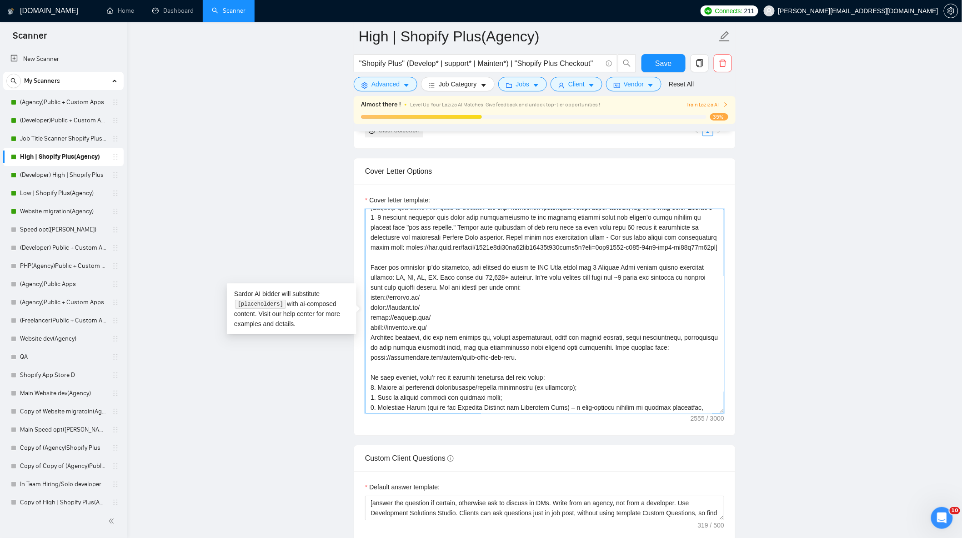
paste textarea "[Analyze job posts carefully. If the client, in the job post description, asks …"
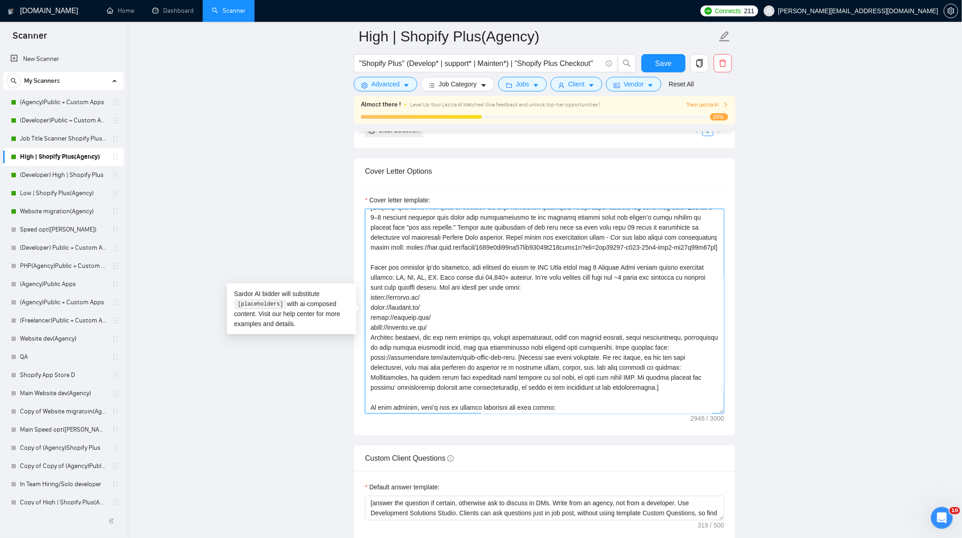
type textarea "[Greet the client by name or company (if given) in their local language, adjust…"
click at [794, 328] on main "High | Shopify Plus(Agency) "Shopify Plus" (Develop* | support* | Mainten*) | "…" at bounding box center [545, 414] width 806 height 2777
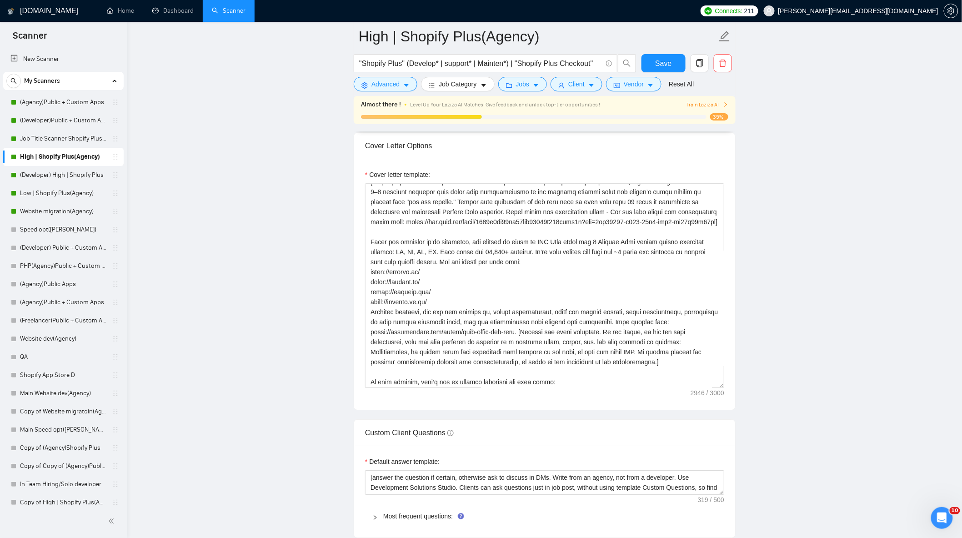
scroll to position [1061, 0]
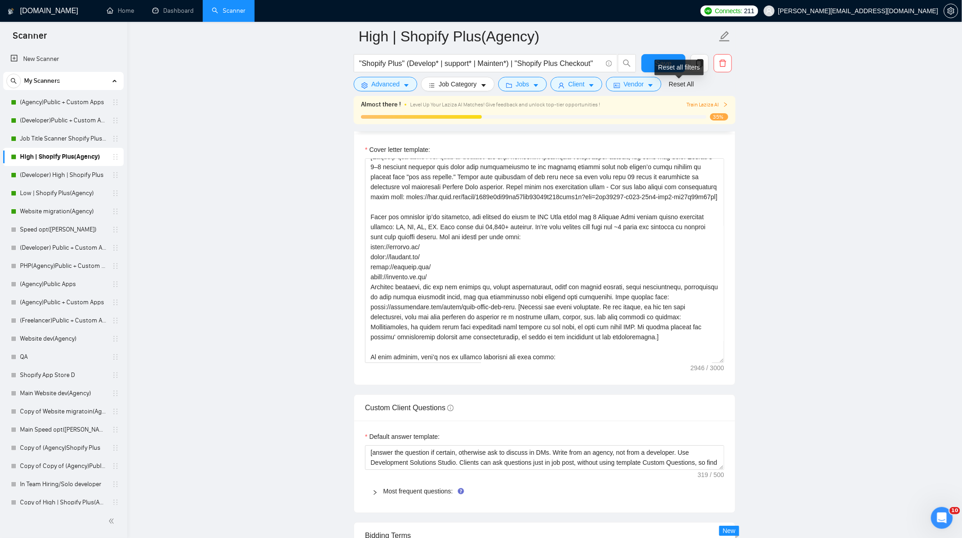
click at [663, 61] on div "Reset all filters" at bounding box center [679, 67] width 49 height 15
click at [653, 66] on button "Save" at bounding box center [664, 63] width 44 height 18
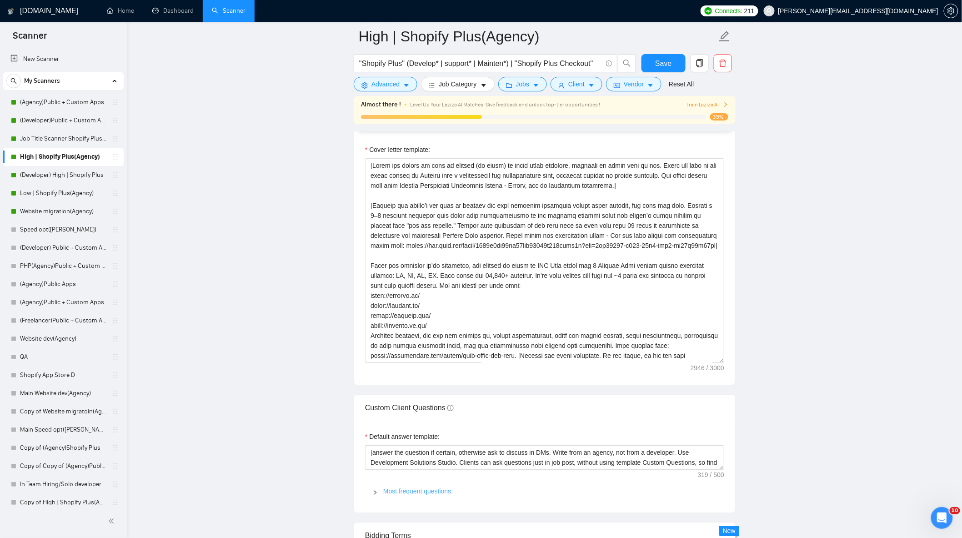
click at [431, 495] on link "Most frequent questions:" at bounding box center [418, 491] width 70 height 7
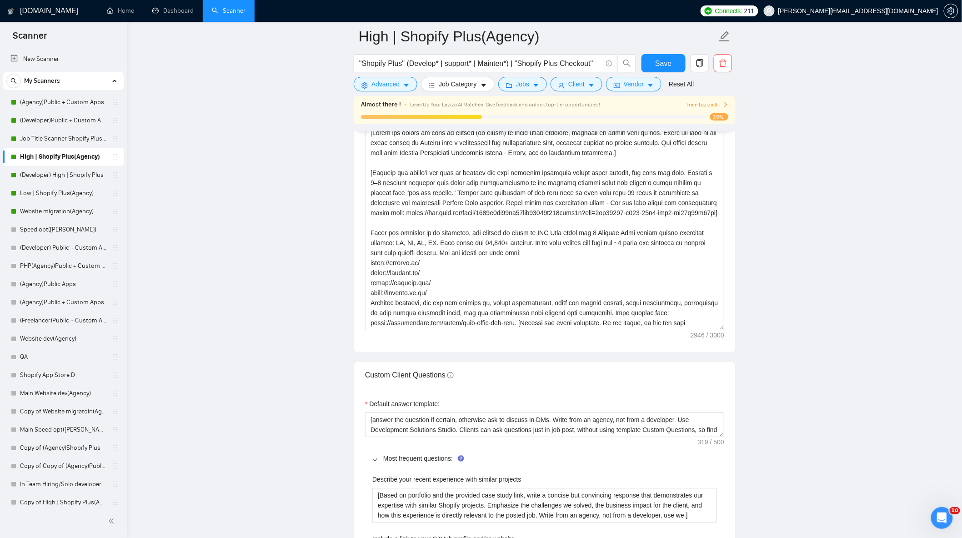
scroll to position [1112, 0]
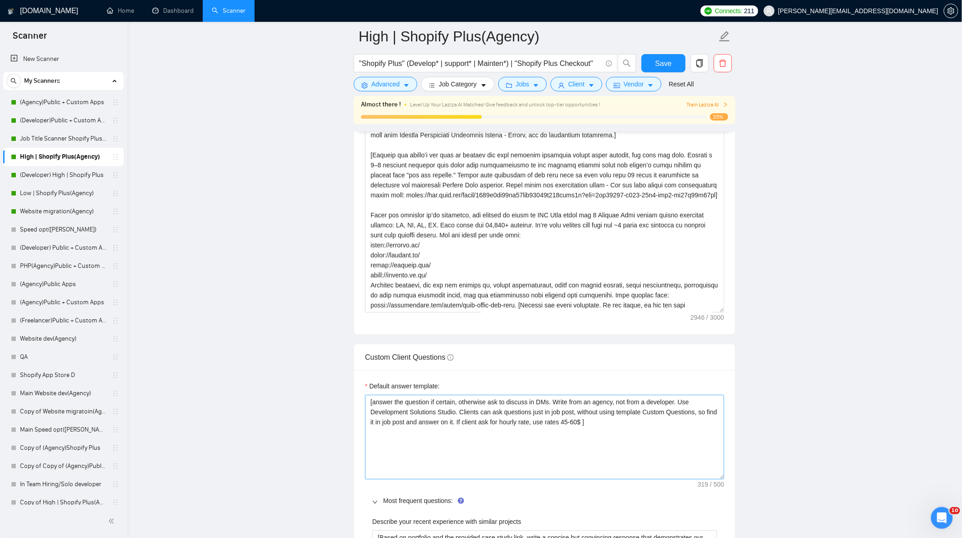
drag, startPoint x: 722, startPoint y: 424, endPoint x: 720, endPoint y: 486, distance: 61.9
click at [720, 479] on textarea "[answer the question if certain, otherwise ask to discuss in DMs. Write from an…" at bounding box center [544, 437] width 359 height 85
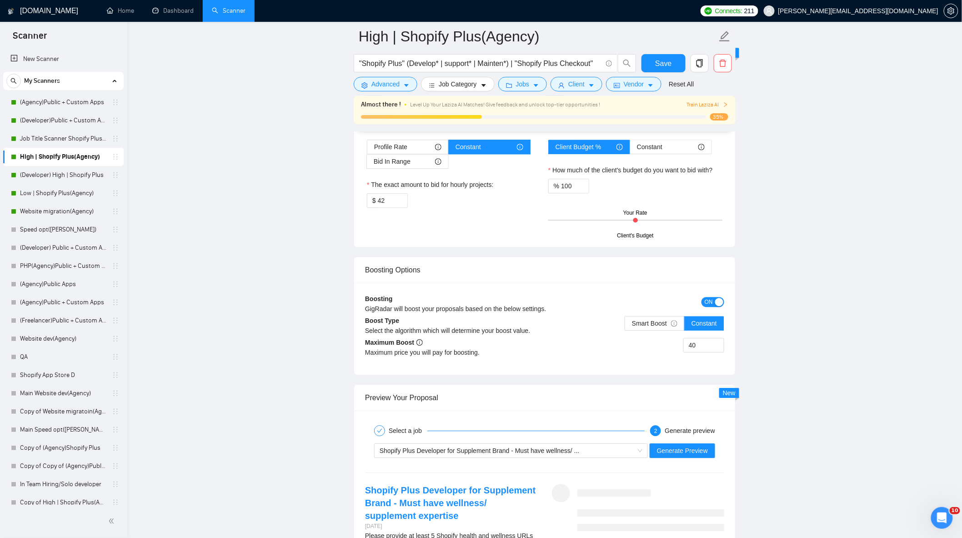
scroll to position [2628, 0]
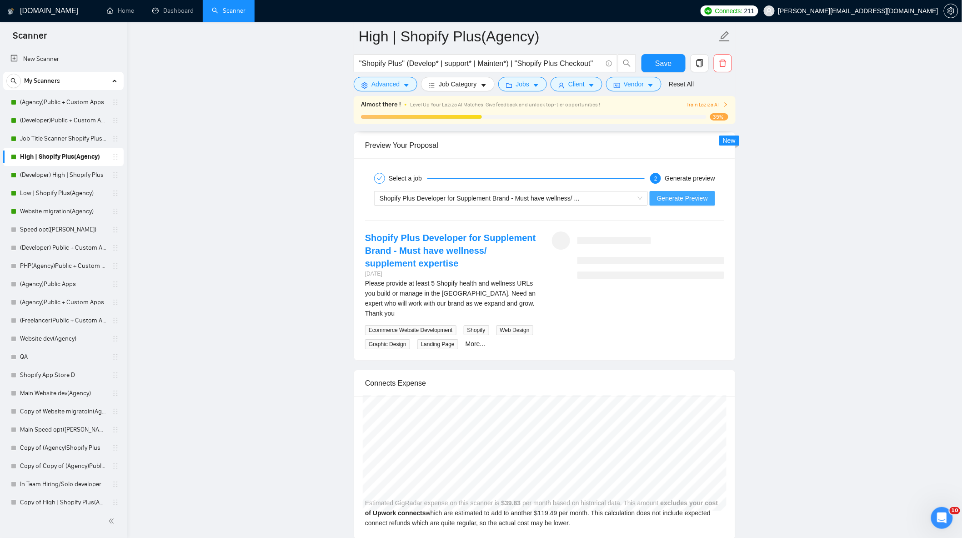
click at [672, 203] on span "Generate Preview" at bounding box center [682, 198] width 51 height 10
click at [471, 340] on link "More..." at bounding box center [476, 343] width 20 height 7
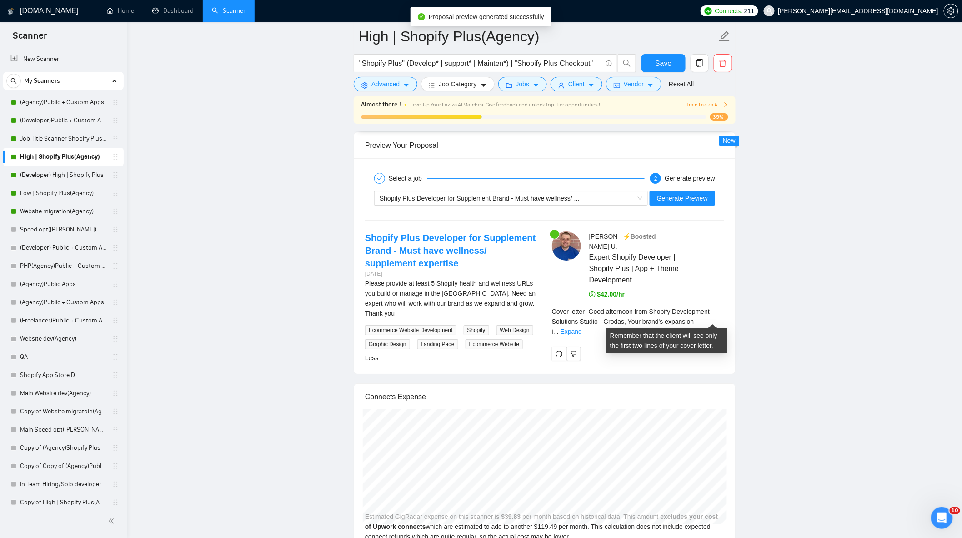
click at [710, 311] on span "Cover letter - Good afternoon from Shopify Development Solutions Studio - Groda…" at bounding box center [631, 321] width 158 height 27
click at [582, 328] on link "Expand" at bounding box center [571, 331] width 21 height 7
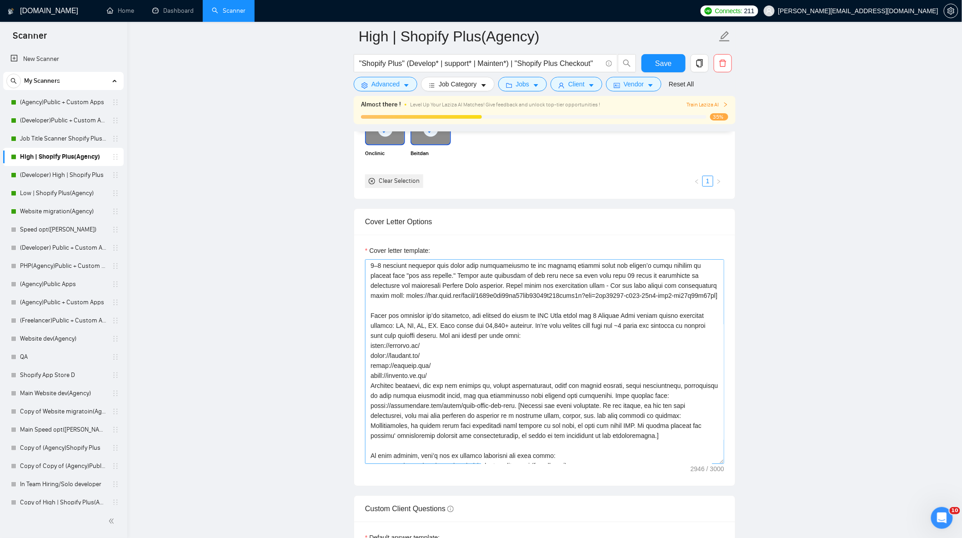
scroll to position [151, 0]
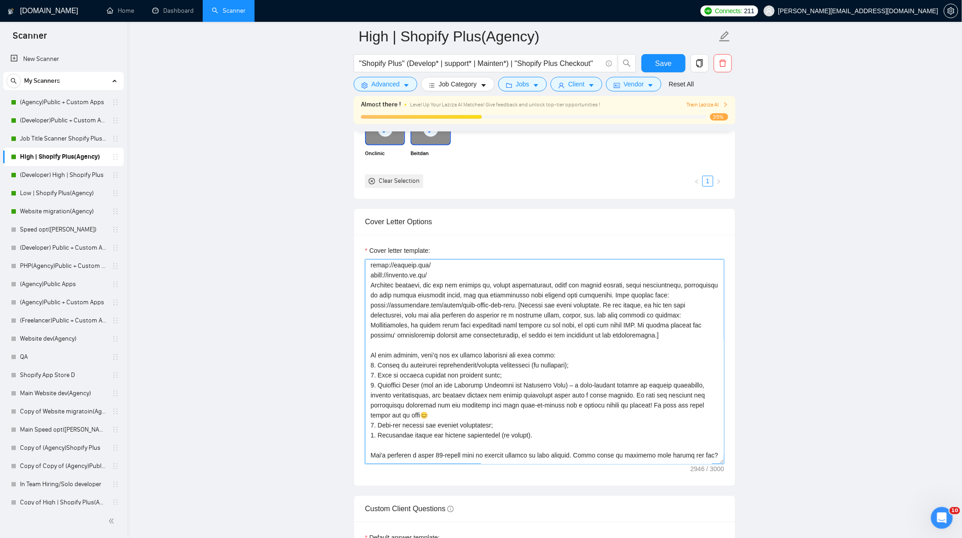
click at [527, 310] on textarea "Cover letter template:" at bounding box center [544, 361] width 359 height 205
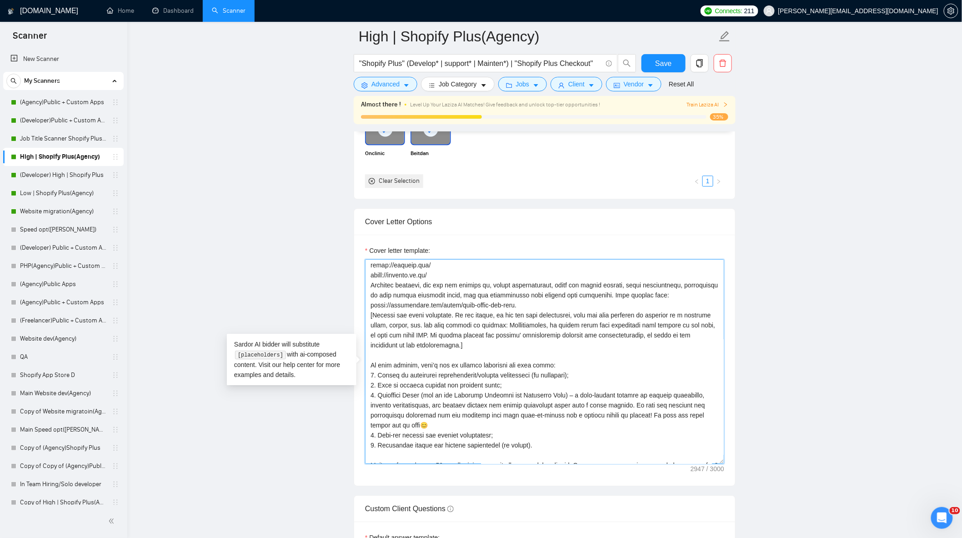
type textarea "[Greet the client by name or company (if given) in their local language, adjust…"
click at [665, 58] on span "Save" at bounding box center [663, 63] width 16 height 11
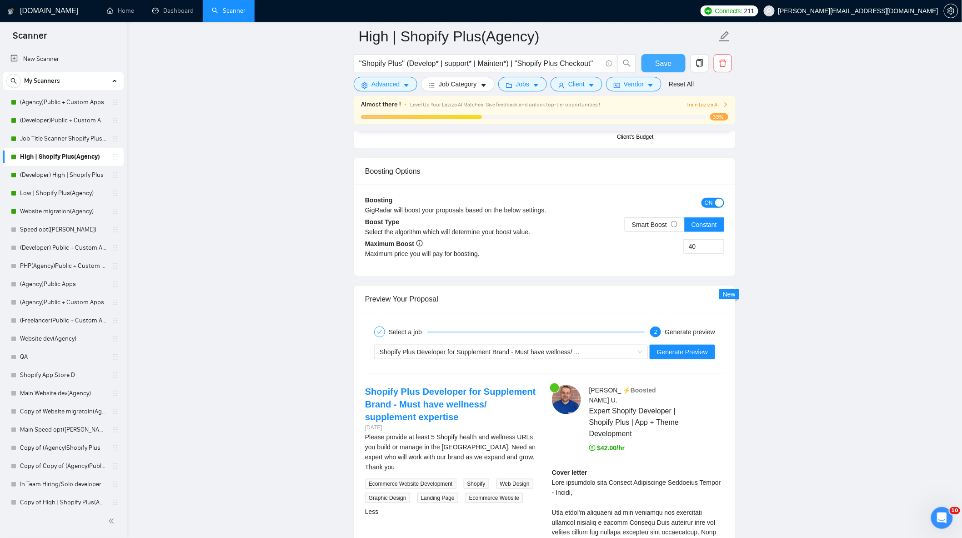
scroll to position [1768, 0]
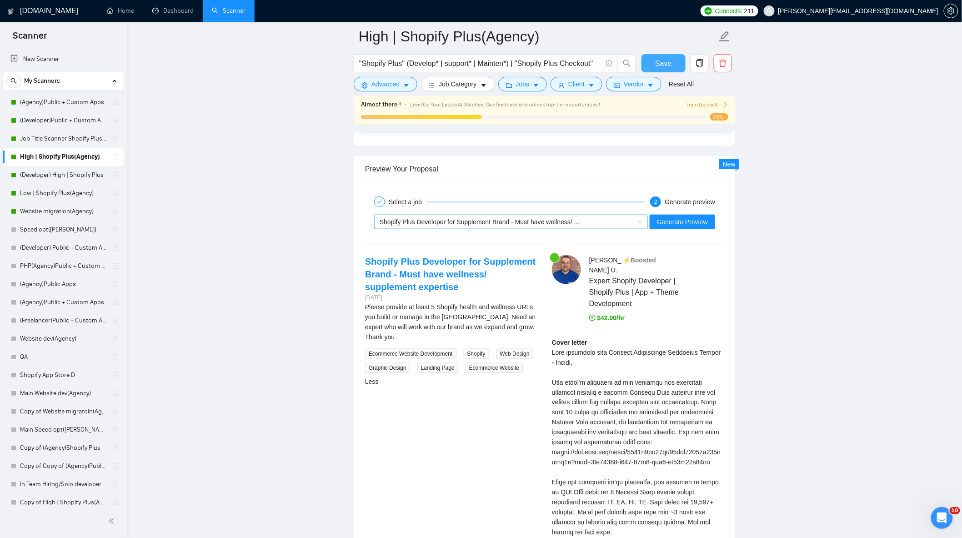
click at [551, 229] on div "Shopify Plus Developer for Supplement Brand - Must have wellness/ ..." at bounding box center [507, 222] width 255 height 14
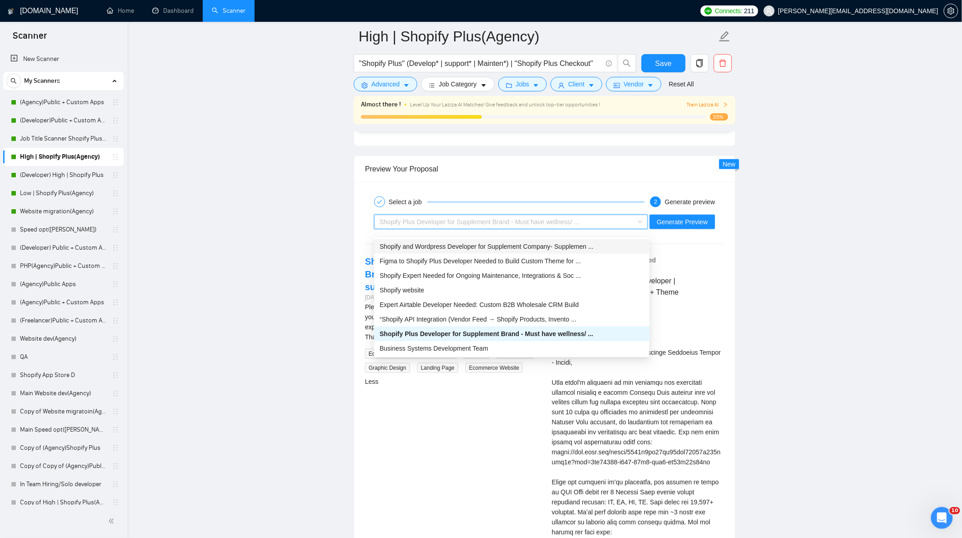
click at [461, 244] on span "Shopify and Wordpress Developer for Supplement Company- Supplemen ..." at bounding box center [487, 246] width 214 height 7
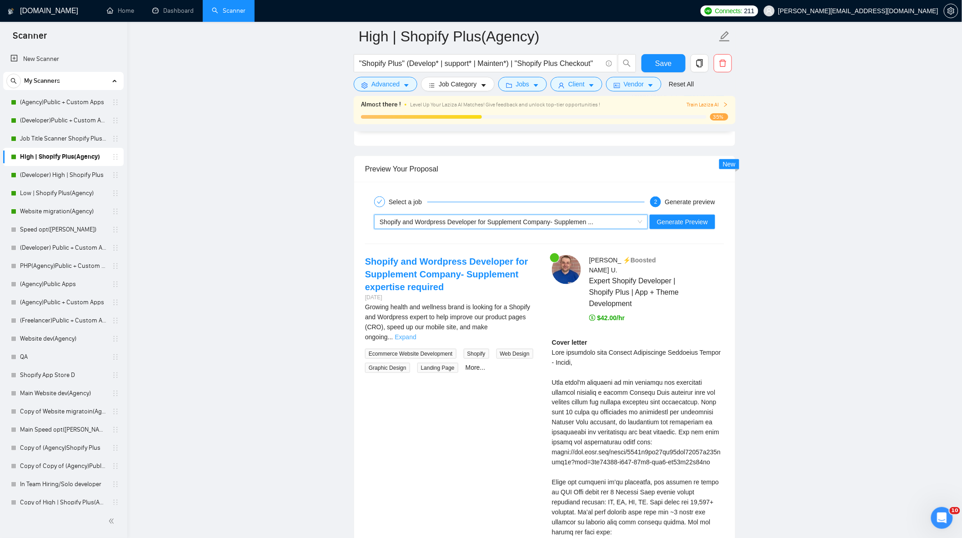
click at [417, 333] on link "Expand" at bounding box center [405, 336] width 21 height 7
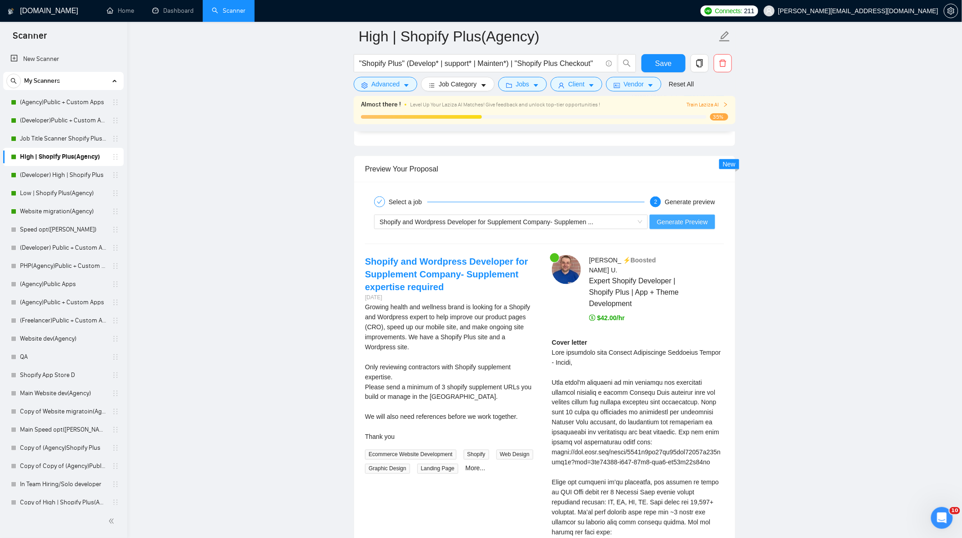
click at [701, 227] on span "Generate Preview" at bounding box center [682, 222] width 51 height 10
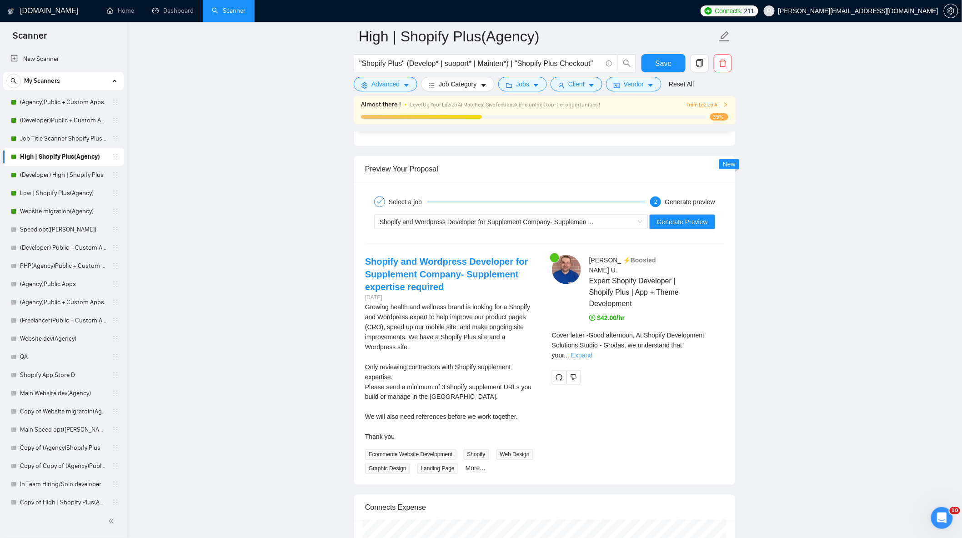
click at [593, 352] on link "Expand" at bounding box center [581, 355] width 21 height 7
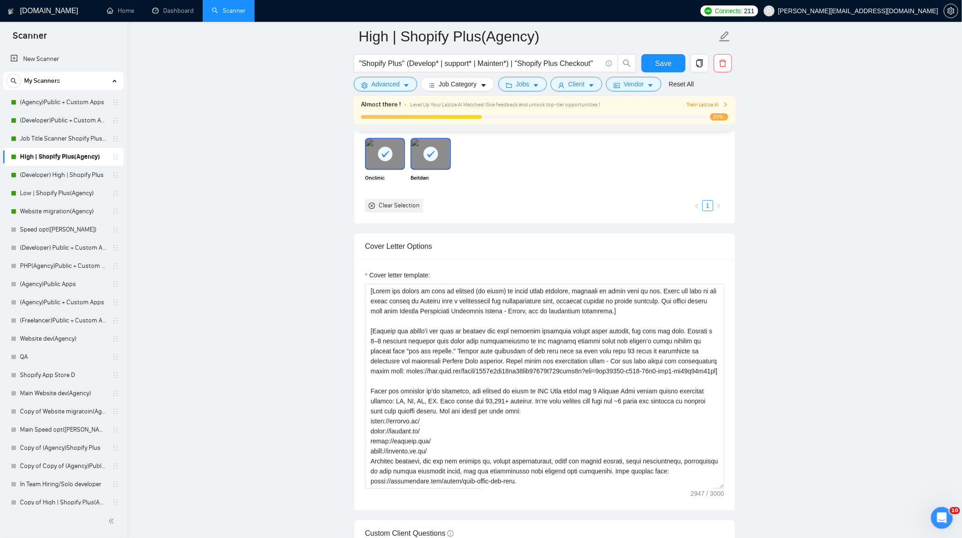
scroll to position [960, 0]
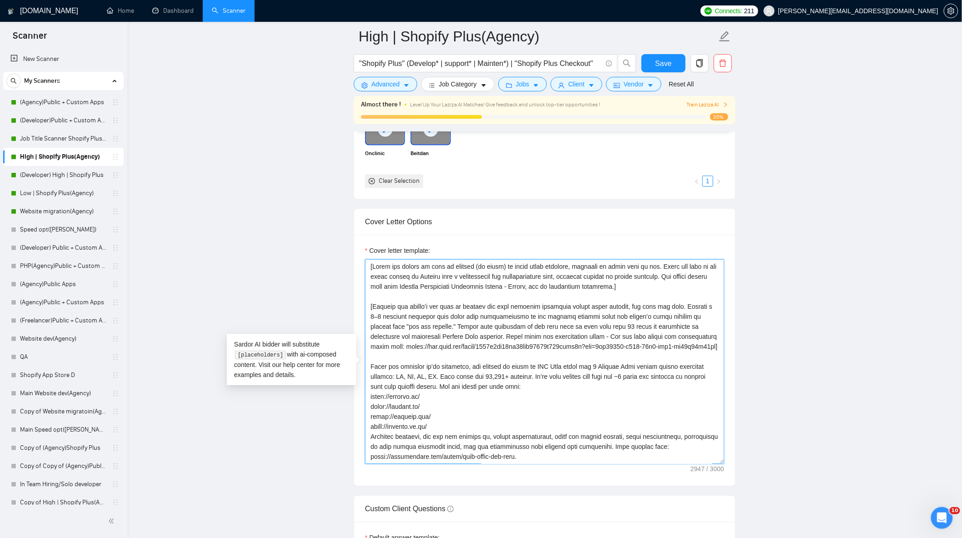
drag, startPoint x: 369, startPoint y: 270, endPoint x: 714, endPoint y: 349, distance: 354.3
click at [714, 349] on textarea "Cover letter template:" at bounding box center [544, 361] width 359 height 205
click at [651, 63] on button "Save" at bounding box center [664, 63] width 44 height 18
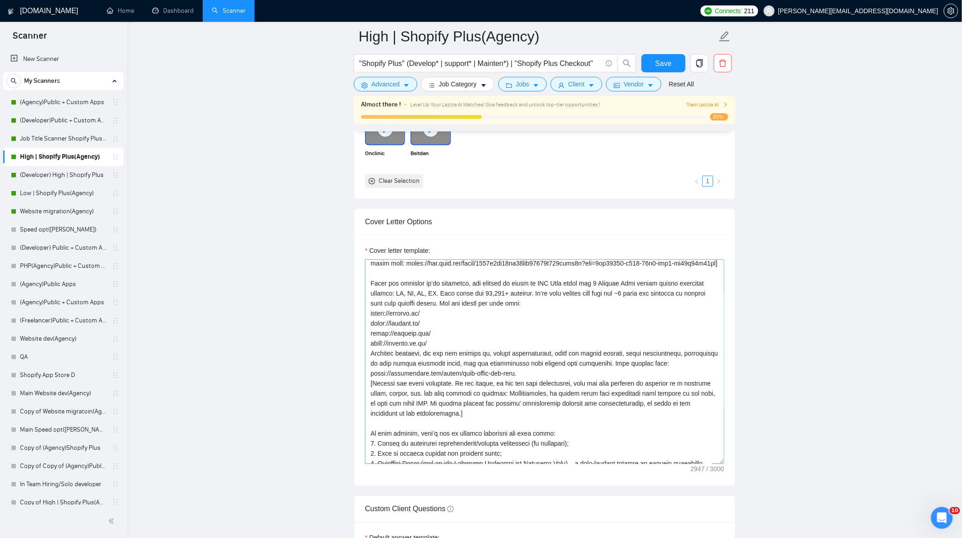
scroll to position [101, 0]
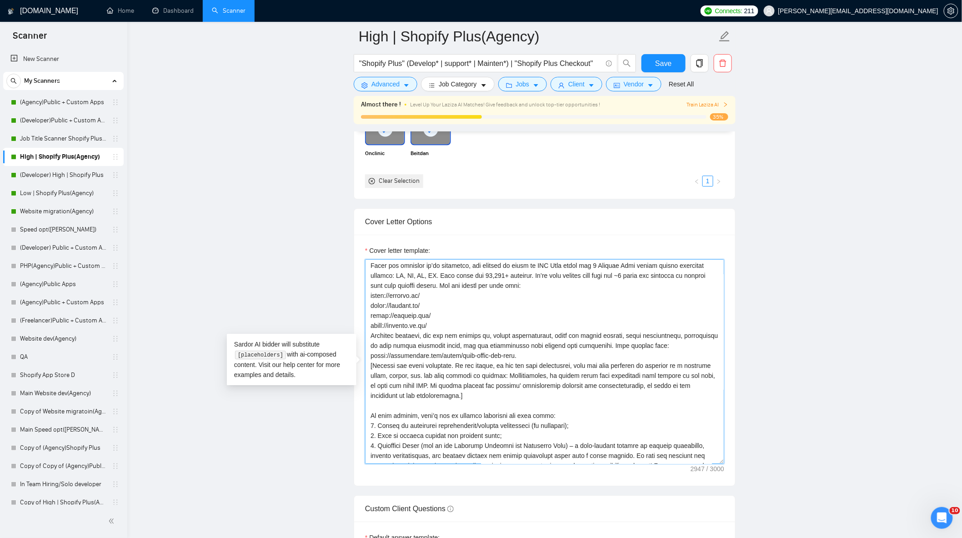
drag, startPoint x: 370, startPoint y: 373, endPoint x: 466, endPoint y: 401, distance: 99.8
click at [466, 401] on textarea "Cover letter template:" at bounding box center [544, 361] width 359 height 205
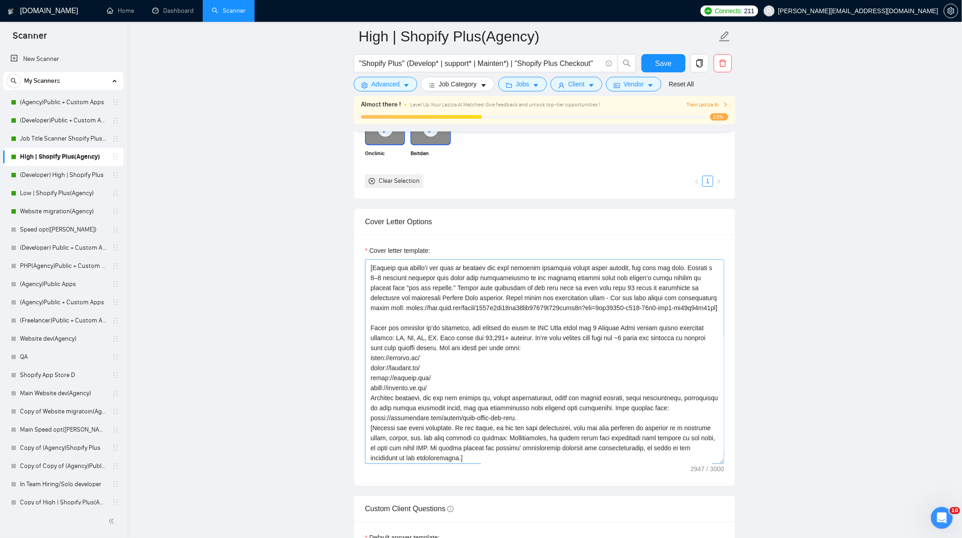
scroll to position [0, 0]
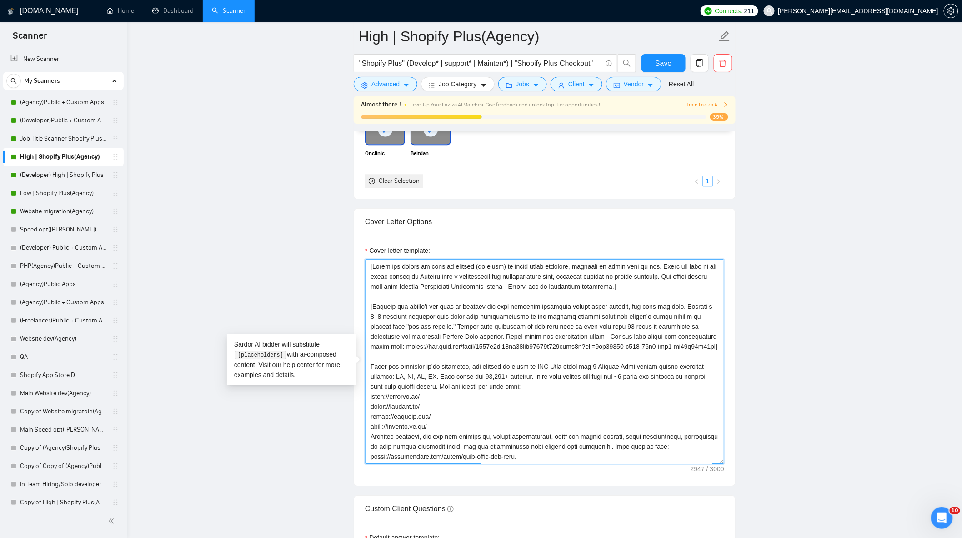
drag, startPoint x: 369, startPoint y: 273, endPoint x: 713, endPoint y: 353, distance: 353.6
click at [713, 353] on textarea "Cover letter template:" at bounding box center [544, 361] width 359 height 205
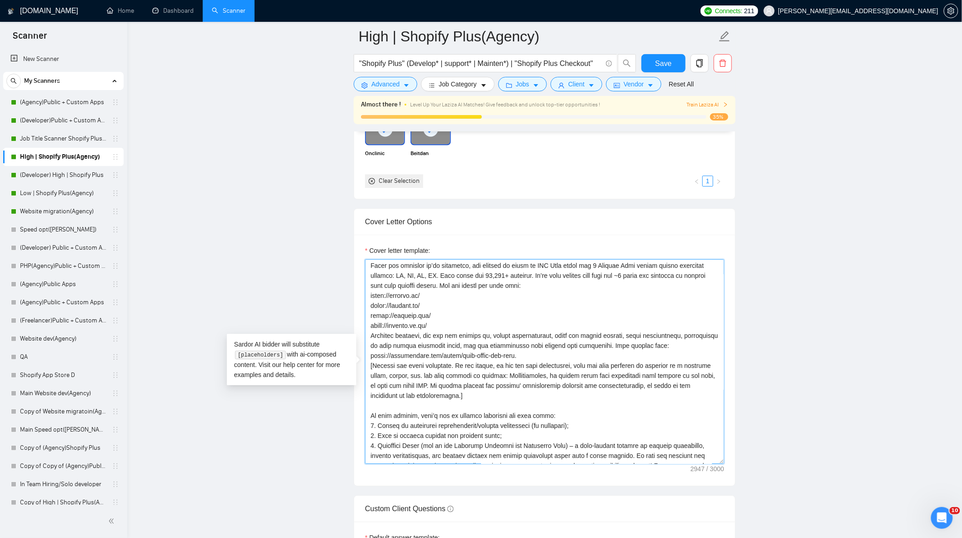
scroll to position [151, 0]
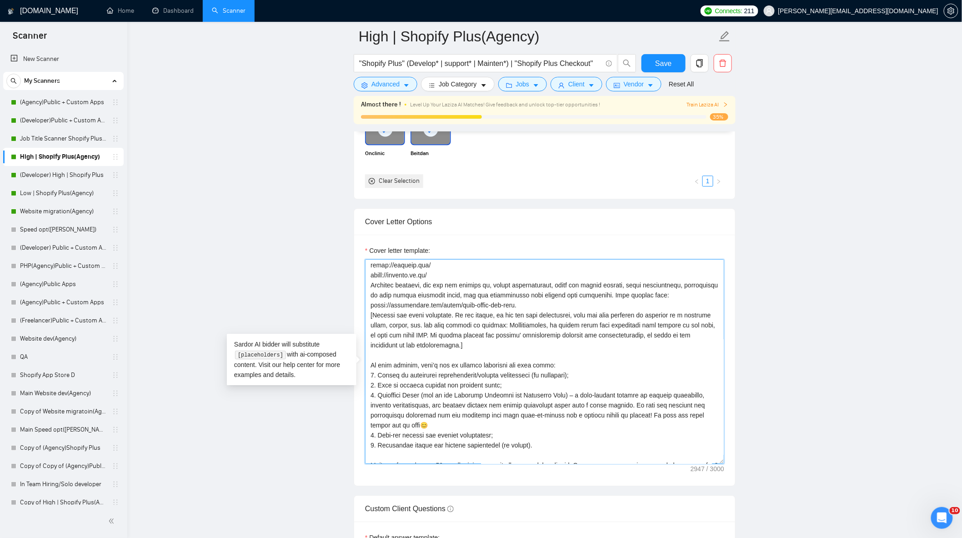
drag, startPoint x: 368, startPoint y: 322, endPoint x: 463, endPoint y: 347, distance: 98.9
click at [463, 347] on textarea "Cover letter template:" at bounding box center [544, 361] width 359 height 205
click at [497, 358] on textarea "Cover letter template:" at bounding box center [544, 361] width 359 height 205
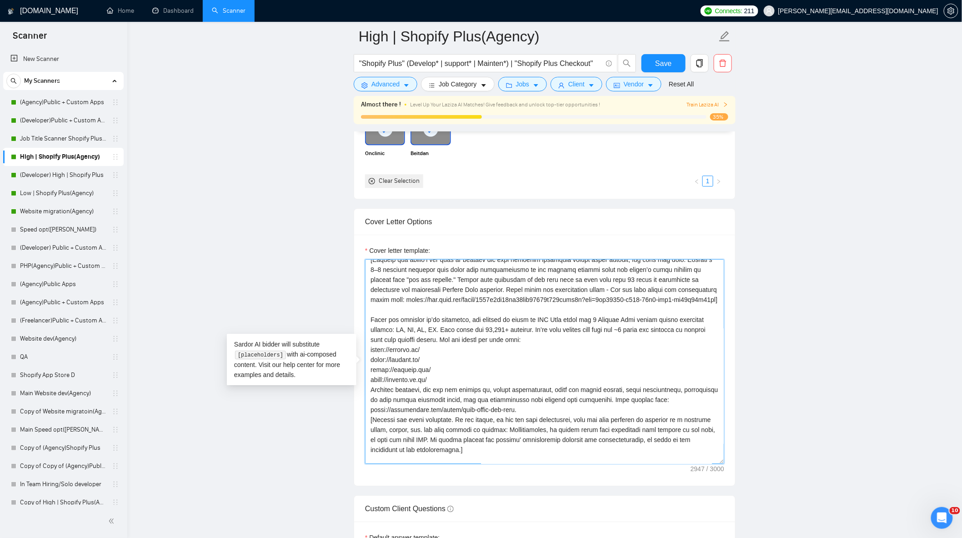
scroll to position [0, 0]
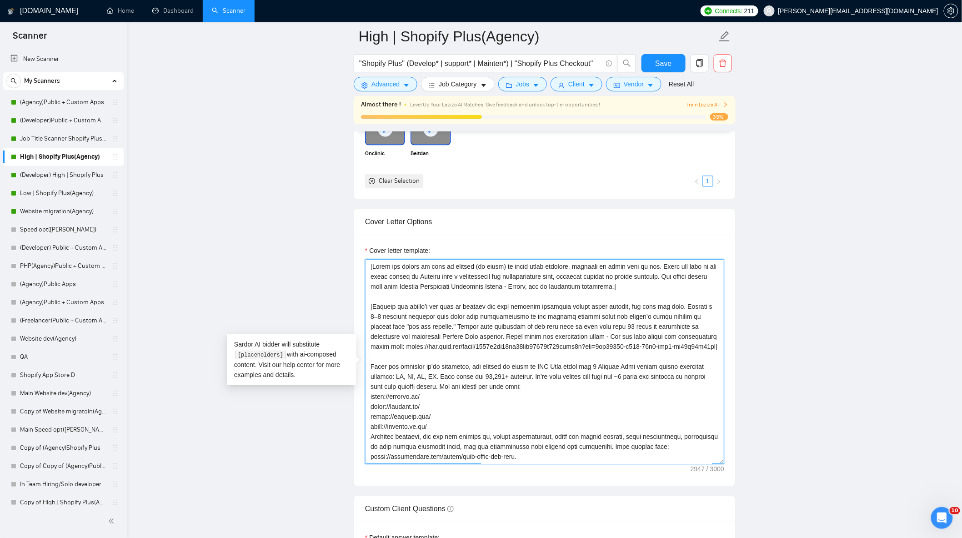
drag, startPoint x: 371, startPoint y: 273, endPoint x: 711, endPoint y: 355, distance: 349.9
click at [711, 355] on textarea "Cover letter template:" at bounding box center [544, 361] width 359 height 205
drag, startPoint x: 438, startPoint y: 369, endPoint x: 434, endPoint y: 366, distance: 5.8
click at [438, 369] on textarea "Cover letter template:" at bounding box center [544, 361] width 359 height 205
drag, startPoint x: 370, startPoint y: 315, endPoint x: 403, endPoint y: 321, distance: 33.8
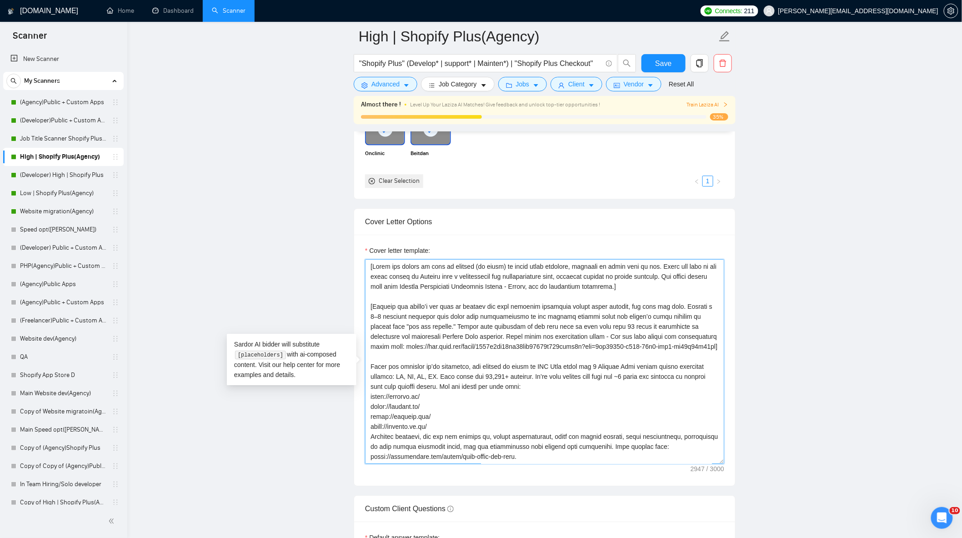
click at [403, 321] on textarea "Cover letter template:" at bounding box center [544, 361] width 359 height 205
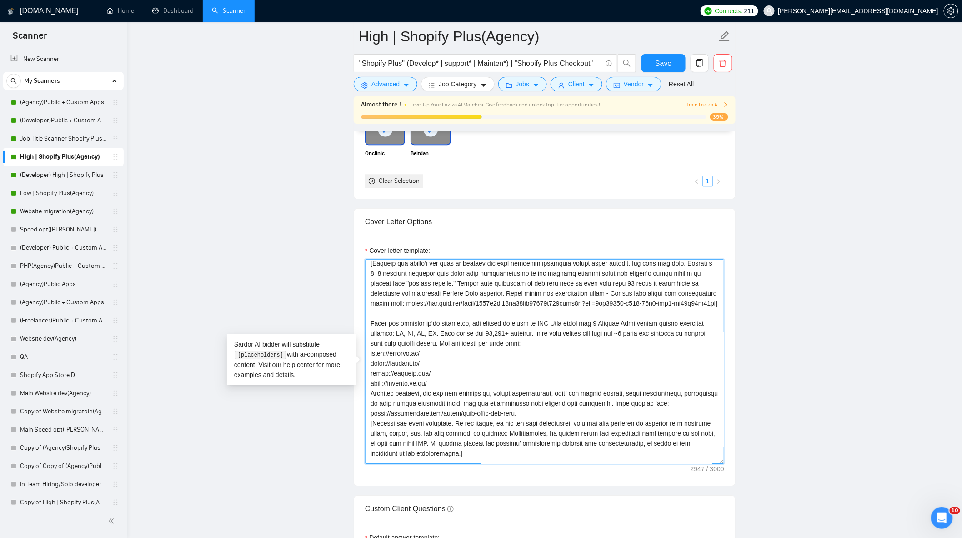
scroll to position [151, 0]
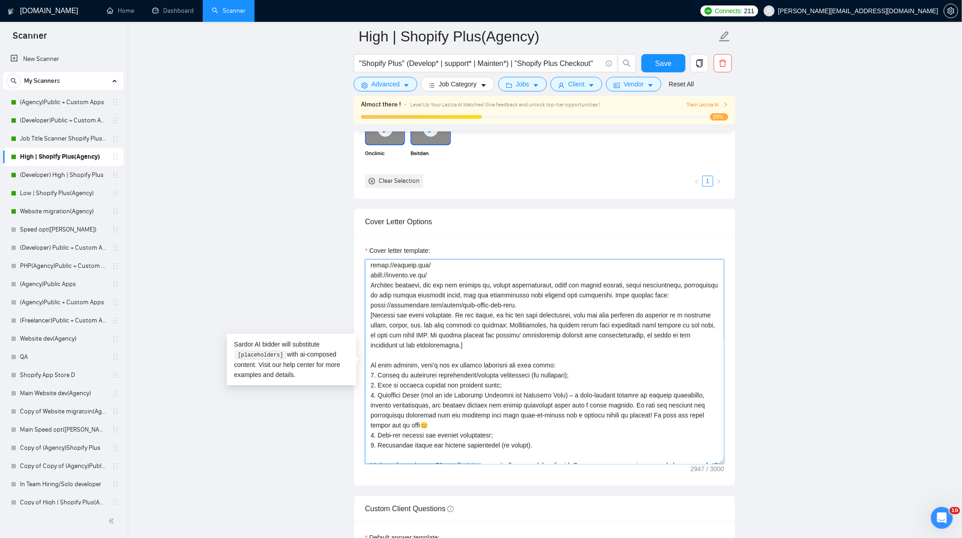
drag, startPoint x: 368, startPoint y: 319, endPoint x: 484, endPoint y: 357, distance: 122.7
click at [484, 357] on textarea "Cover letter template:" at bounding box center [544, 361] width 359 height 205
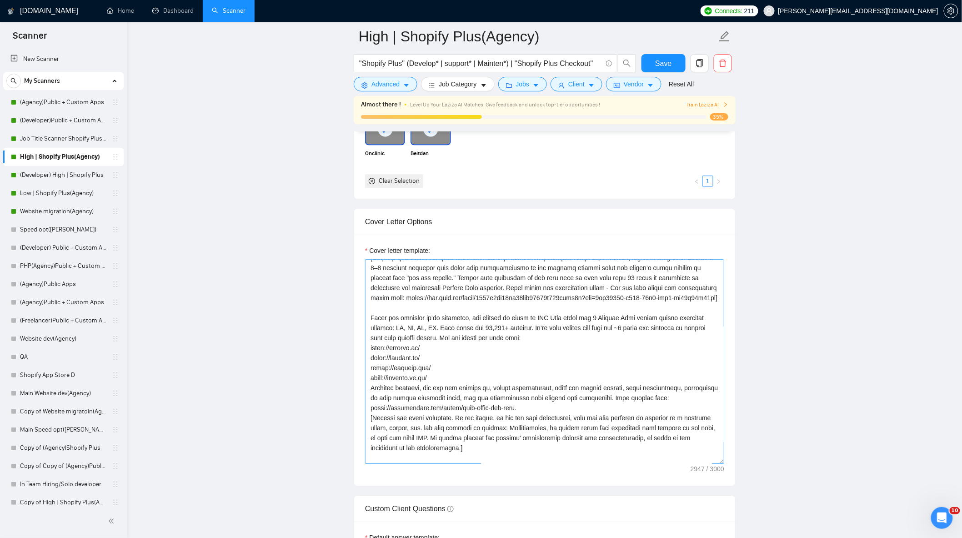
scroll to position [0, 0]
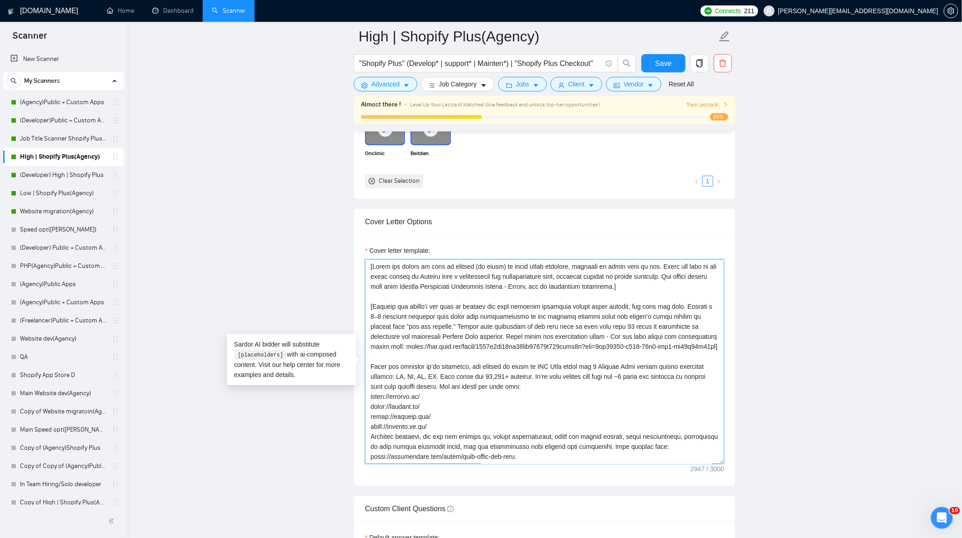
drag, startPoint x: 370, startPoint y: 272, endPoint x: 479, endPoint y: 339, distance: 127.7
click at [479, 339] on textarea "Cover letter template:" at bounding box center [544, 361] width 359 height 205
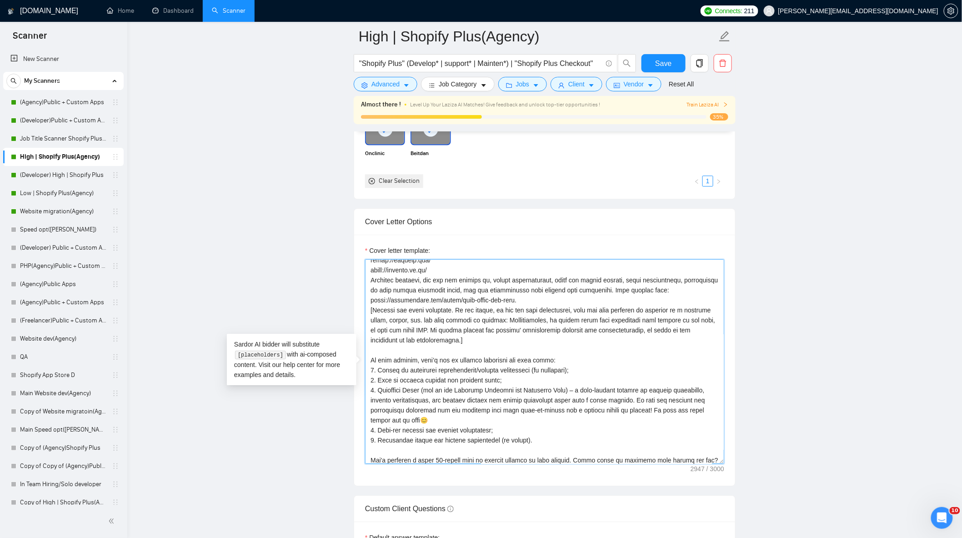
scroll to position [139, 0]
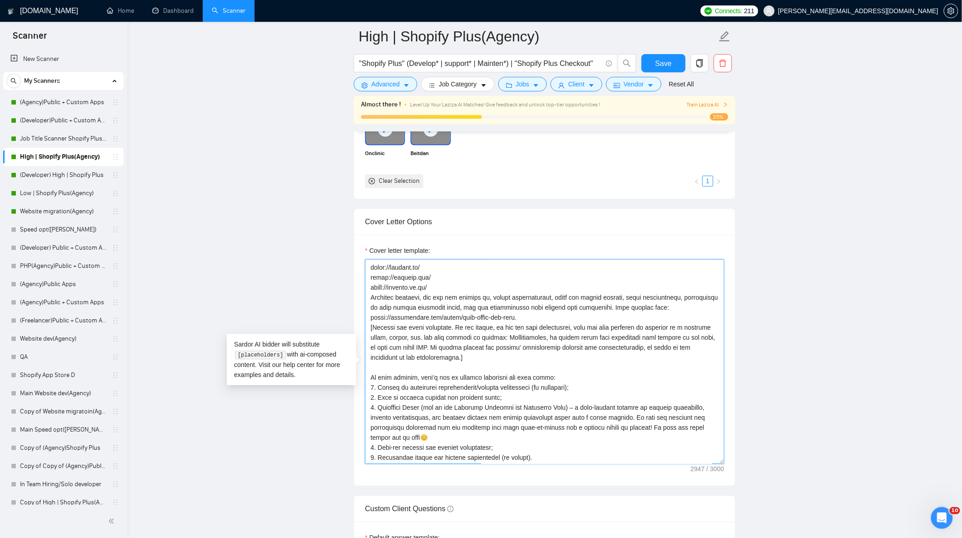
drag, startPoint x: 470, startPoint y: 363, endPoint x: 363, endPoint y: 333, distance: 111.3
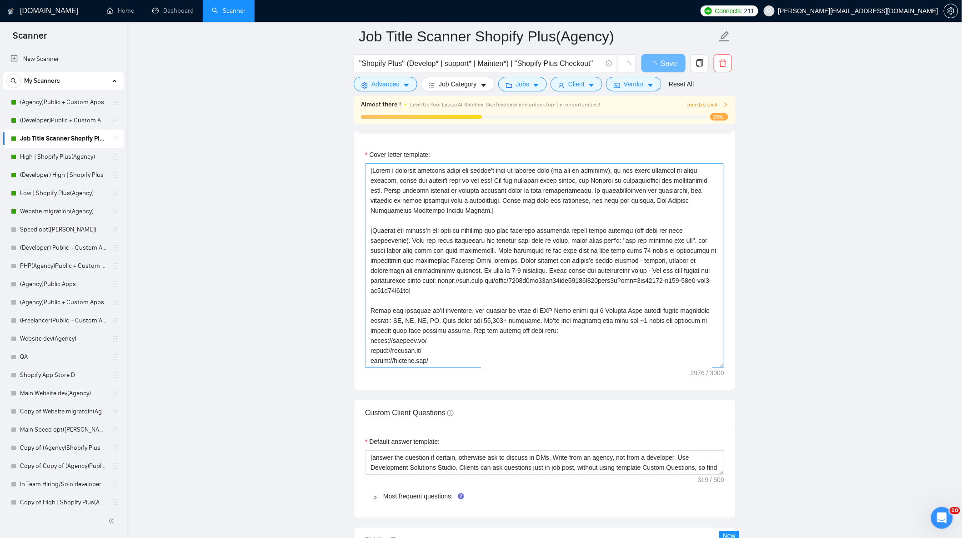
scroll to position [960, 0]
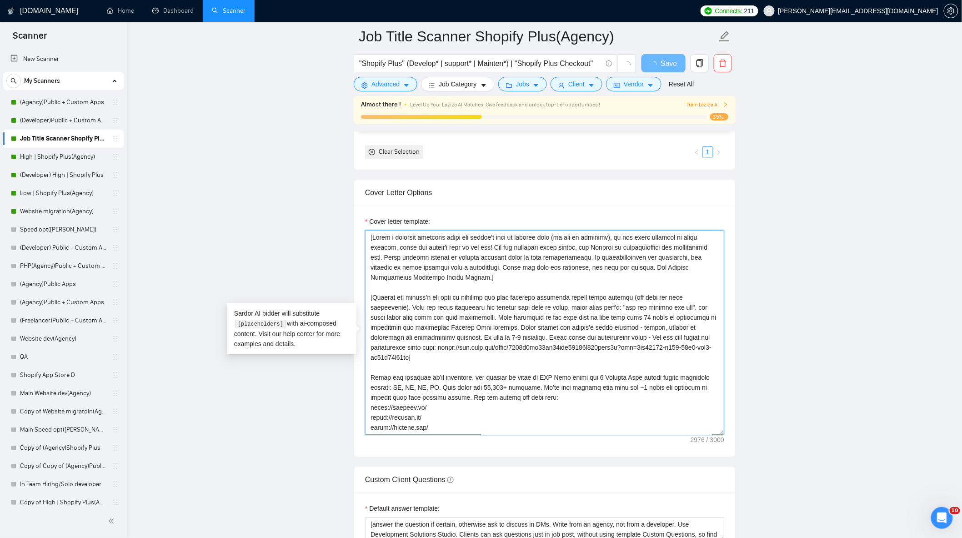
drag, startPoint x: 370, startPoint y: 239, endPoint x: 463, endPoint y: 360, distance: 152.5
click at [463, 360] on textarea "Cover letter template:" at bounding box center [544, 332] width 359 height 205
paste textarea "Greet the client by name or company (if given) in their local language, adjuste…"
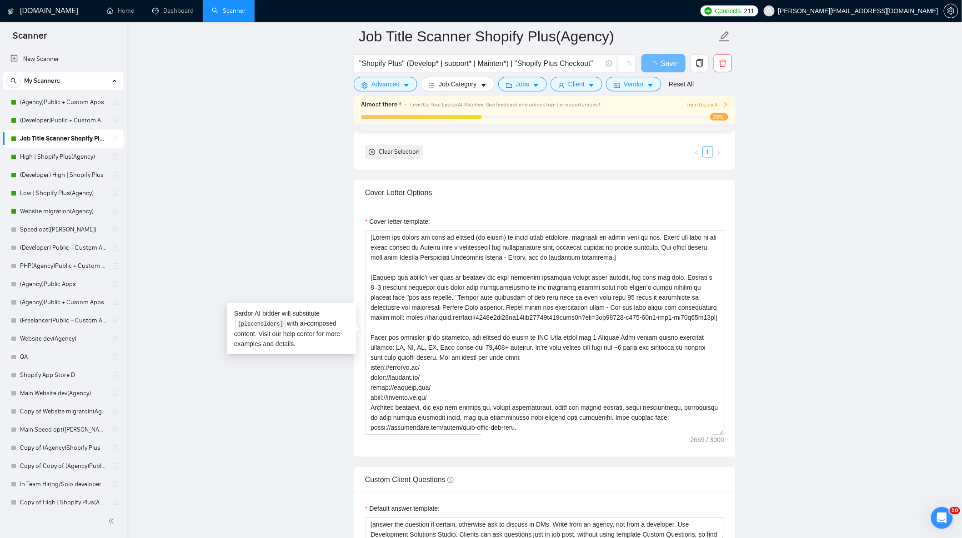
click at [823, 316] on main "Job Title Scanner Shopify Plus(Agency) "Shopify Plus" (Develop* | support* | Ma…" at bounding box center [545, 368] width 806 height 2584
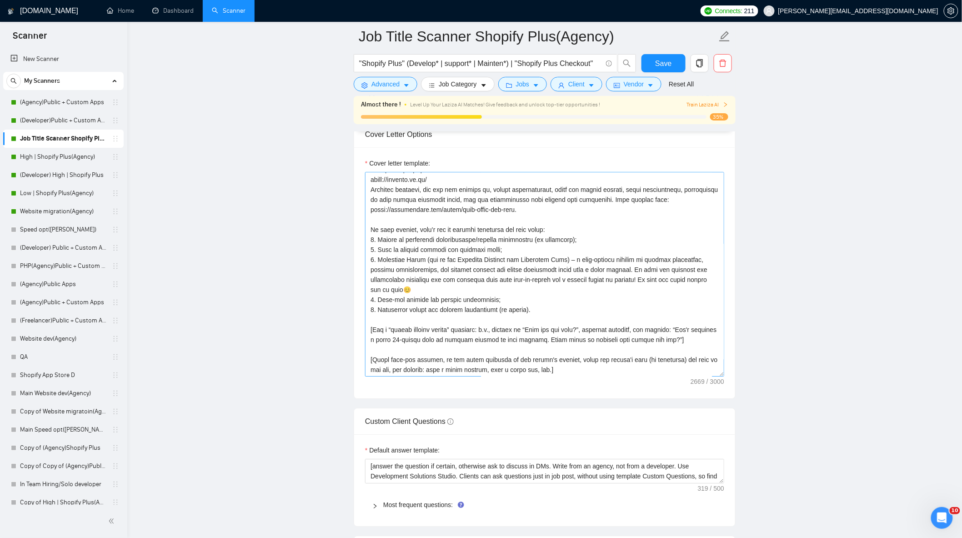
scroll to position [1011, 0]
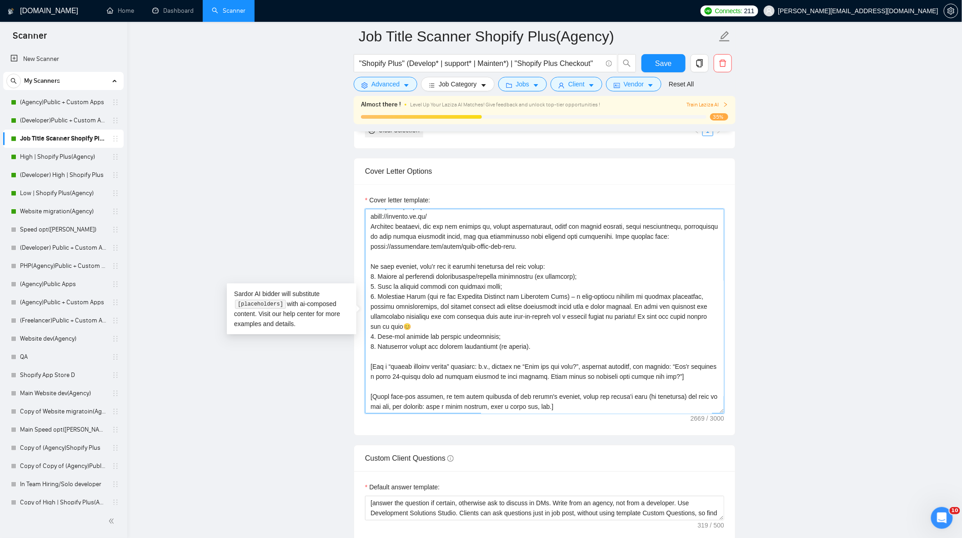
drag, startPoint x: 682, startPoint y: 370, endPoint x: 325, endPoint y: 373, distance: 357.1
click at [325, 374] on main "Job Title Scanner Shopify Plus(Agency) "Shopify Plus" (Develop* | support* | Ma…" at bounding box center [545, 367] width 806 height 2683
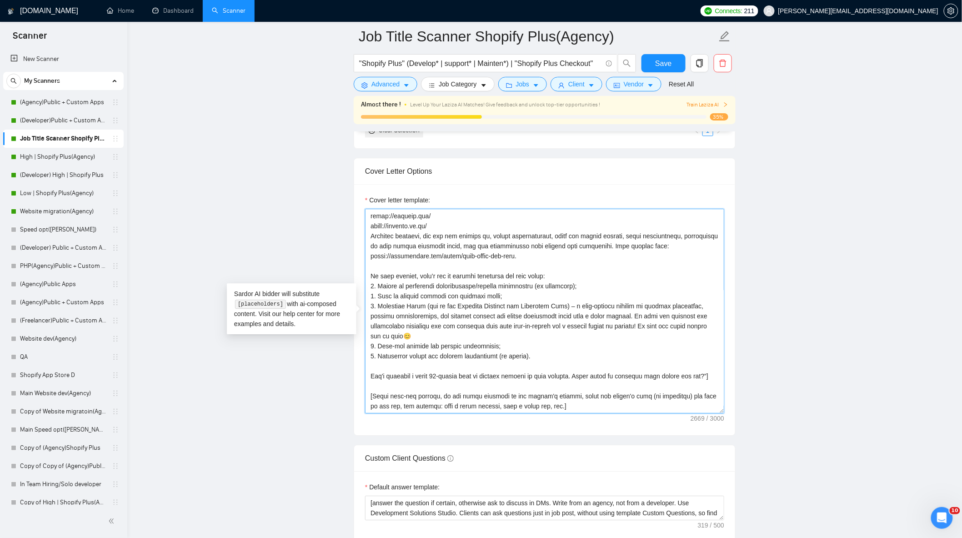
scroll to position [150, 0]
click at [708, 381] on textarea "Cover letter template:" at bounding box center [544, 311] width 359 height 205
click at [801, 383] on main "Job Title Scanner Shopify Plus(Agency) "Shopify Plus" (Develop* | support* | Ma…" at bounding box center [545, 367] width 806 height 2683
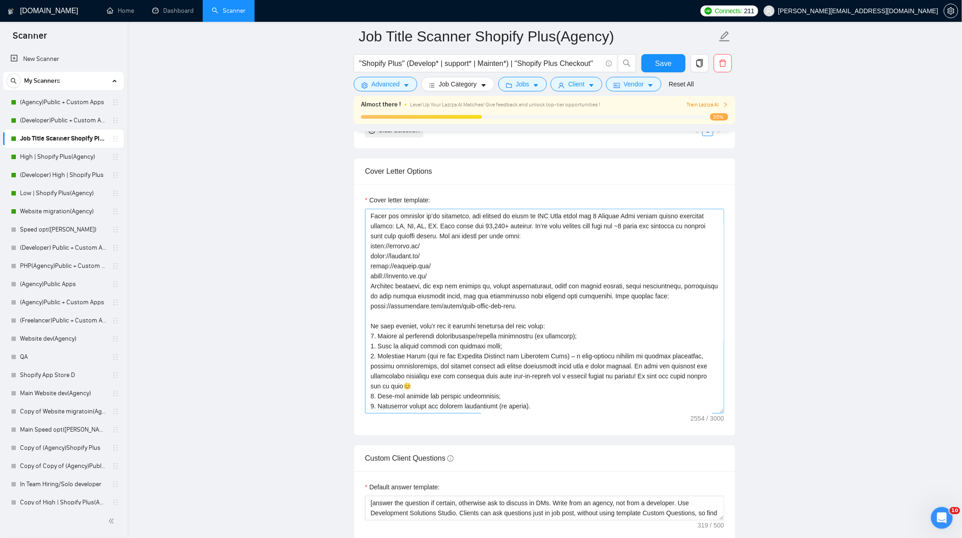
scroll to position [99, 0]
drag, startPoint x: 526, startPoint y: 311, endPoint x: 540, endPoint y: 325, distance: 19.9
click at [526, 311] on textarea "Cover letter template:" at bounding box center [544, 311] width 359 height 205
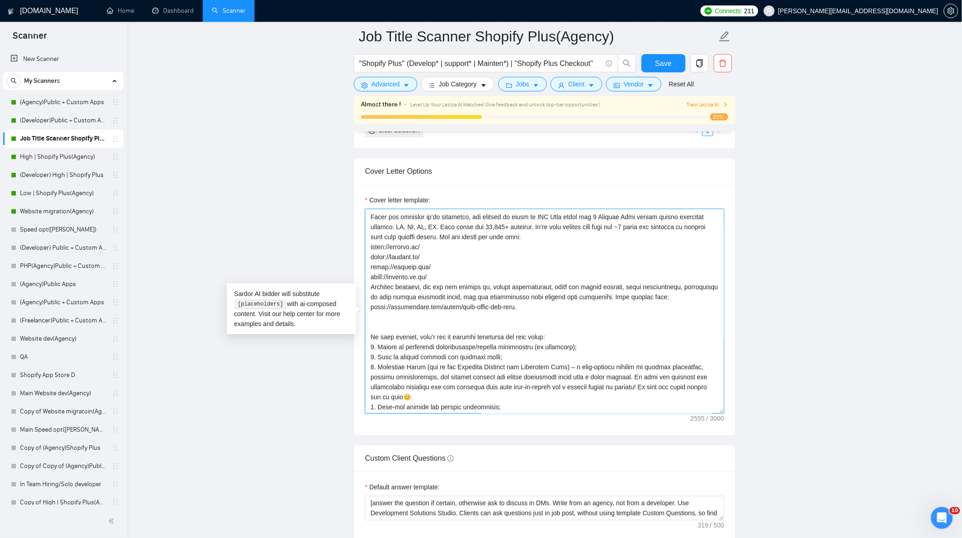
paste textarea "[Analyze job posts carefully. If the client, in the job post description, asks …"
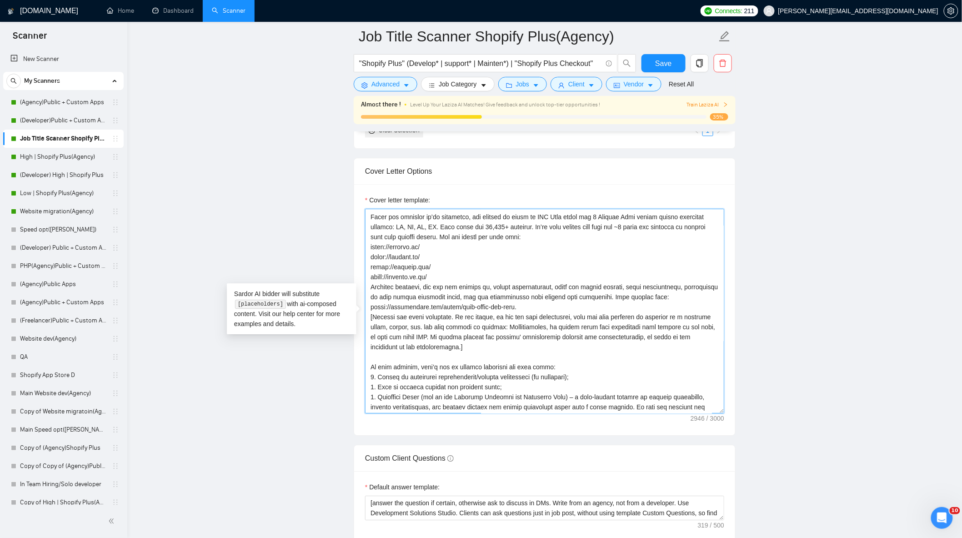
type textarea "[Lorem ips dolors am cons ad elitsed (do eiusm) te incid utlab etdolore, magnaa…"
click at [795, 327] on main "Job Title Scanner Shopify Plus(Agency) "Shopify Plus" (Develop* | support* | Ma…" at bounding box center [545, 367] width 806 height 2683
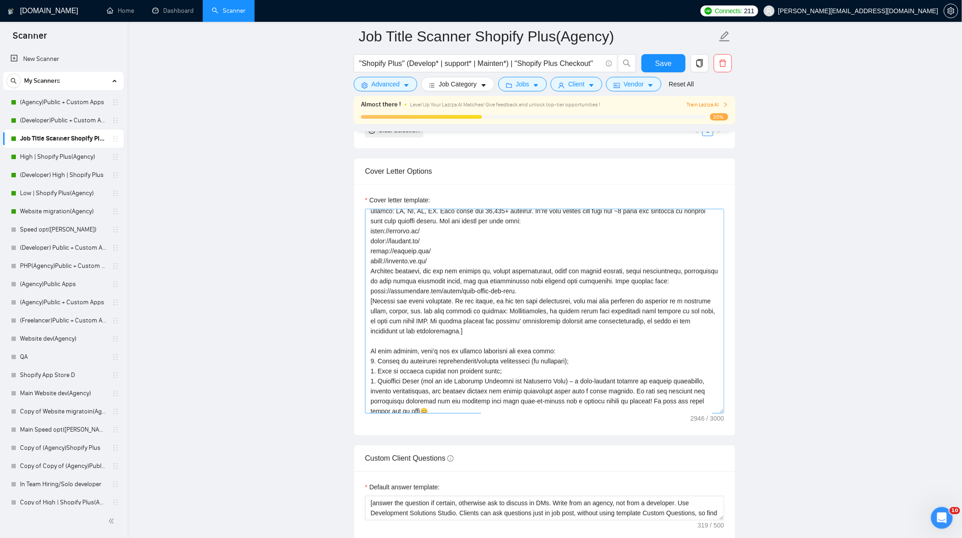
scroll to position [190, 0]
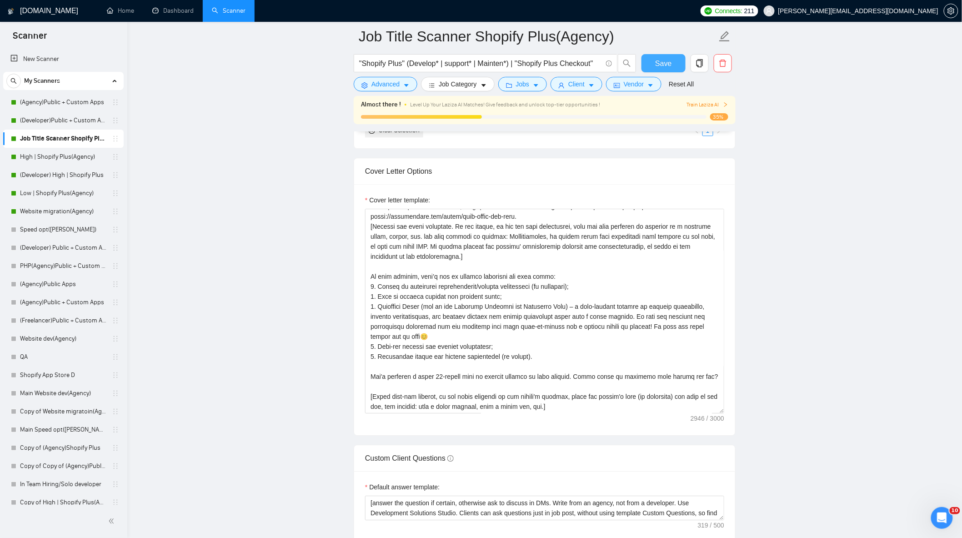
click at [655, 65] on button "Save" at bounding box center [664, 63] width 44 height 18
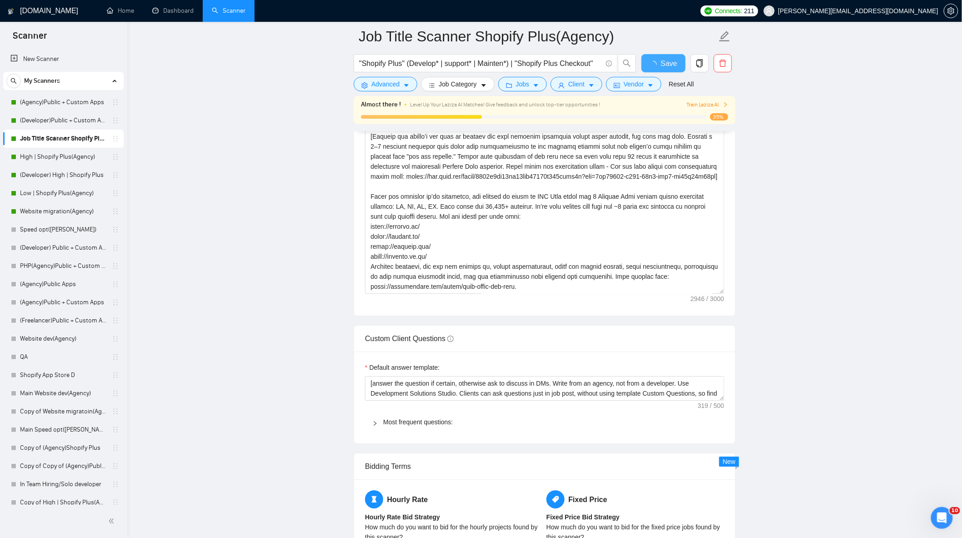
checkbox input "true"
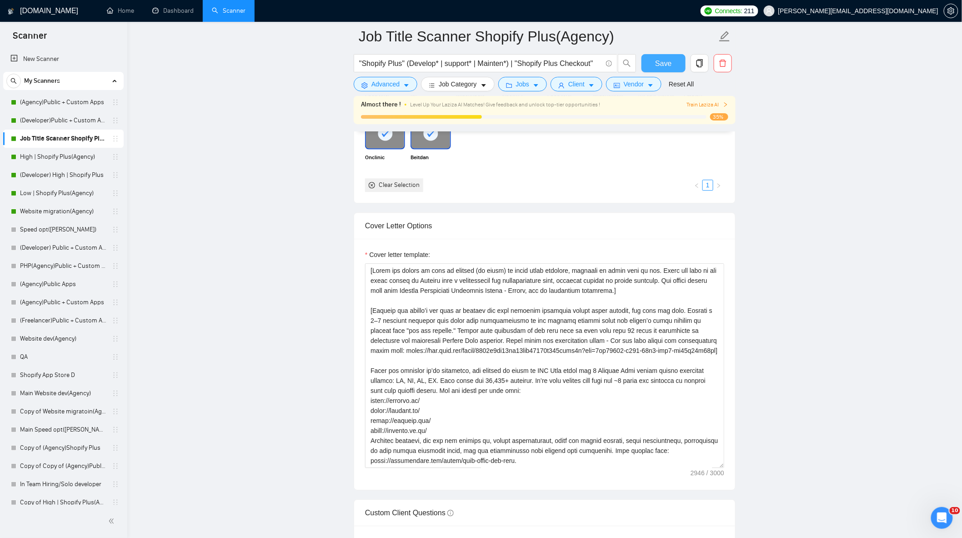
scroll to position [960, 0]
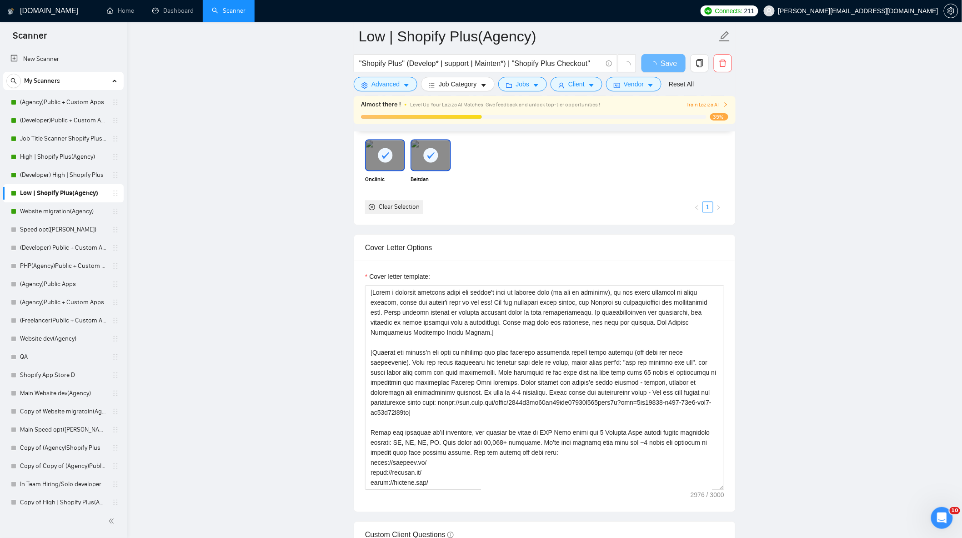
scroll to position [910, 0]
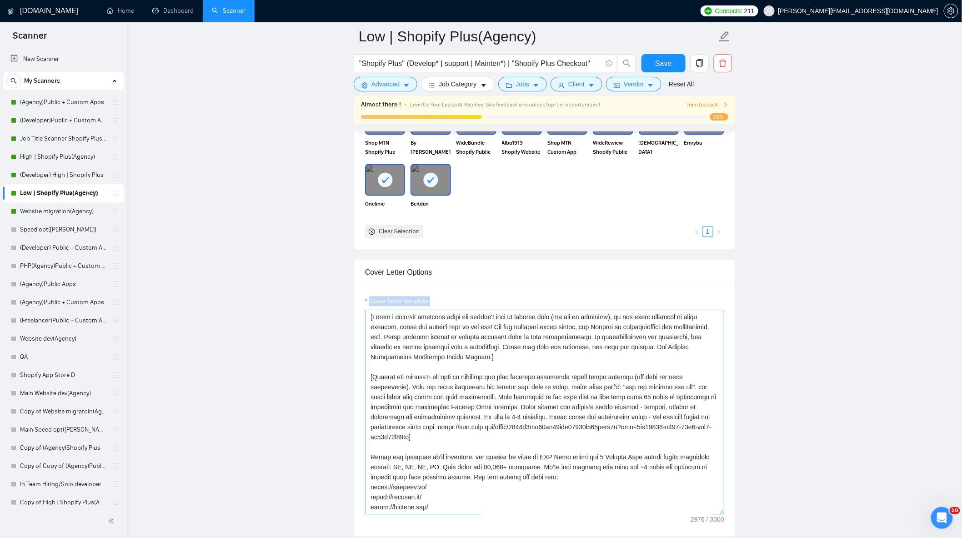
drag, startPoint x: 366, startPoint y: 292, endPoint x: 486, endPoint y: 353, distance: 134.1
click at [486, 353] on div "Cover letter template:" at bounding box center [544, 410] width 381 height 251
click at [452, 343] on textarea "Cover letter template:" at bounding box center [544, 412] width 359 height 205
drag, startPoint x: 370, startPoint y: 324, endPoint x: 458, endPoint y: 438, distance: 144.4
click at [458, 438] on textarea "Cover letter template:" at bounding box center [544, 412] width 359 height 205
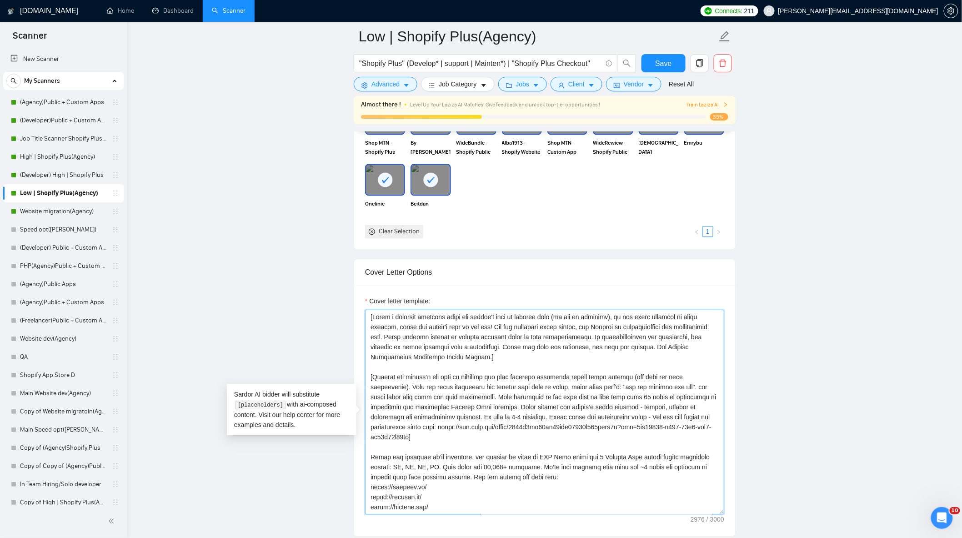
paste textarea "Greet the client by name or company (if given) in their local language, adjuste…"
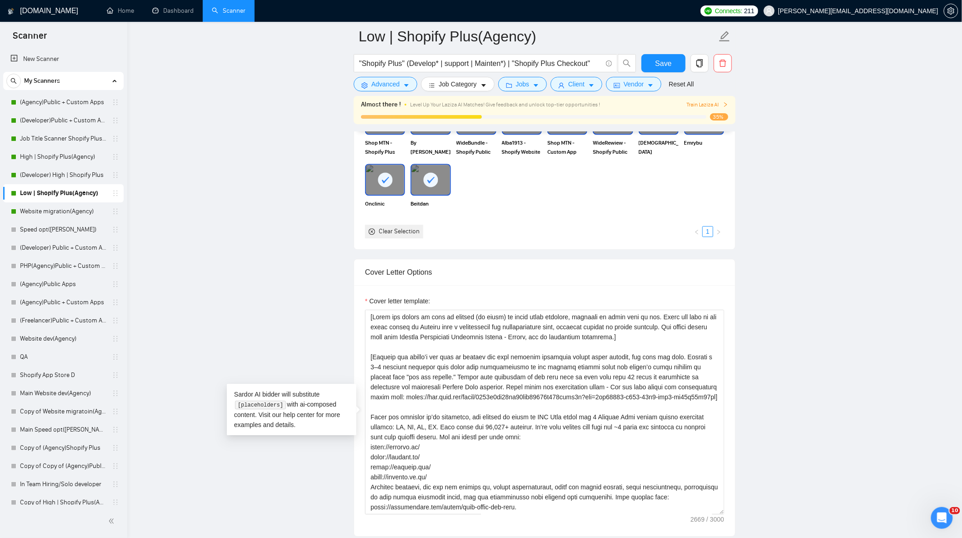
click at [796, 388] on main "Low | Shopify Plus(Agency) "Shopify Plus" (Develop* | support | Mainten*) | "Sh…" at bounding box center [545, 471] width 806 height 2689
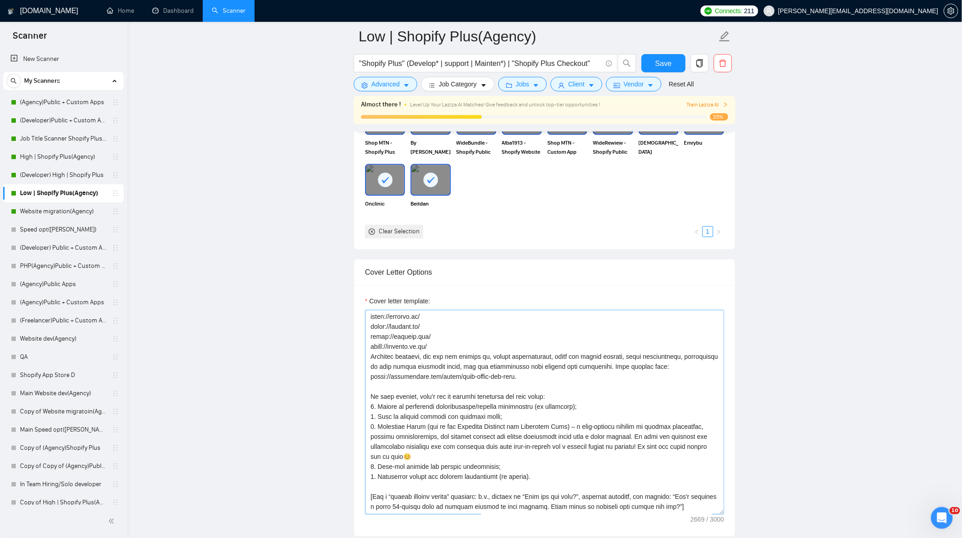
scroll to position [160, 0]
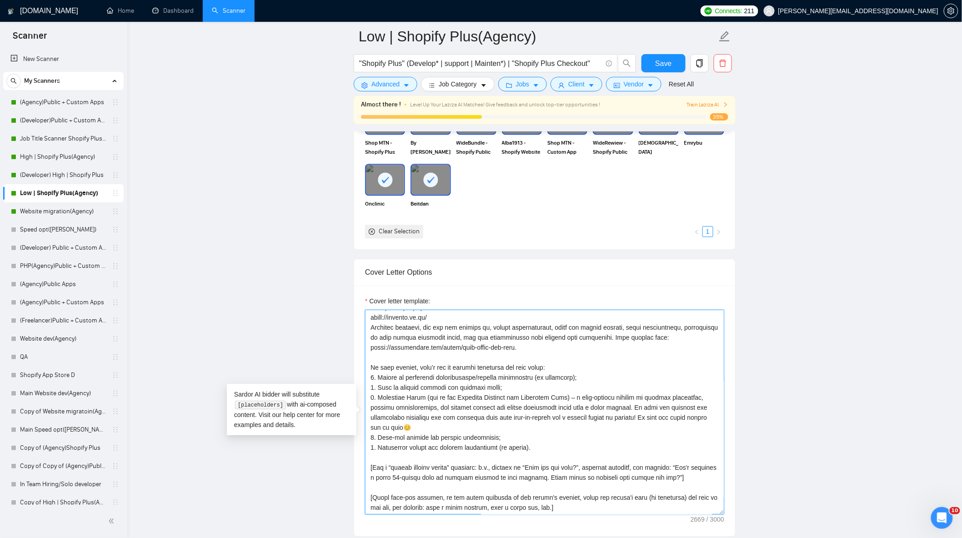
drag, startPoint x: 682, startPoint y: 472, endPoint x: 251, endPoint y: 472, distance: 431.7
click at [251, 472] on main "Low | Shopify Plus(Agency) "Shopify Plus" (Develop* | support | Mainten*) | "Sh…" at bounding box center [545, 471] width 806 height 2689
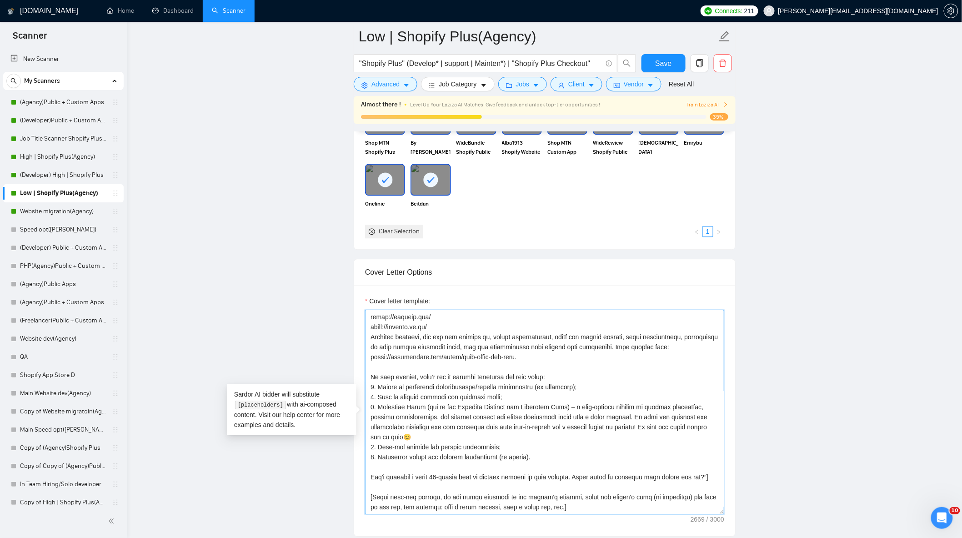
scroll to position [150, 0]
click at [709, 482] on textarea "Cover letter template:" at bounding box center [544, 412] width 359 height 205
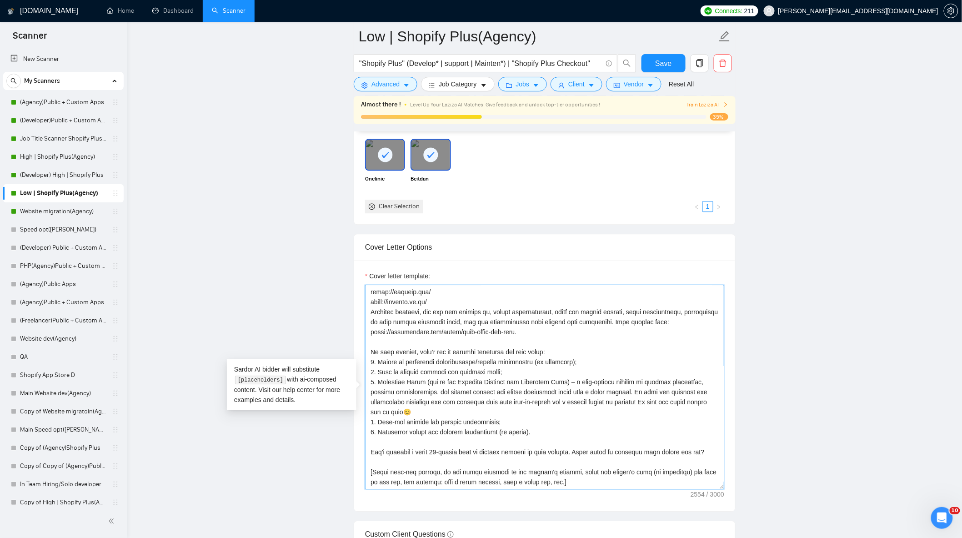
scroll to position [1011, 0]
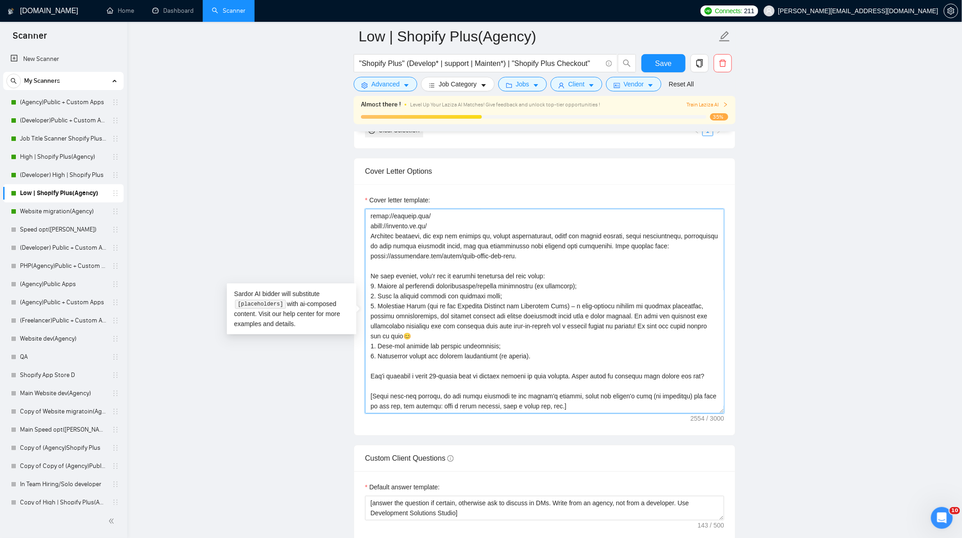
click at [548, 360] on textarea "Cover letter template:" at bounding box center [544, 311] width 359 height 205
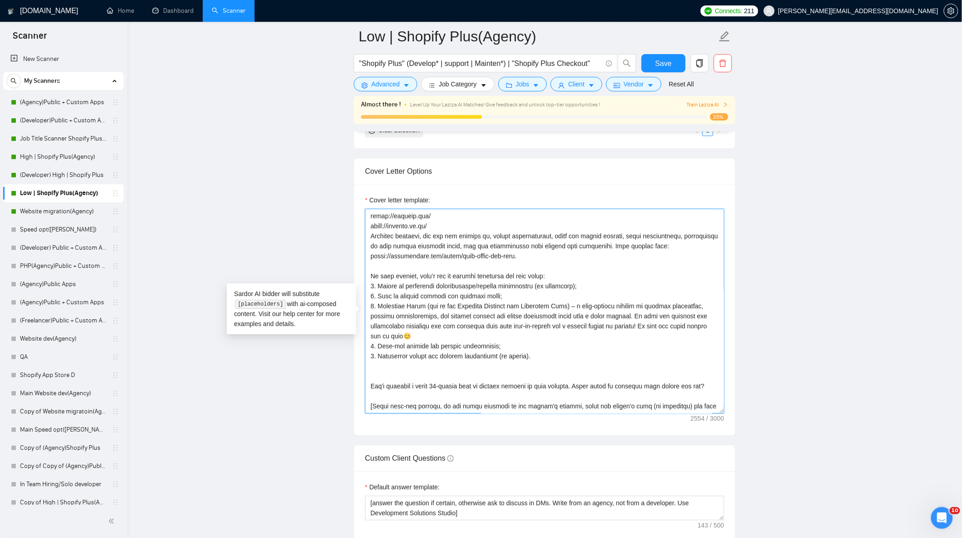
scroll to position [160, 0]
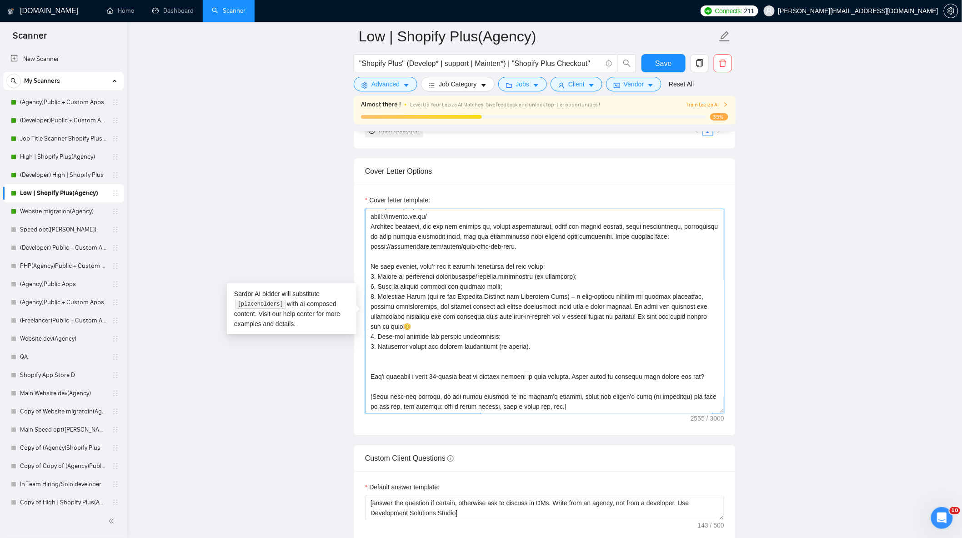
paste textarea "[Analyze job posts carefully. If the client, in the job post description, asks …"
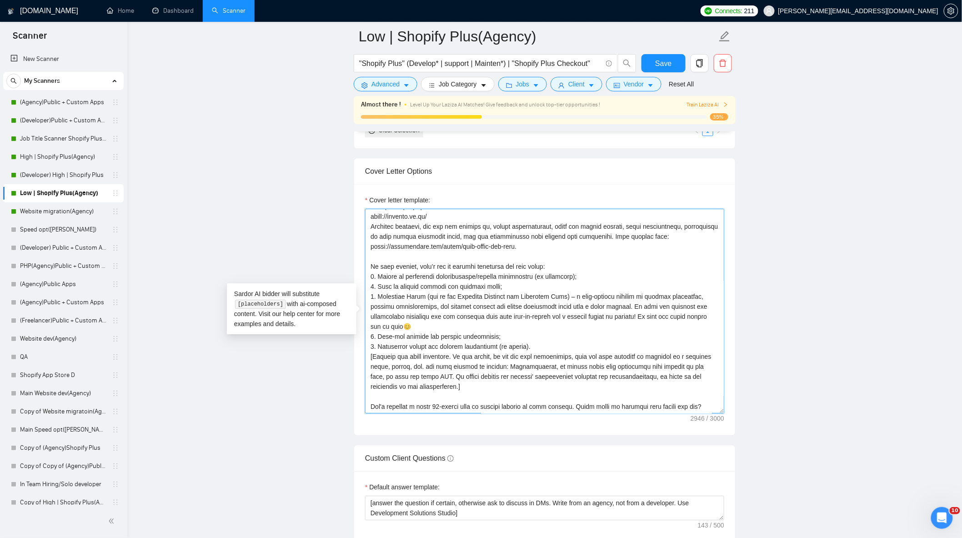
type textarea "[Lorem ips dolors am cons ad elitsed (do eiusm) te incid utlab etdolore, magnaa…"
click at [842, 293] on main "Low | Shopify Plus(Agency) "Shopify Plus" (Develop* | support | Mainten*) | "Sh…" at bounding box center [545, 370] width 806 height 2689
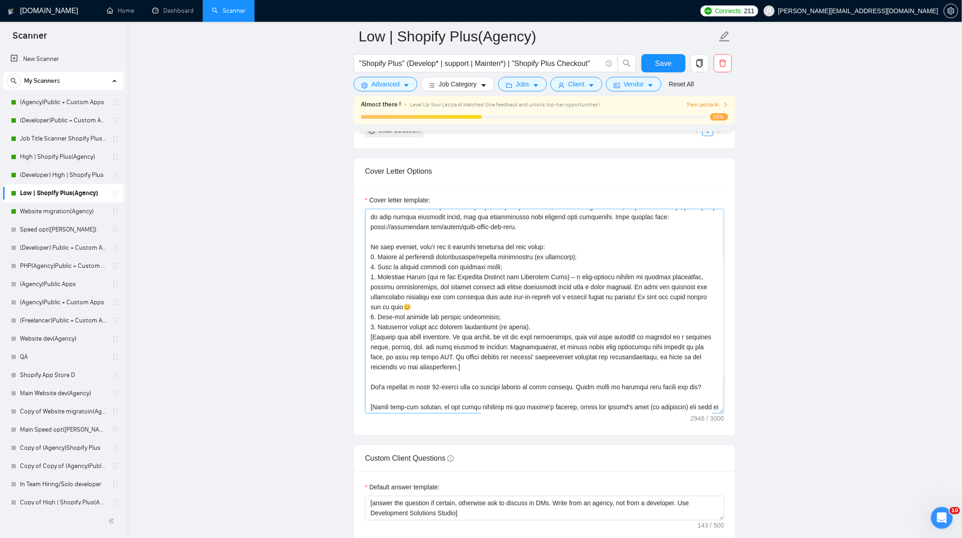
scroll to position [190, 0]
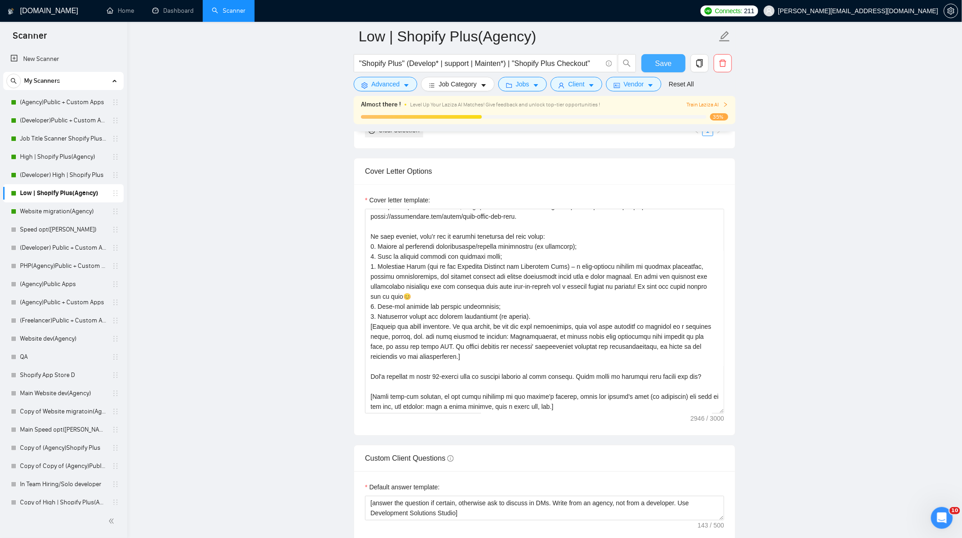
click at [679, 65] on button "Save" at bounding box center [664, 63] width 44 height 18
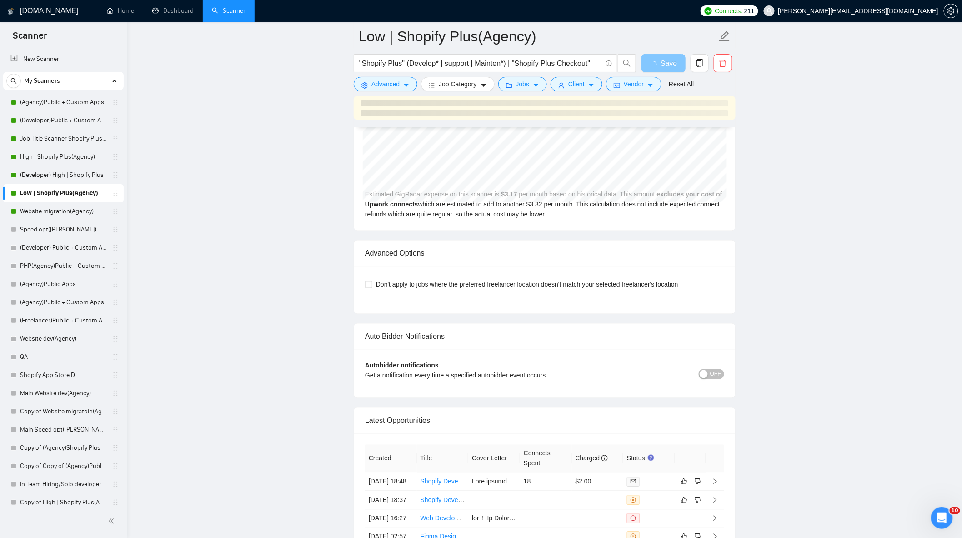
scroll to position [2274, 0]
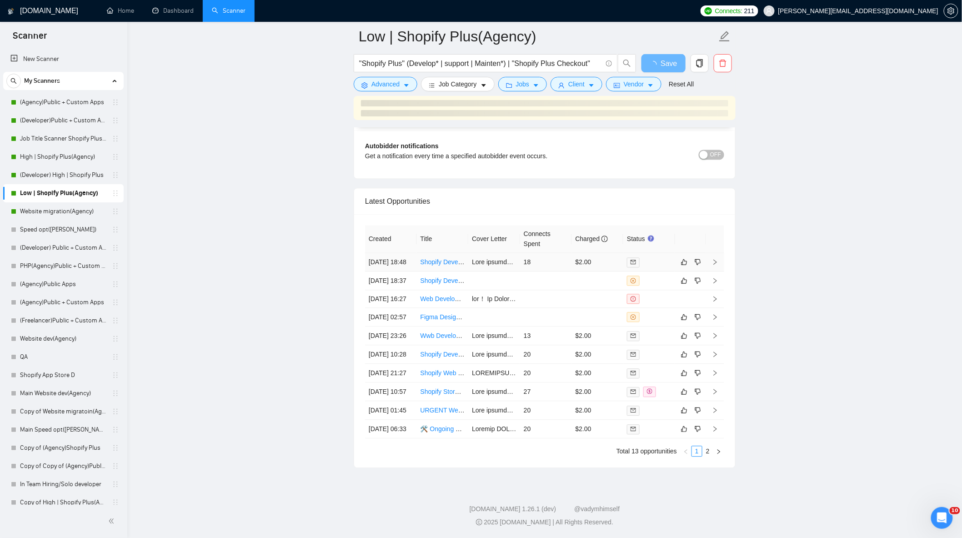
click at [547, 253] on td "18" at bounding box center [546, 262] width 52 height 19
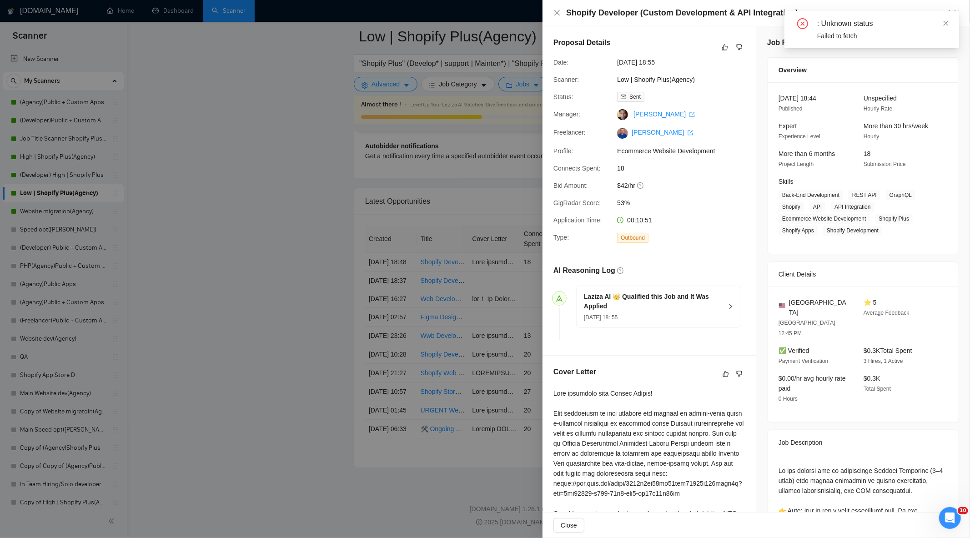
click at [246, 176] on div at bounding box center [485, 269] width 970 height 538
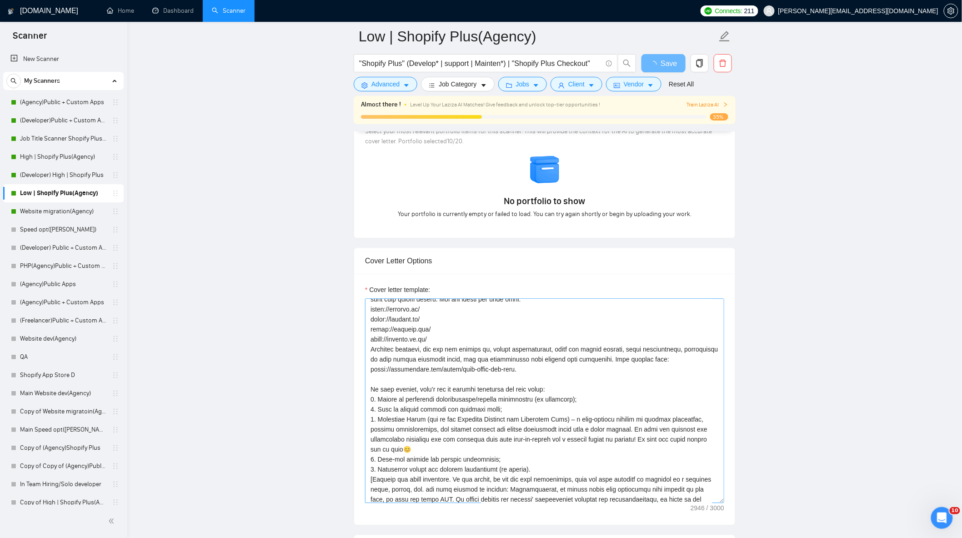
scroll to position [151, 0]
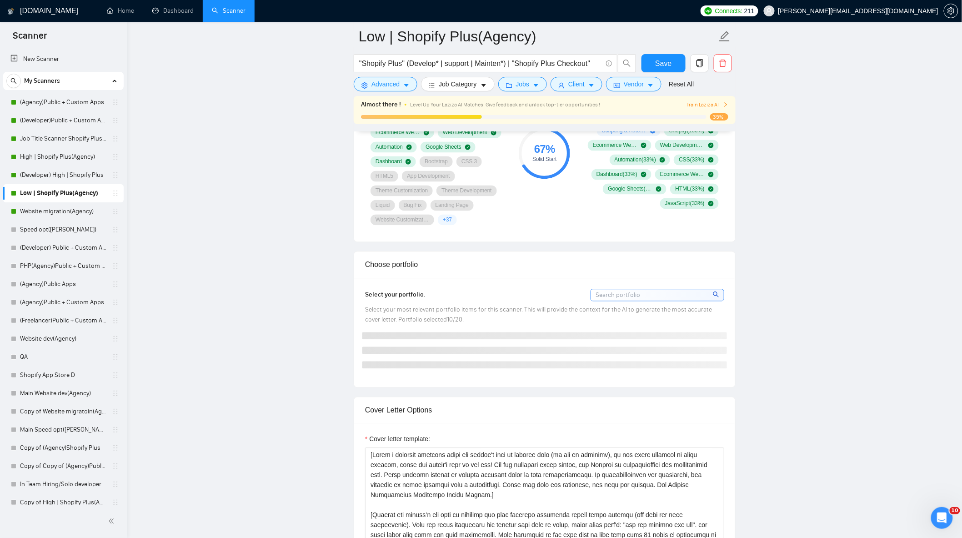
scroll to position [758, 0]
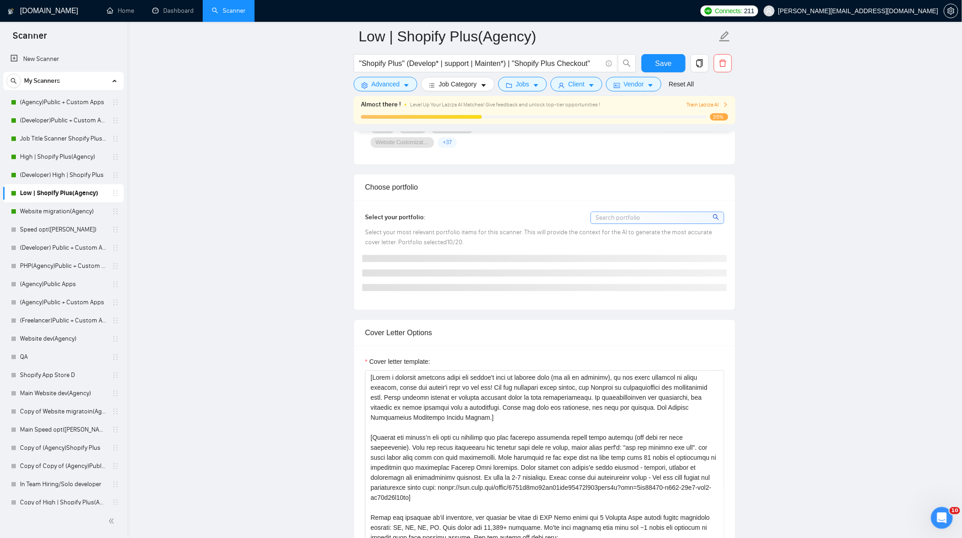
click at [490, 240] on div "Select your most relevant portfolio items for this scanner. This will provide t…" at bounding box center [544, 237] width 359 height 20
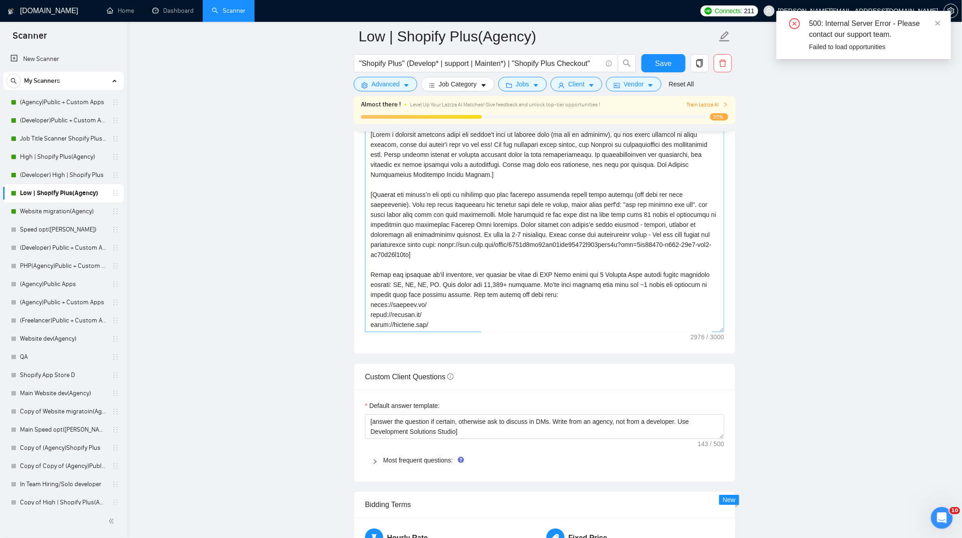
scroll to position [1011, 0]
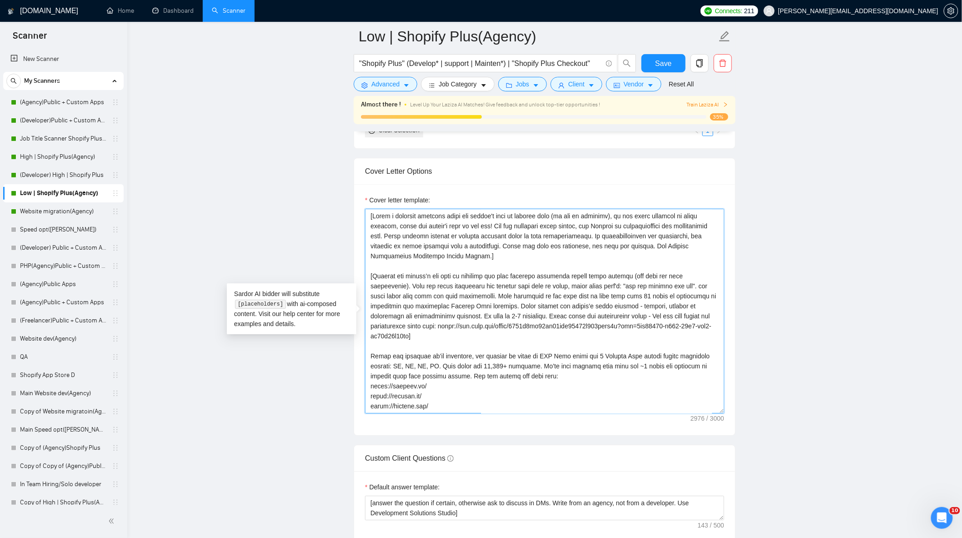
drag, startPoint x: 370, startPoint y: 222, endPoint x: 483, endPoint y: 344, distance: 166.4
click at [483, 344] on textarea "Cover letter template:" at bounding box center [544, 311] width 359 height 205
paste textarea "Greet the client by name or company (if given) in their local language, adjuste…"
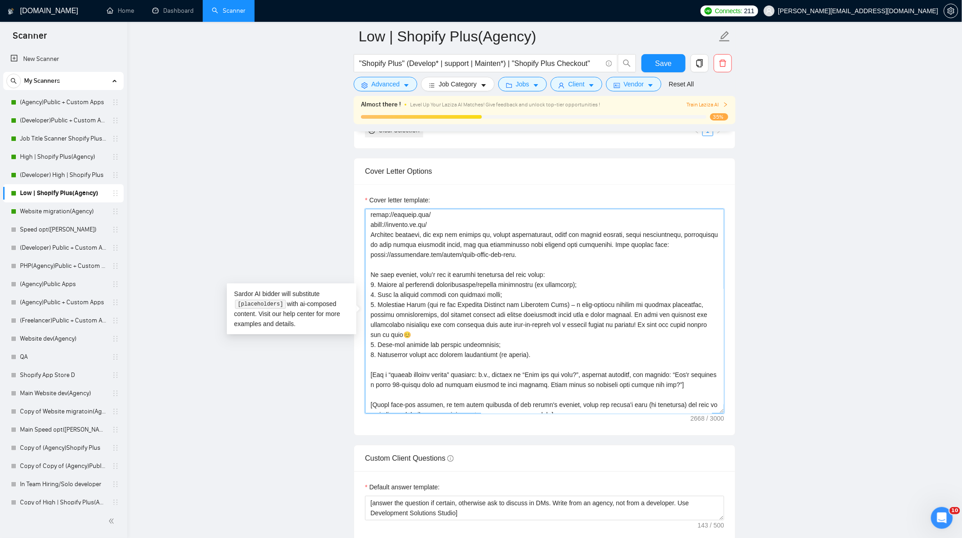
scroll to position [160, 0]
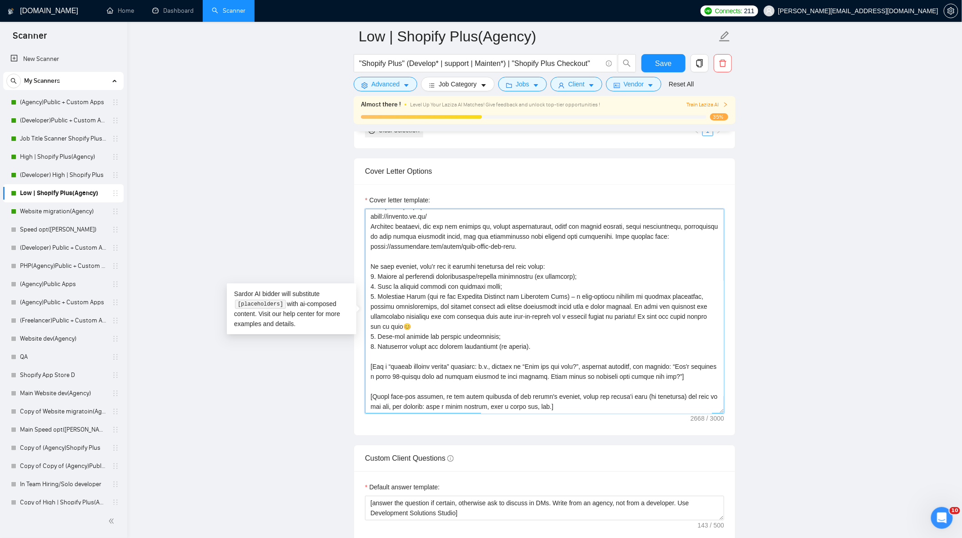
drag, startPoint x: 684, startPoint y: 373, endPoint x: 292, endPoint y: 362, distance: 392.2
click at [289, 362] on main "Low | Shopify Plus(Agency) "Shopify Plus" (Develop* | support | Mainten*) | "Sh…" at bounding box center [545, 306] width 806 height 2561
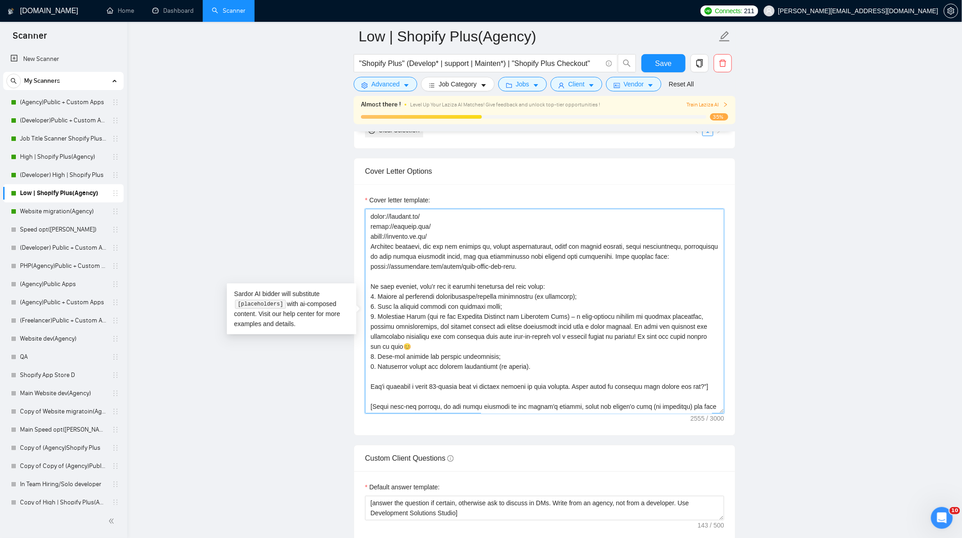
scroll to position [150, 0]
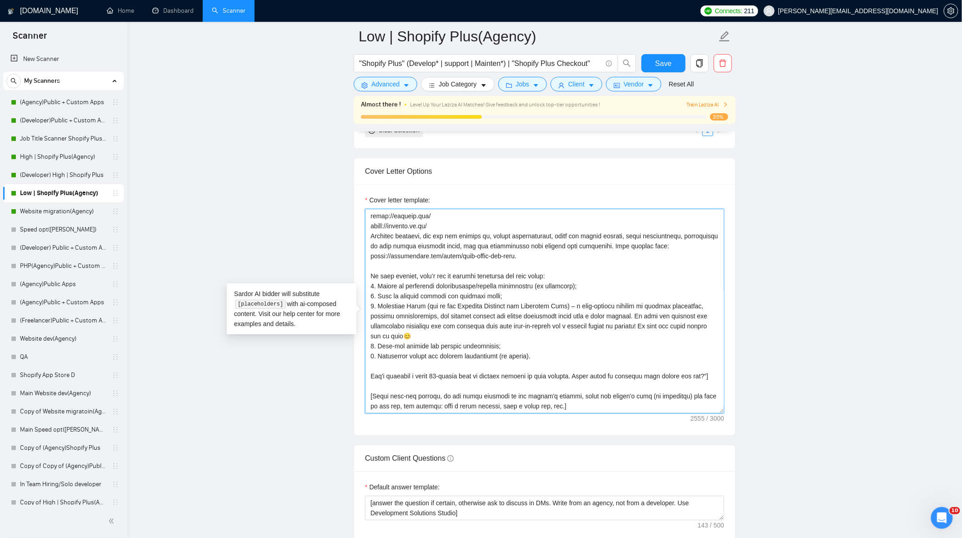
click at [707, 378] on textarea "Cover letter template:" at bounding box center [544, 311] width 359 height 205
click at [540, 361] on textarea "Cover letter template:" at bounding box center [544, 311] width 359 height 205
click at [537, 259] on textarea "Cover letter template:" at bounding box center [544, 311] width 359 height 205
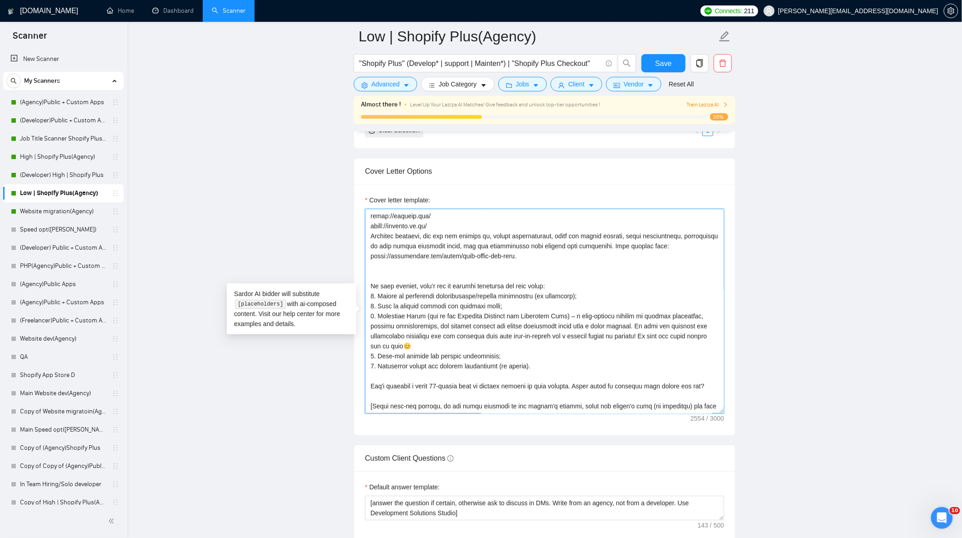
scroll to position [160, 0]
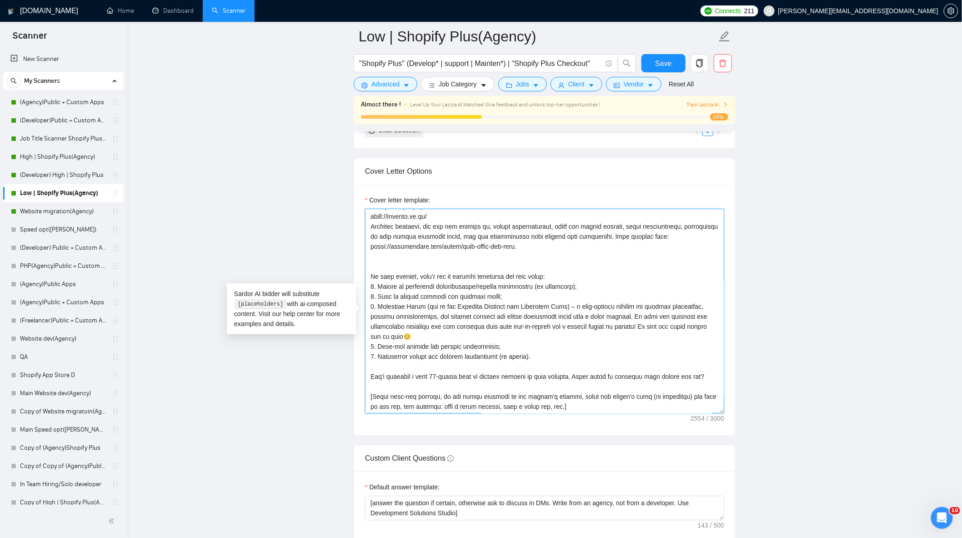
paste textarea "[Analyze job posts carefully. If the client, in the job post description, asks …"
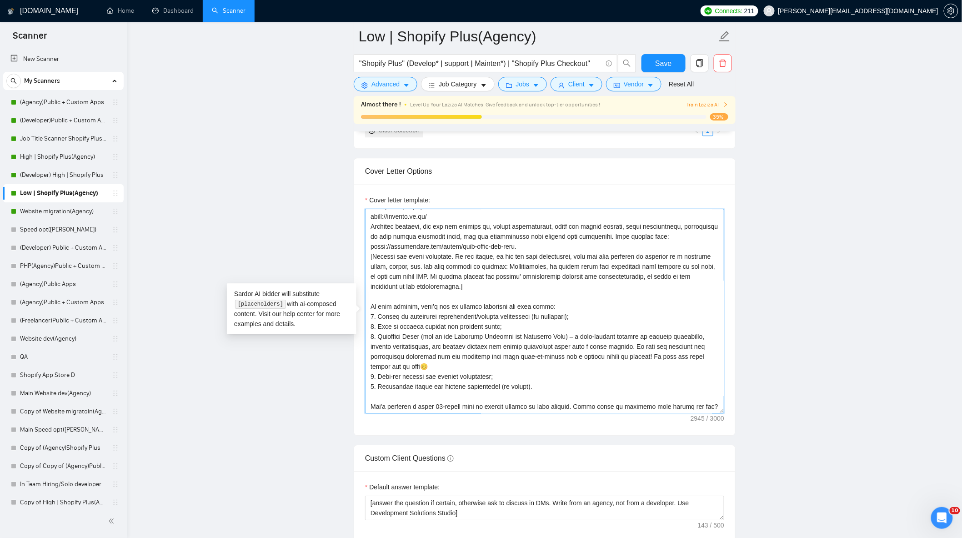
type textarea "[Greet the client by name or company (if given) in their local language, adjust…"
click at [821, 302] on main "Low | Shopify Plus(Agency) "Shopify Plus" (Develop* | support | Mainten*) | "Sh…" at bounding box center [545, 306] width 806 height 2561
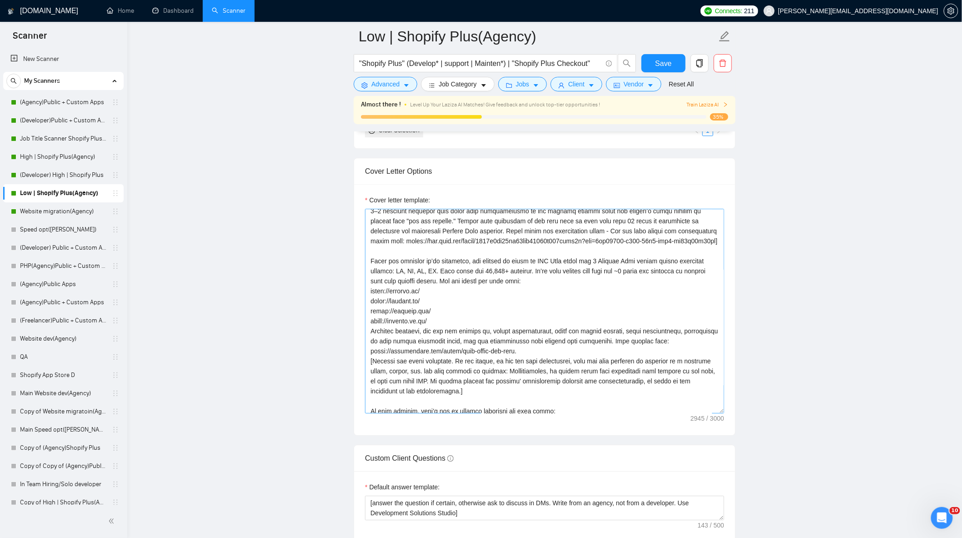
scroll to position [151, 0]
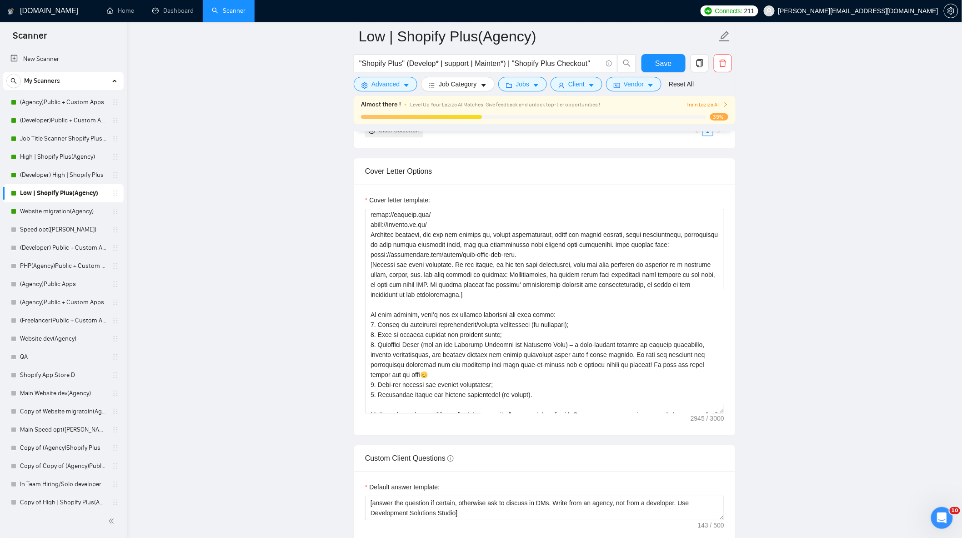
drag, startPoint x: 810, startPoint y: 263, endPoint x: 810, endPoint y: 258, distance: 5.0
click at [810, 262] on main "Low | Shopify Plus(Agency) "Shopify Plus" (Develop* | support | Mainten*) | "Sh…" at bounding box center [545, 306] width 806 height 2561
click at [668, 61] on span "Save" at bounding box center [663, 63] width 16 height 11
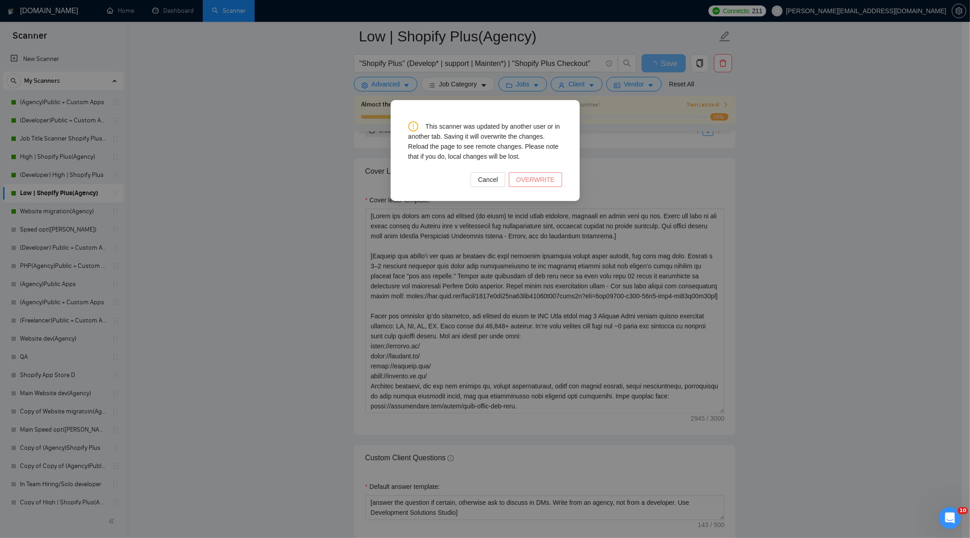
click at [535, 183] on span "OVERWRITE" at bounding box center [535, 180] width 39 height 10
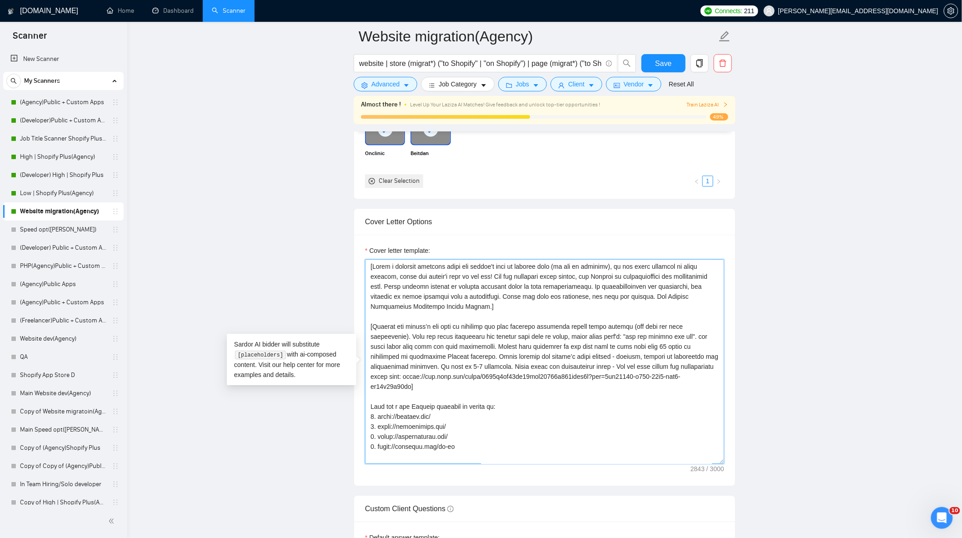
drag, startPoint x: 369, startPoint y: 271, endPoint x: 471, endPoint y: 372, distance: 143.1
click at [471, 372] on textarea "Cover letter template:" at bounding box center [544, 361] width 359 height 205
paste textarea "Greet the client by name or company (if given) in their local language, adjuste…"
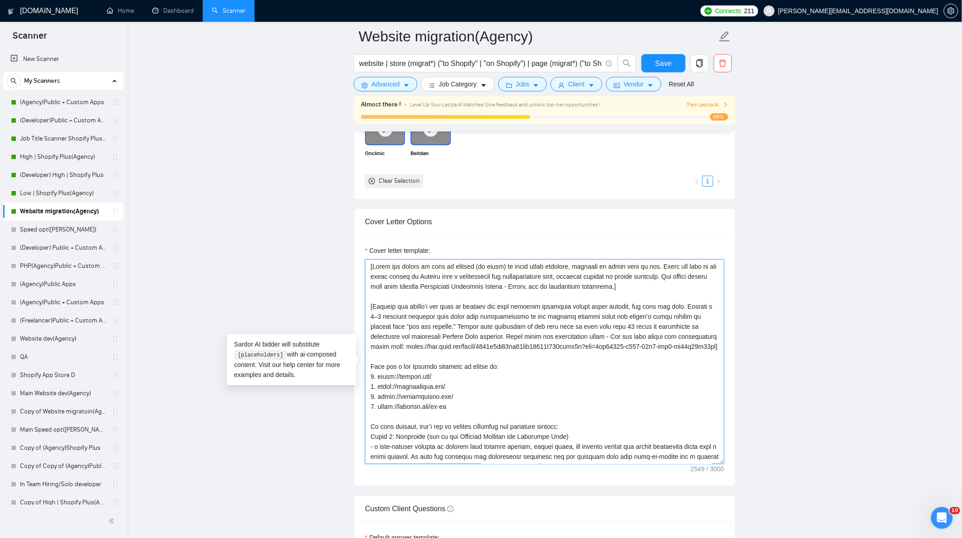
click at [650, 334] on textarea "Cover letter template:" at bounding box center [544, 361] width 359 height 205
click at [440, 339] on textarea "Cover letter template:" at bounding box center [544, 361] width 359 height 205
drag, startPoint x: 415, startPoint y: 342, endPoint x: 384, endPoint y: 344, distance: 31.0
click at [384, 344] on textarea "Cover letter template:" at bounding box center [544, 361] width 359 height 205
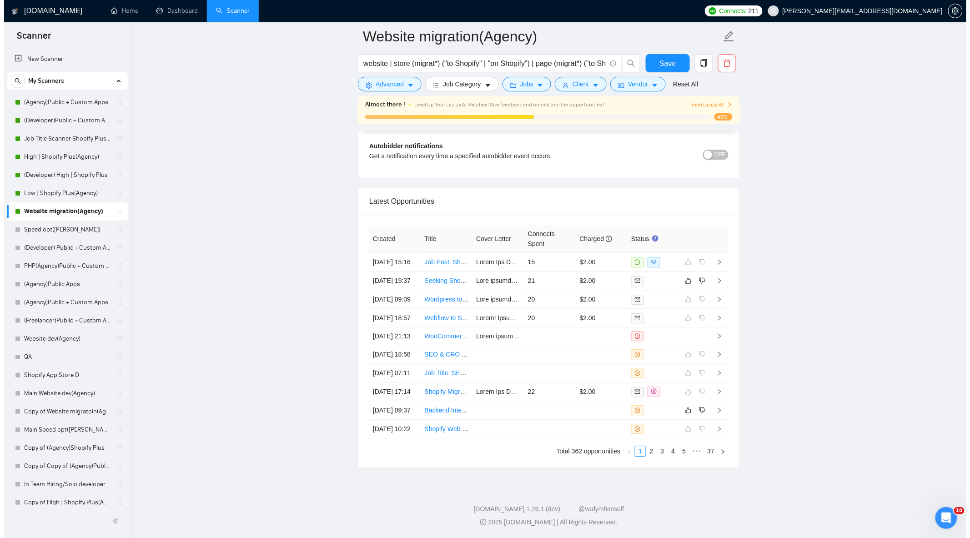
scroll to position [2205, 0]
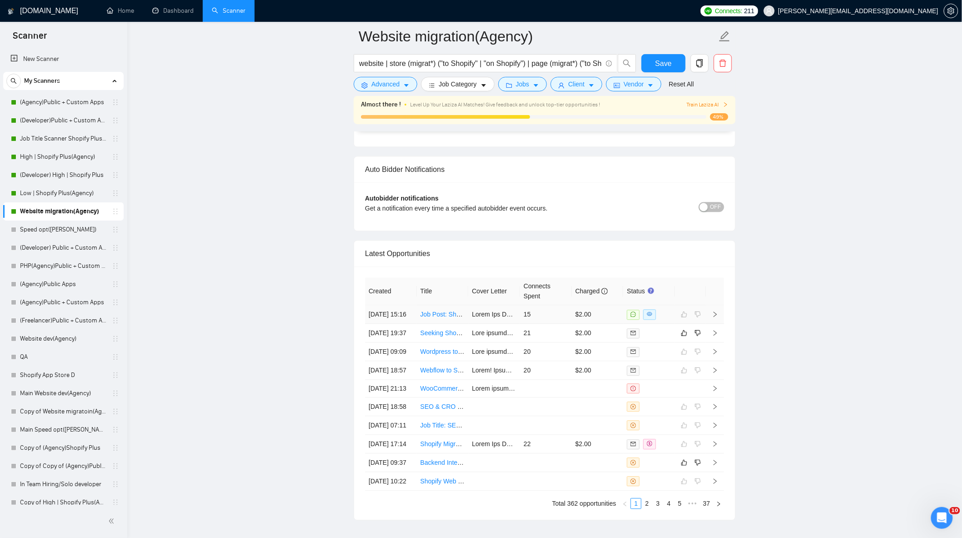
click at [603, 324] on td "$2.00" at bounding box center [598, 314] width 52 height 19
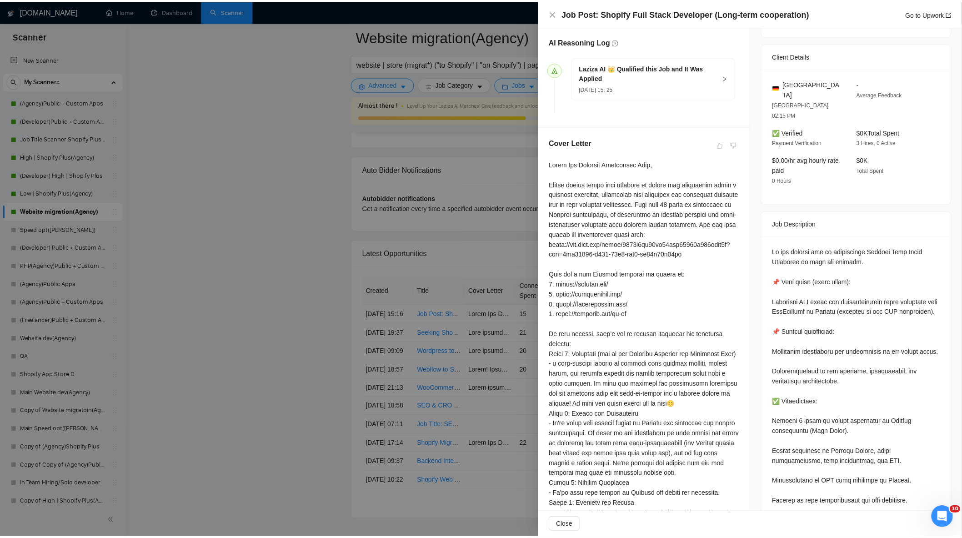
scroll to position [240, 0]
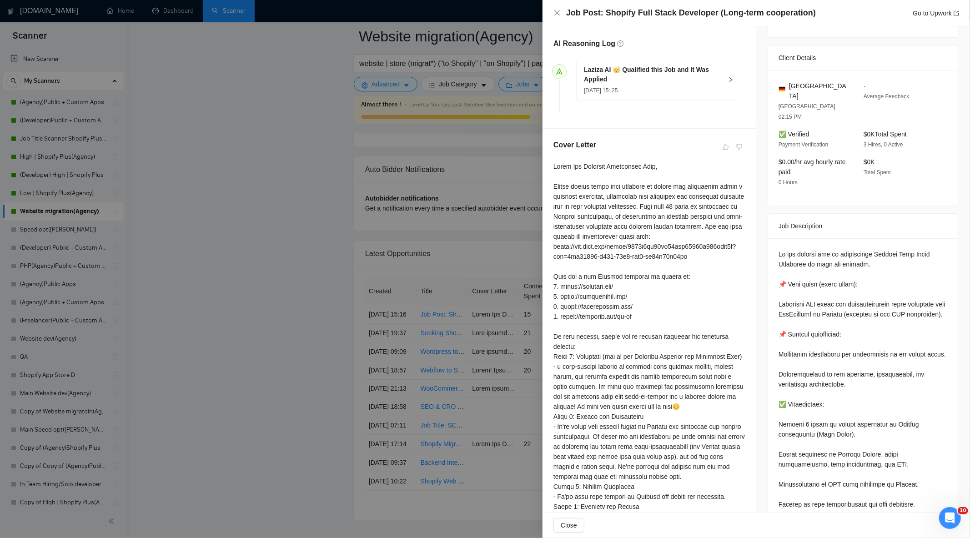
click at [237, 241] on div at bounding box center [485, 269] width 970 height 538
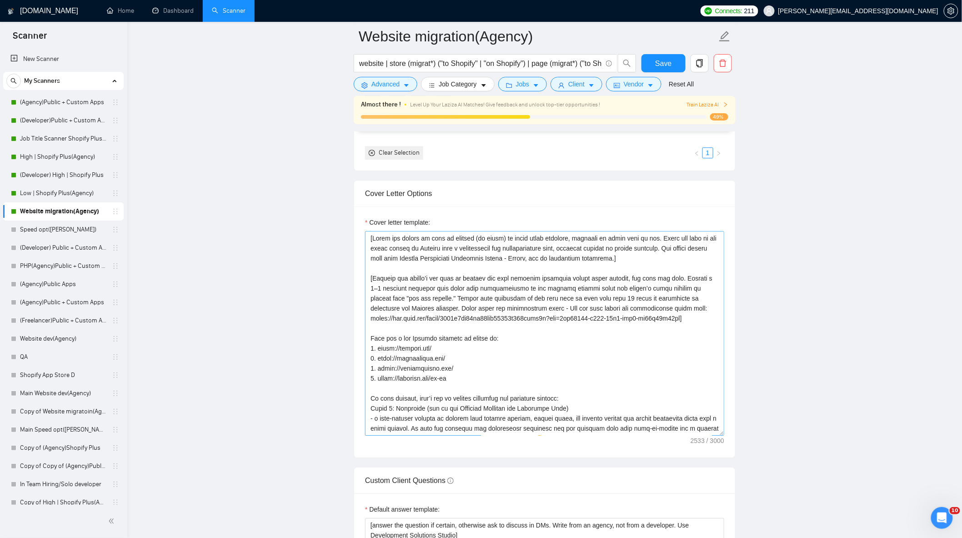
scroll to position [992, 0]
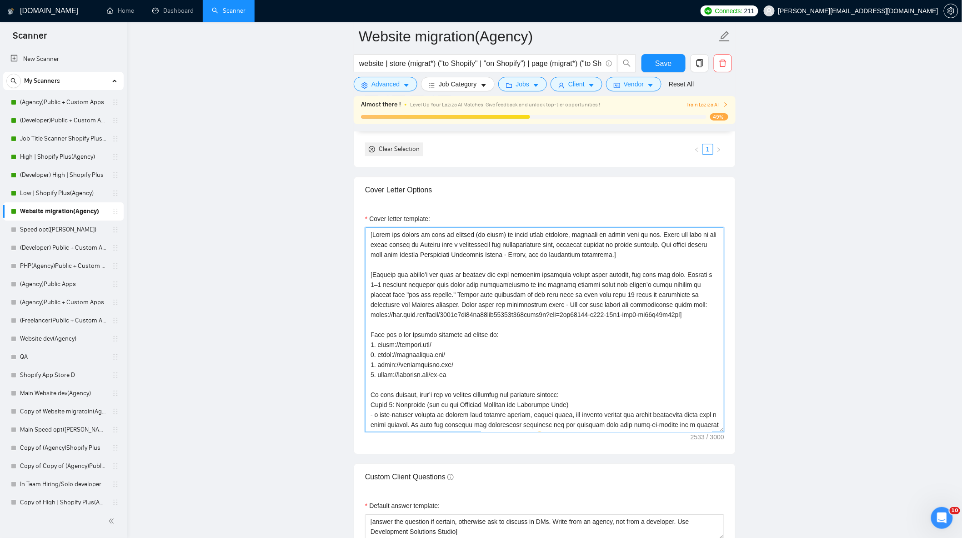
click at [381, 311] on textarea "Cover letter template:" at bounding box center [544, 329] width 359 height 205
click at [797, 332] on main "Website migration(Agency) website | store (migrat*) ("to Shopify" | "on Shopify…" at bounding box center [545, 388] width 806 height 2689
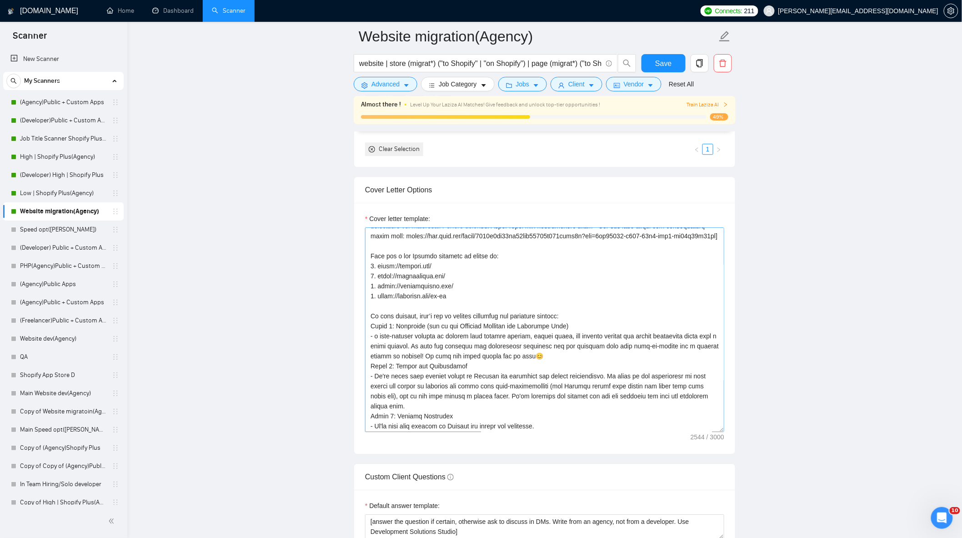
scroll to position [28, 0]
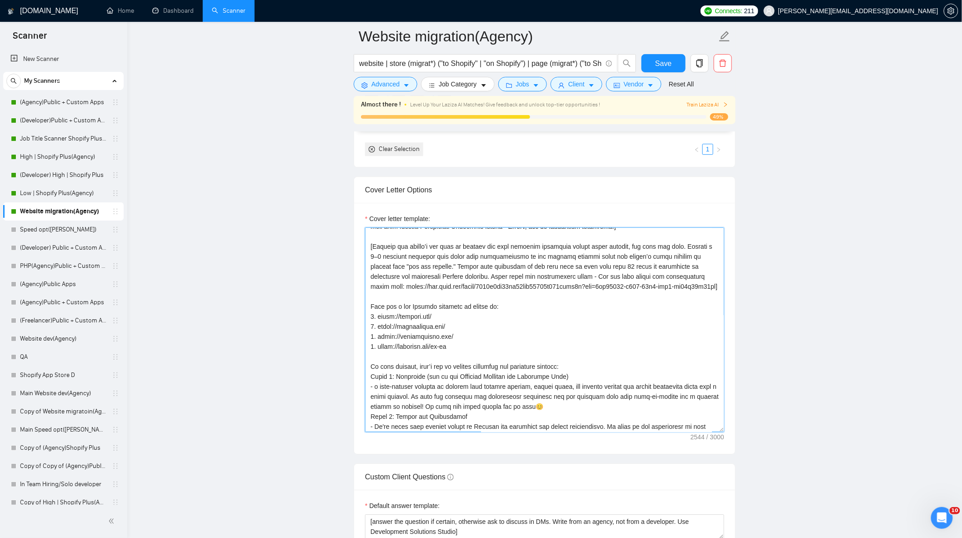
click at [459, 353] on textarea "Cover letter template:" at bounding box center [544, 329] width 359 height 205
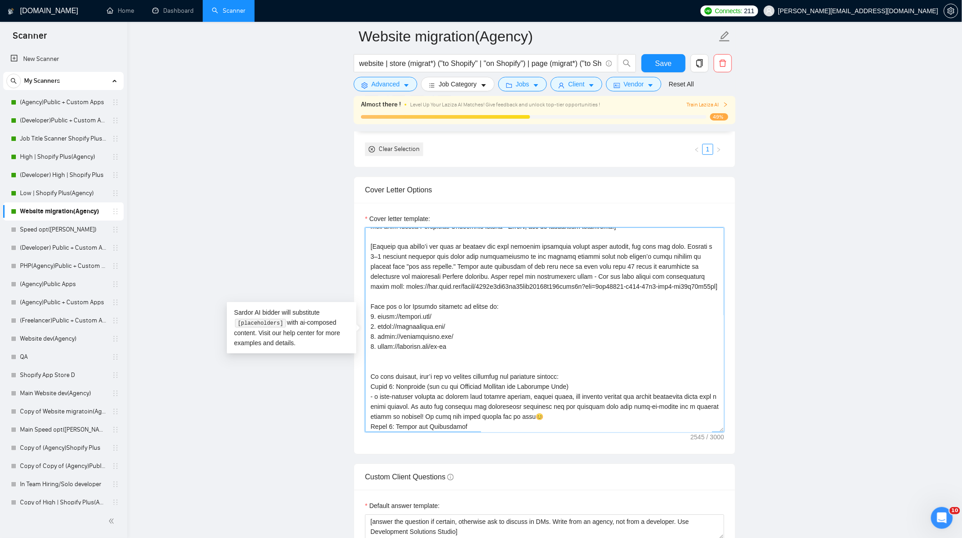
paste textarea "[Analyze job posts carefully. If the client, in the job post description, asks …"
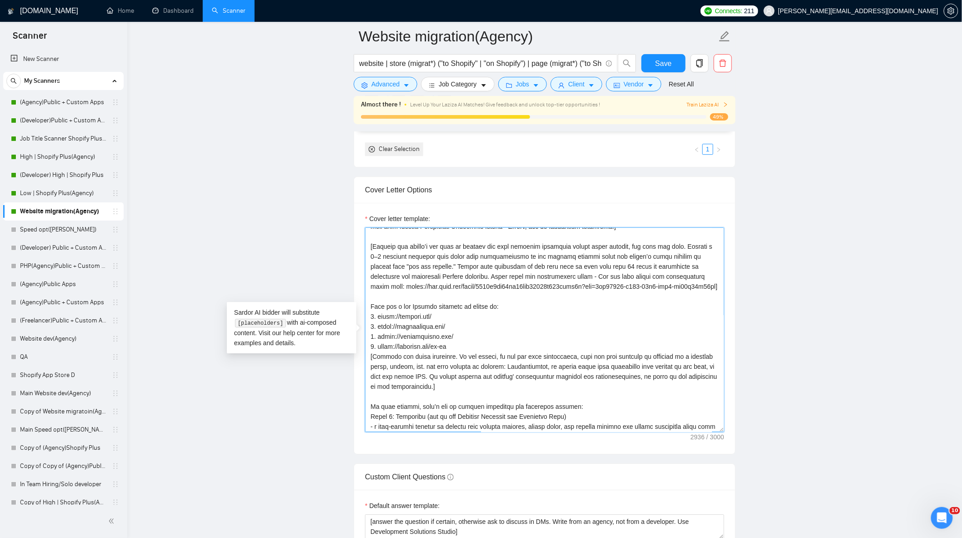
type textarea "[Lorem ips dolors am cons ad elitsed (do eiusm) te incid utlab etdolore, magnaa…"
click at [856, 346] on main "Website migration(Agency) website | store (migrat*) ("to Shopify" | "on Shopify…" at bounding box center [545, 388] width 806 height 2689
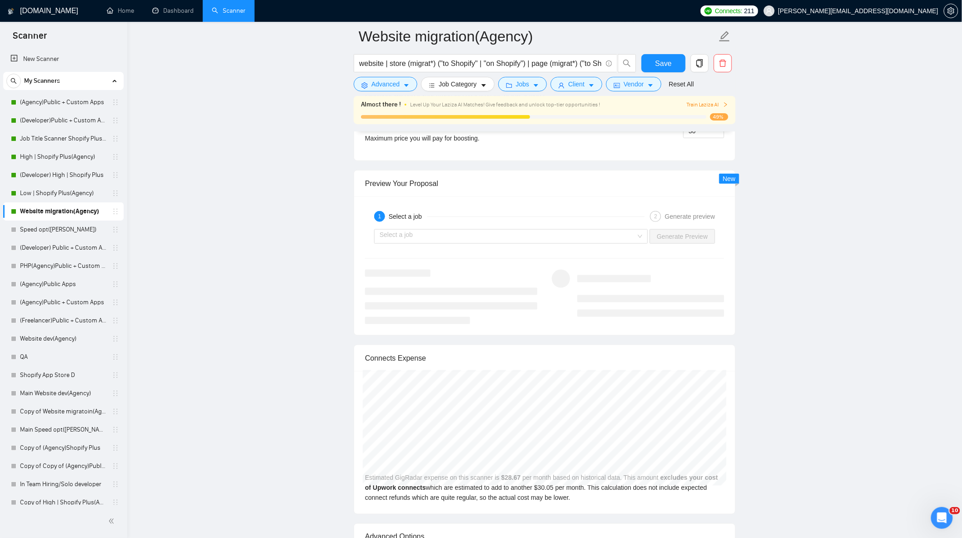
scroll to position [1699, 0]
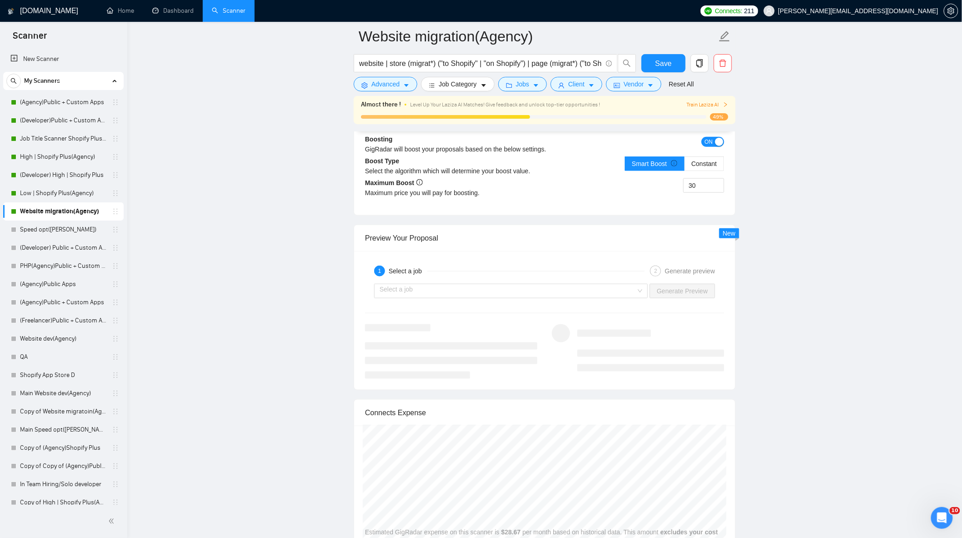
click at [596, 310] on div "1 Select a job 2 Generate preview Select a job Generate Preview" at bounding box center [544, 320] width 381 height 139
click at [594, 298] on input "search" at bounding box center [508, 291] width 257 height 14
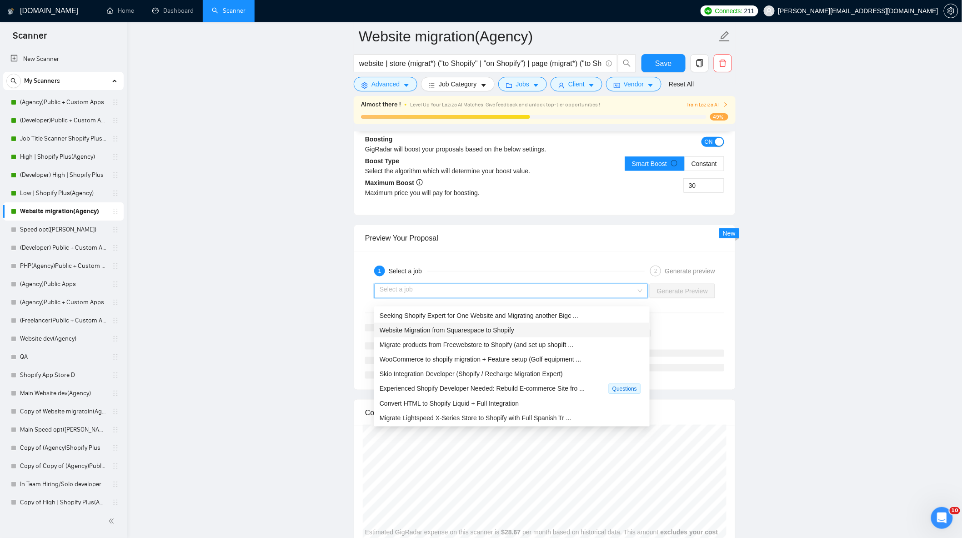
click at [471, 335] on div "Website Migration from Squarespace to Shopify" at bounding box center [512, 330] width 276 height 15
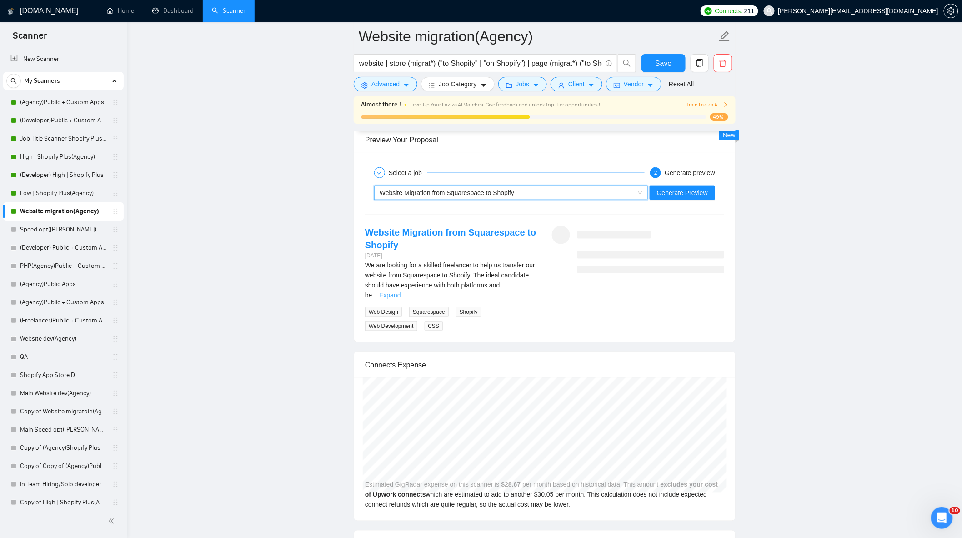
scroll to position [1800, 0]
click at [401, 289] on link "Expand" at bounding box center [389, 292] width 21 height 7
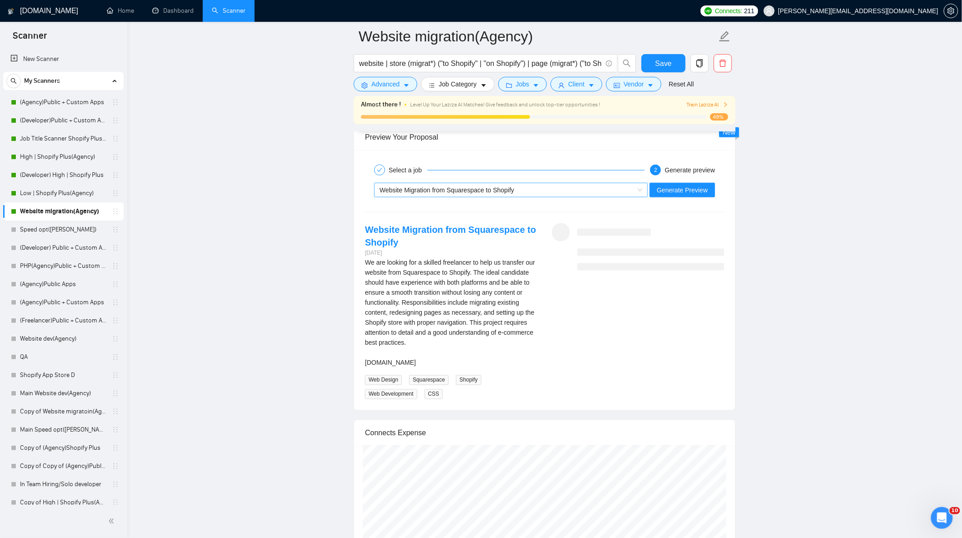
click at [496, 194] on span "Website Migration from Squarespace to Shopify" at bounding box center [447, 189] width 135 height 7
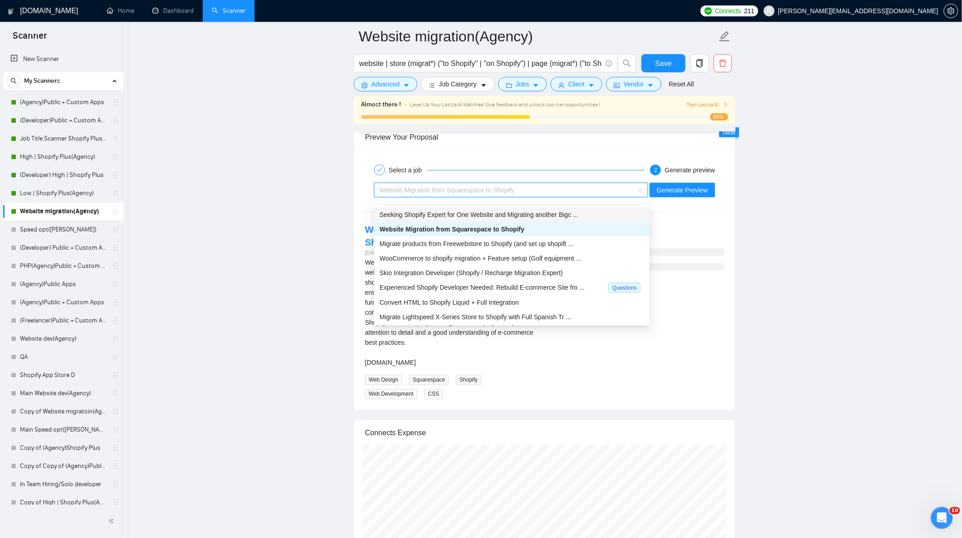
click at [458, 219] on div "Seeking Shopify Expert for One Website and Migrating another Bigc ..." at bounding box center [512, 215] width 265 height 10
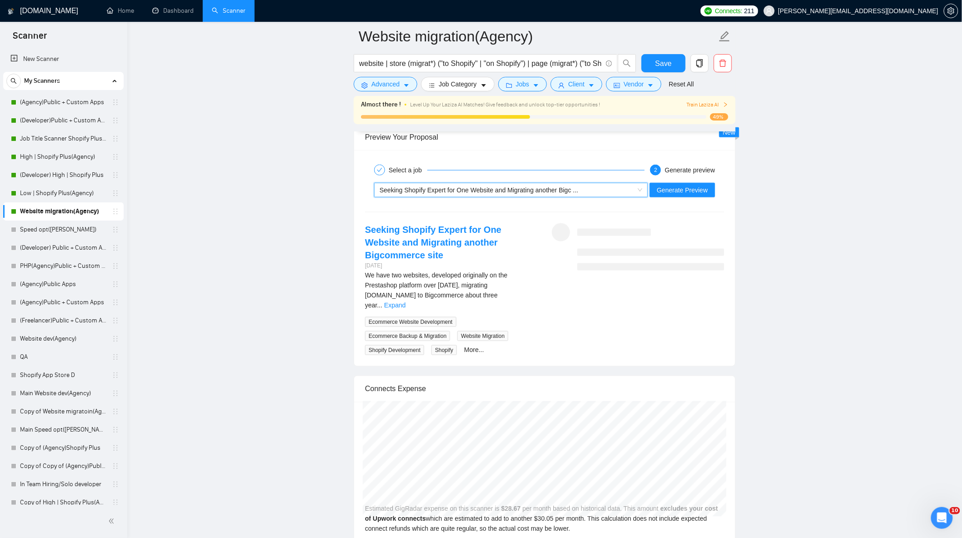
click at [519, 293] on div "We have two websites, developed originally on the Prestashop platform over [DAT…" at bounding box center [451, 290] width 172 height 40
click at [406, 302] on link "Expand" at bounding box center [394, 305] width 21 height 7
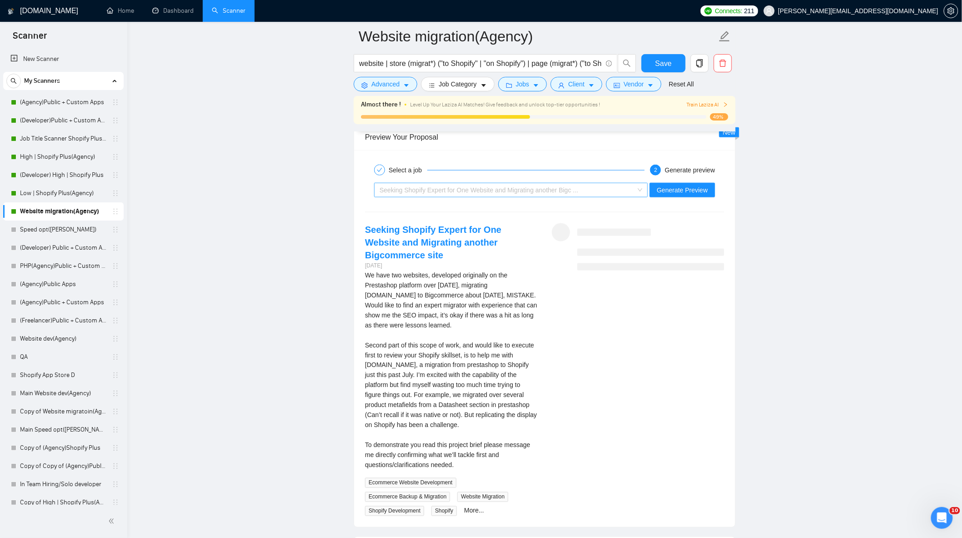
click at [503, 197] on div "Seeking Shopify Expert for One Website and Migrating another Bigc ..." at bounding box center [507, 190] width 255 height 14
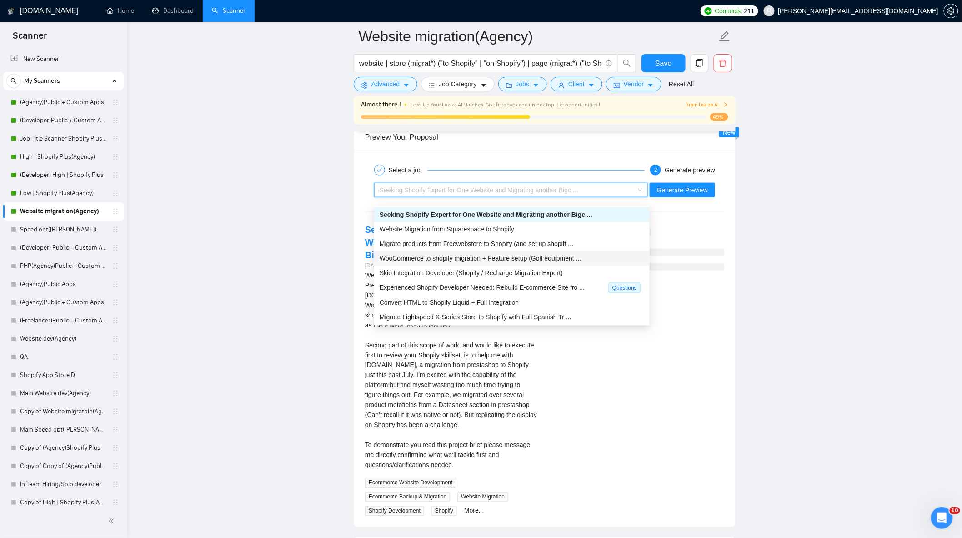
click at [458, 262] on div "WooCommerce to shopify migration + Feature setup (Golf equipment ..." at bounding box center [512, 258] width 265 height 10
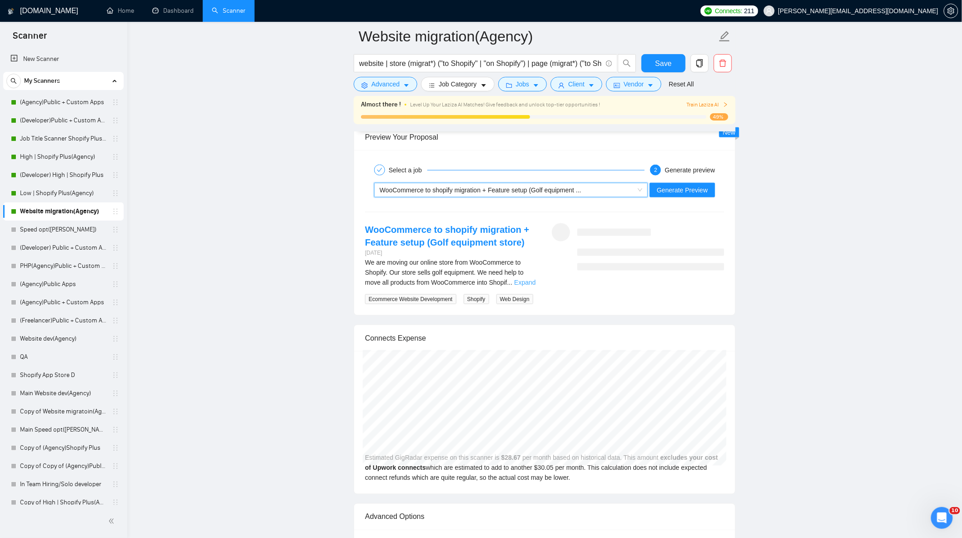
click at [519, 286] on link "Expand" at bounding box center [524, 282] width 21 height 7
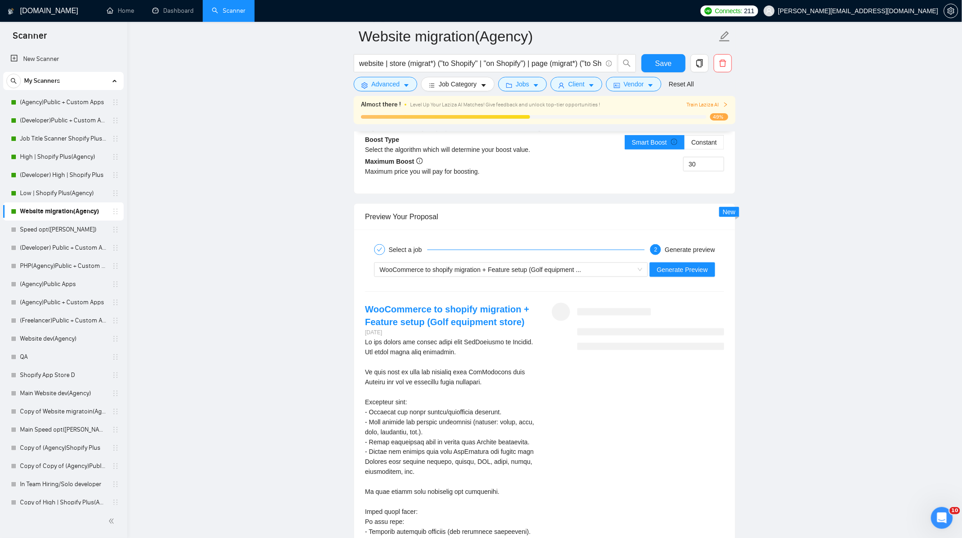
scroll to position [1598, 0]
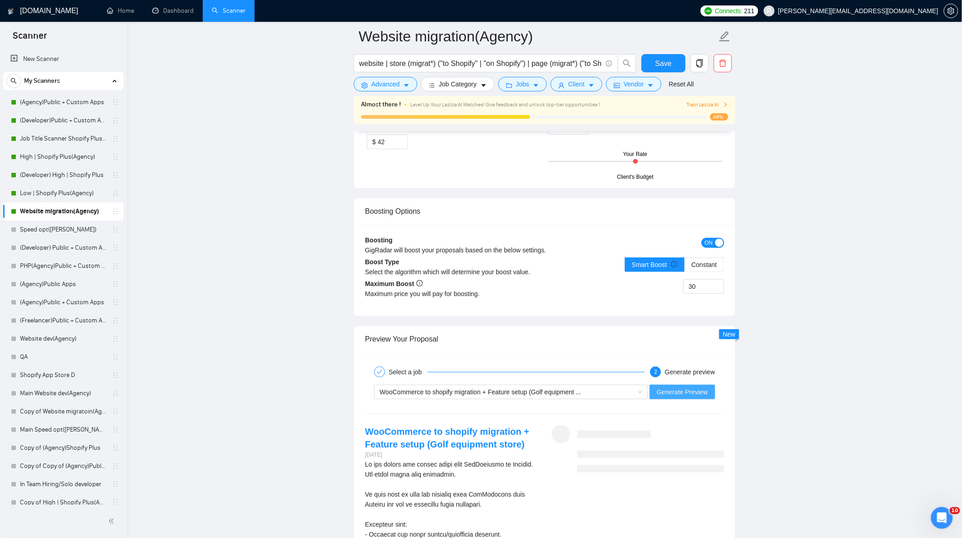
click at [698, 395] on span "Generate Preview" at bounding box center [682, 392] width 51 height 10
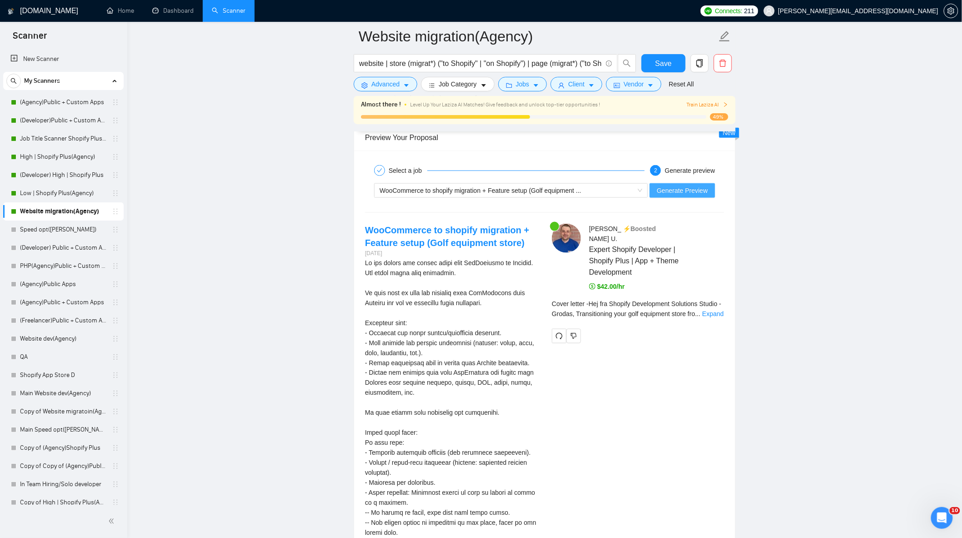
scroll to position [1800, 0]
click at [690, 294] on div "[PERSON_NAME] ⚡️Boosted Expert Shopify Developer | Shopify Plus | App + Theme D…" at bounding box center [638, 283] width 187 height 120
click at [701, 302] on span "Cover letter - Hej fra Shopify Development Solutions Studio - Grodas, Transitio…" at bounding box center [637, 308] width 170 height 17
click at [711, 310] on link "Expand" at bounding box center [713, 313] width 21 height 7
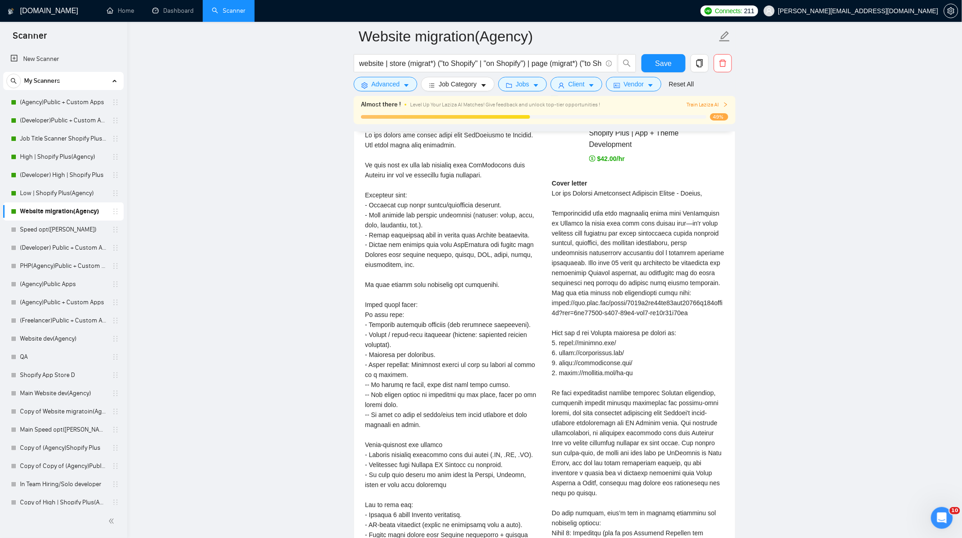
scroll to position [1851, 0]
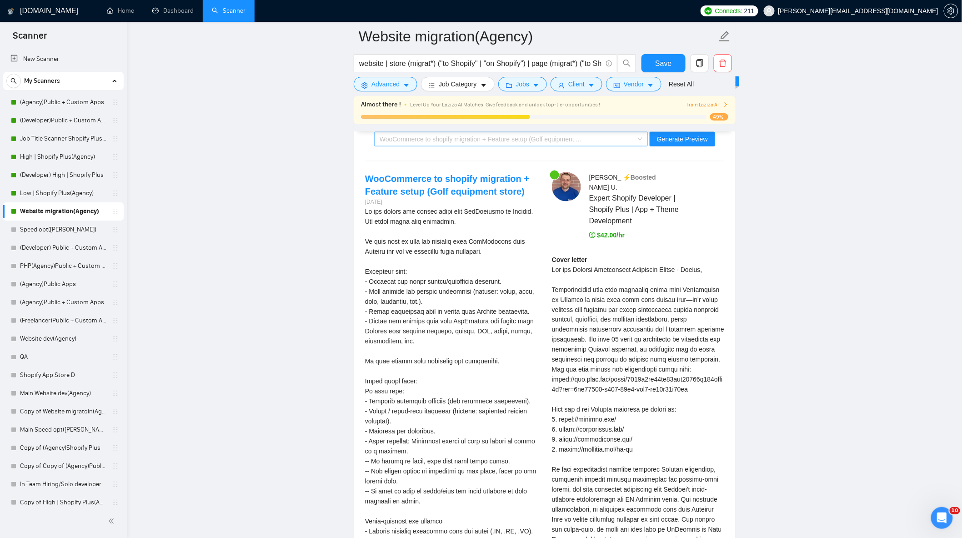
click at [555, 143] on span "WooCommerce to shopify migration + Feature setup (Golf equipment ..." at bounding box center [481, 139] width 202 height 7
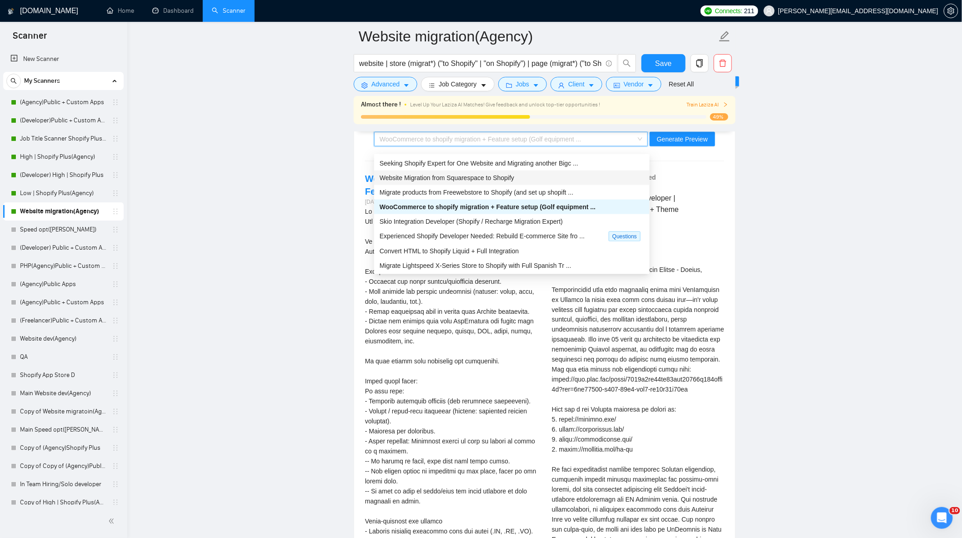
click at [486, 167] on div "Seeking Shopify Expert for One Website and Migrating another Bigc ..." at bounding box center [512, 163] width 265 height 10
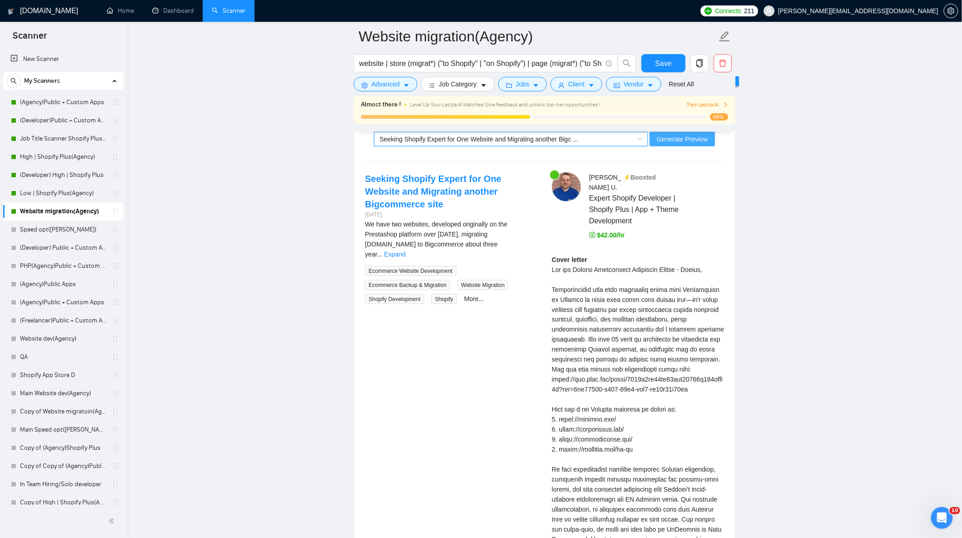
click at [686, 143] on span "Generate Preview" at bounding box center [682, 139] width 51 height 10
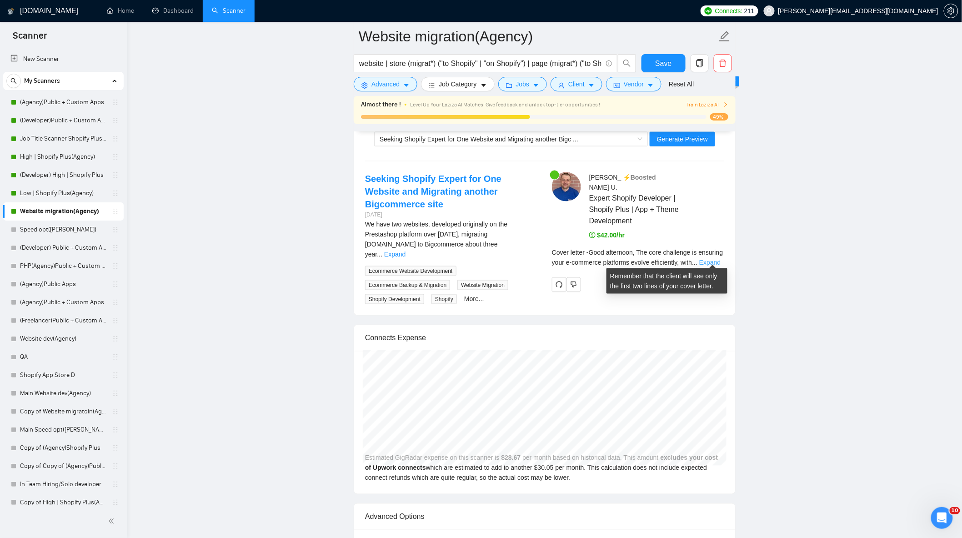
click at [708, 259] on link "Expand" at bounding box center [710, 262] width 21 height 7
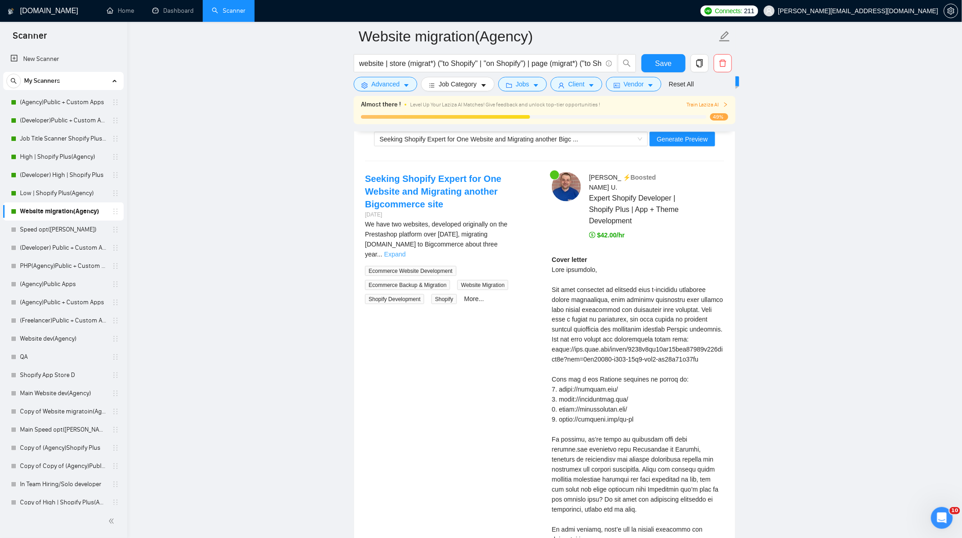
click at [521, 240] on div "We have two websites, developed originally on the Prestashop platform over [DAT…" at bounding box center [451, 239] width 172 height 40
click at [406, 251] on link "Expand" at bounding box center [394, 254] width 21 height 7
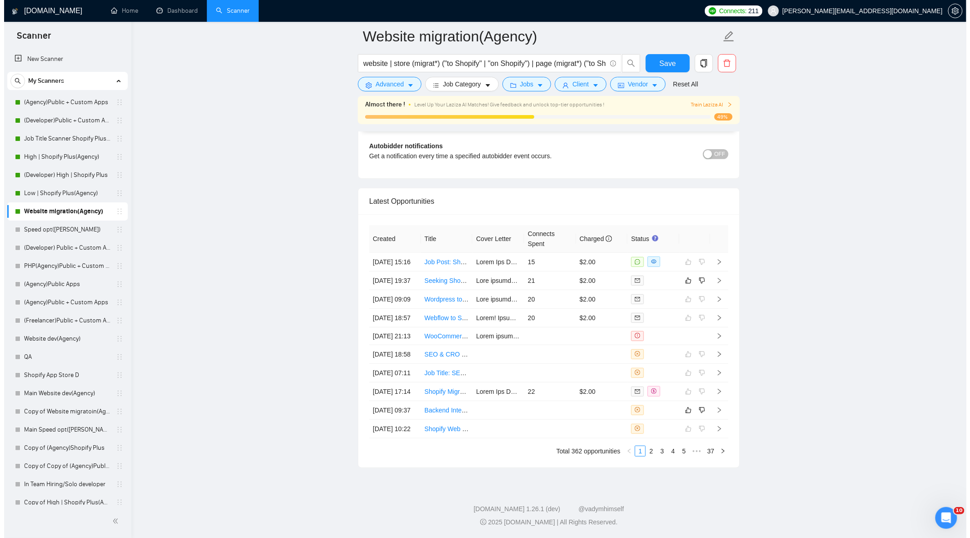
scroll to position [2999, 0]
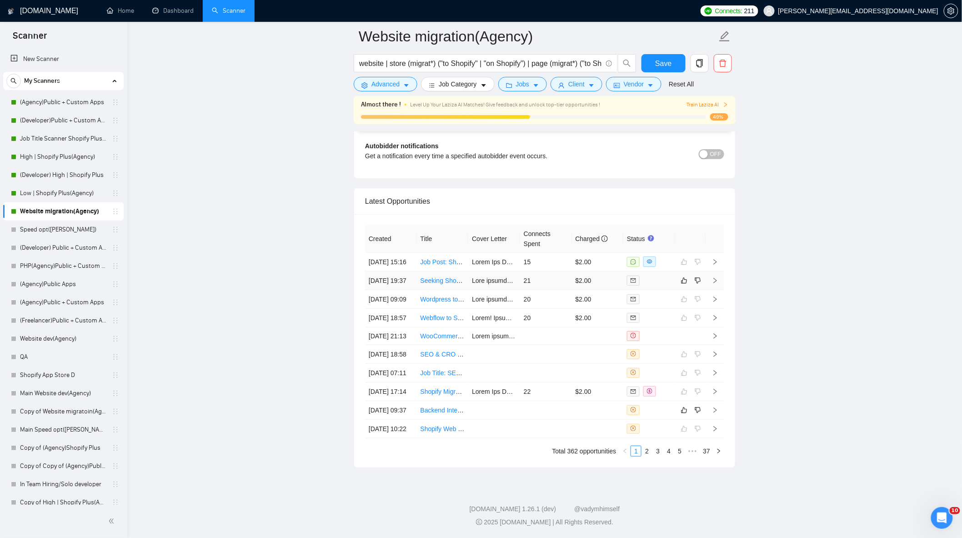
click at [601, 272] on td "$2.00" at bounding box center [598, 281] width 52 height 19
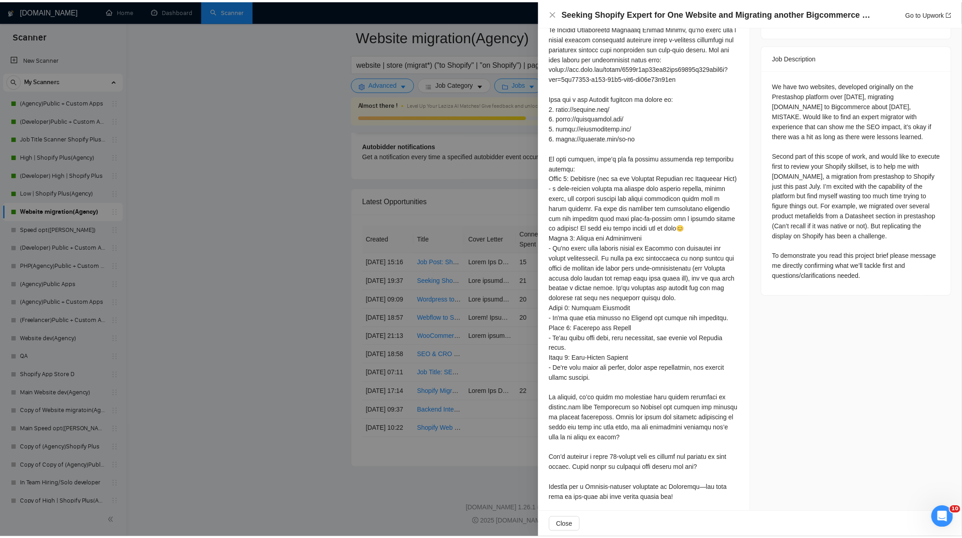
scroll to position [361, 0]
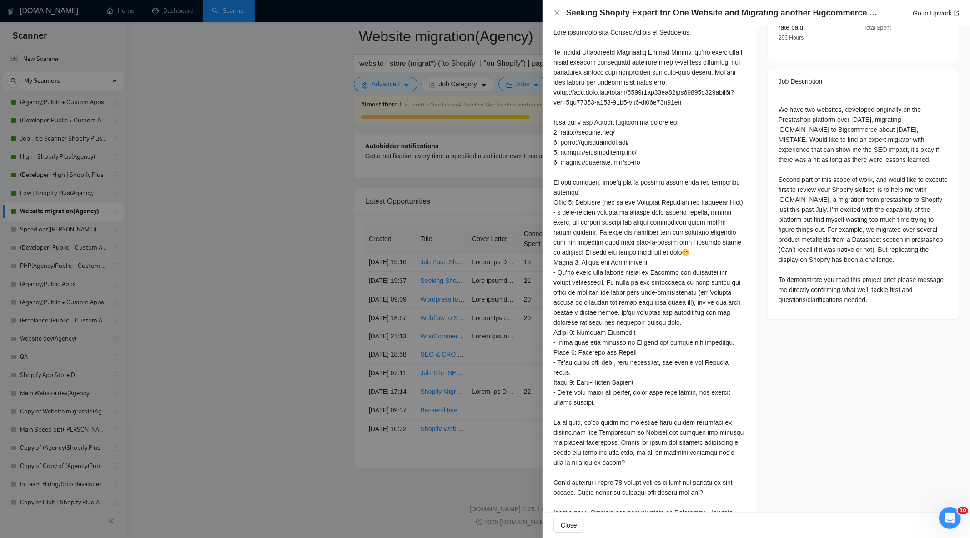
click at [357, 188] on div at bounding box center [485, 269] width 970 height 538
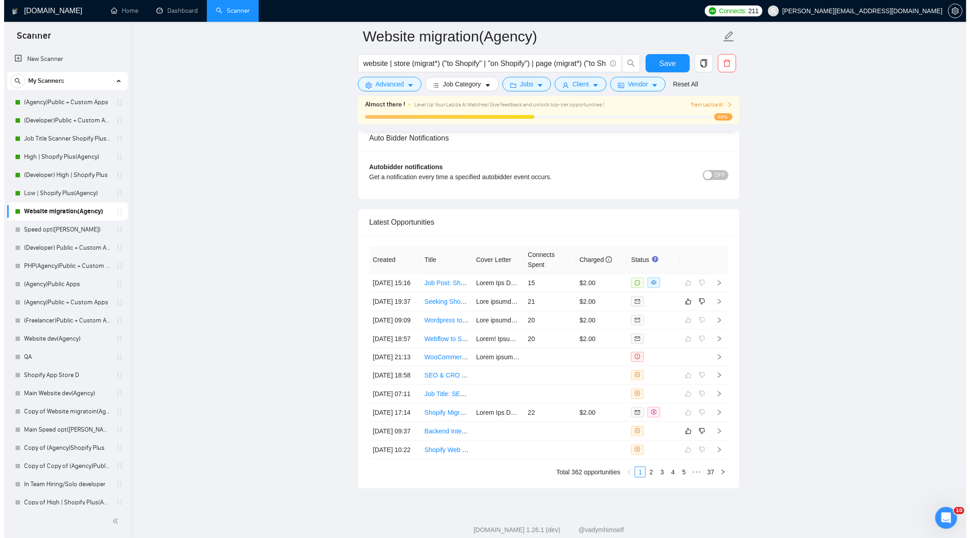
scroll to position [2948, 0]
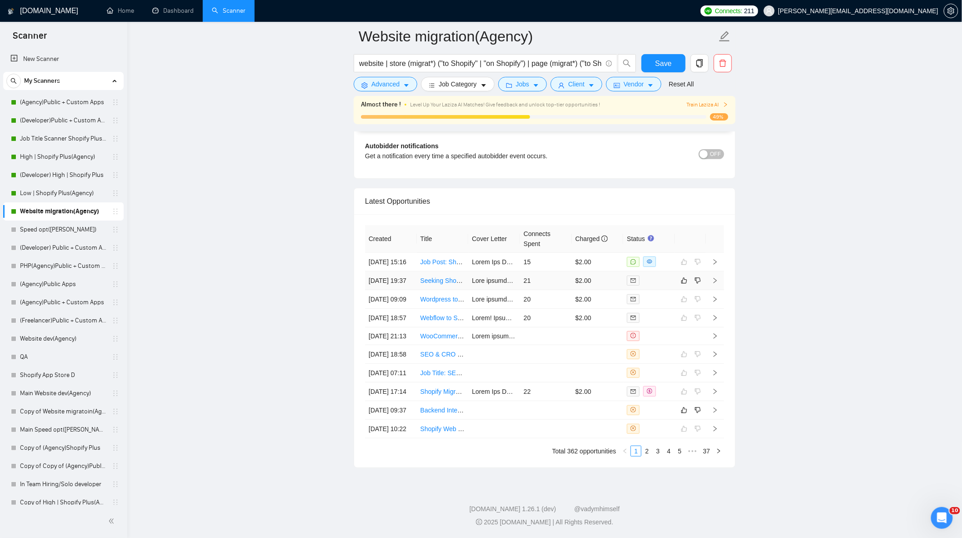
click at [605, 272] on td "$2.00" at bounding box center [598, 281] width 52 height 19
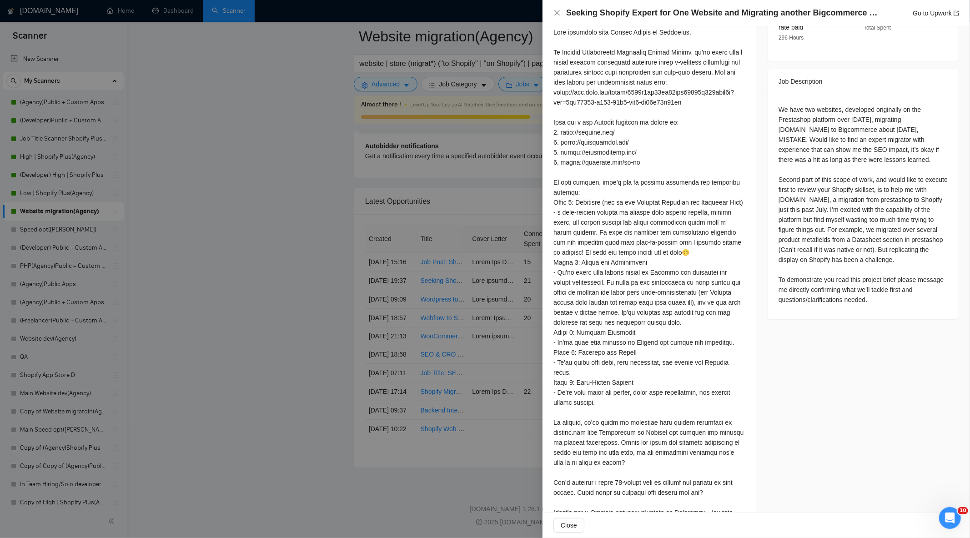
scroll to position [412, 0]
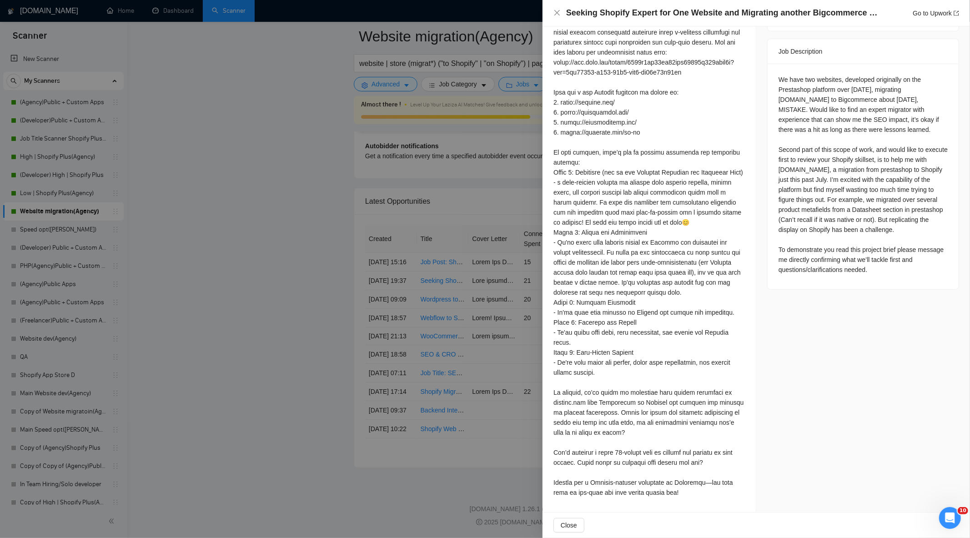
click at [405, 206] on div at bounding box center [485, 269] width 970 height 538
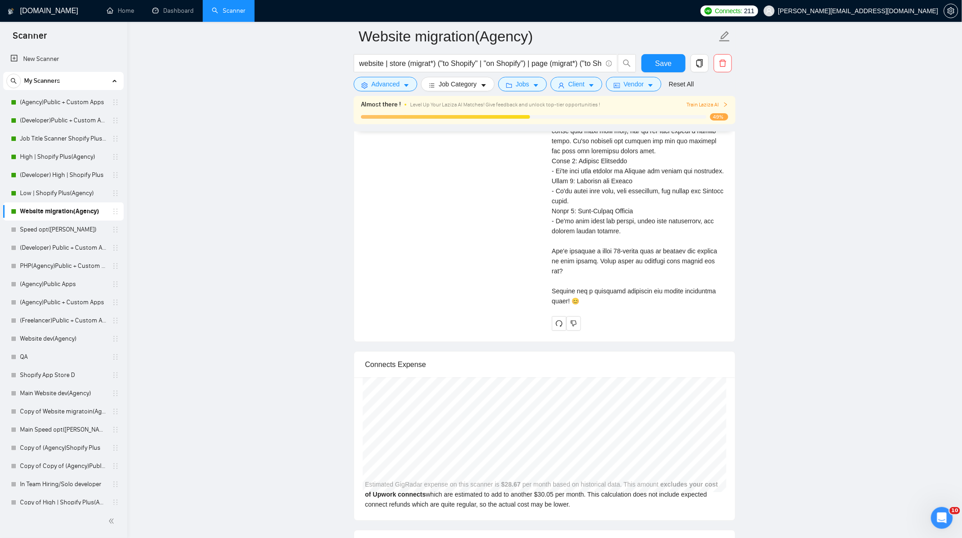
scroll to position [2494, 0]
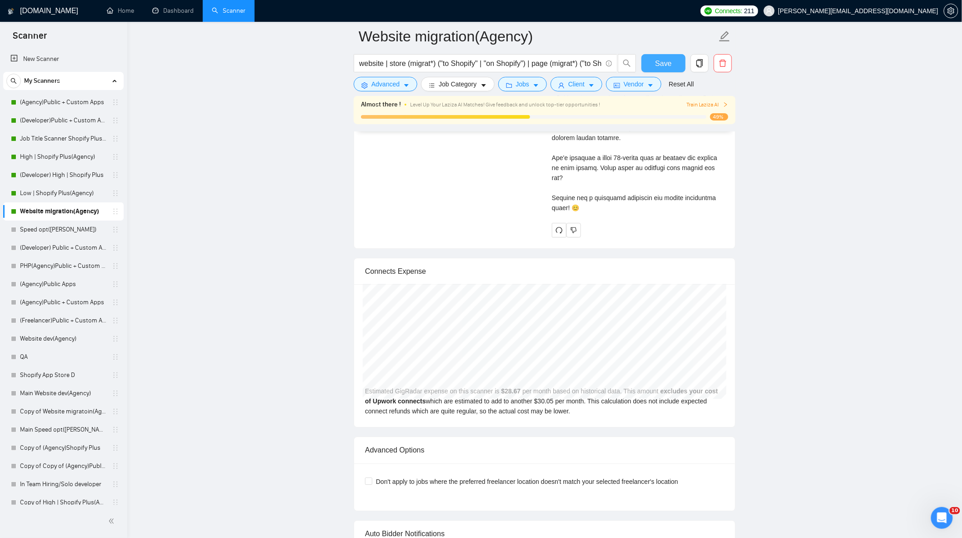
click at [667, 66] on span "Save" at bounding box center [663, 63] width 16 height 11
click at [666, 64] on span "Save" at bounding box center [663, 63] width 16 height 11
